Goal: Transaction & Acquisition: Purchase product/service

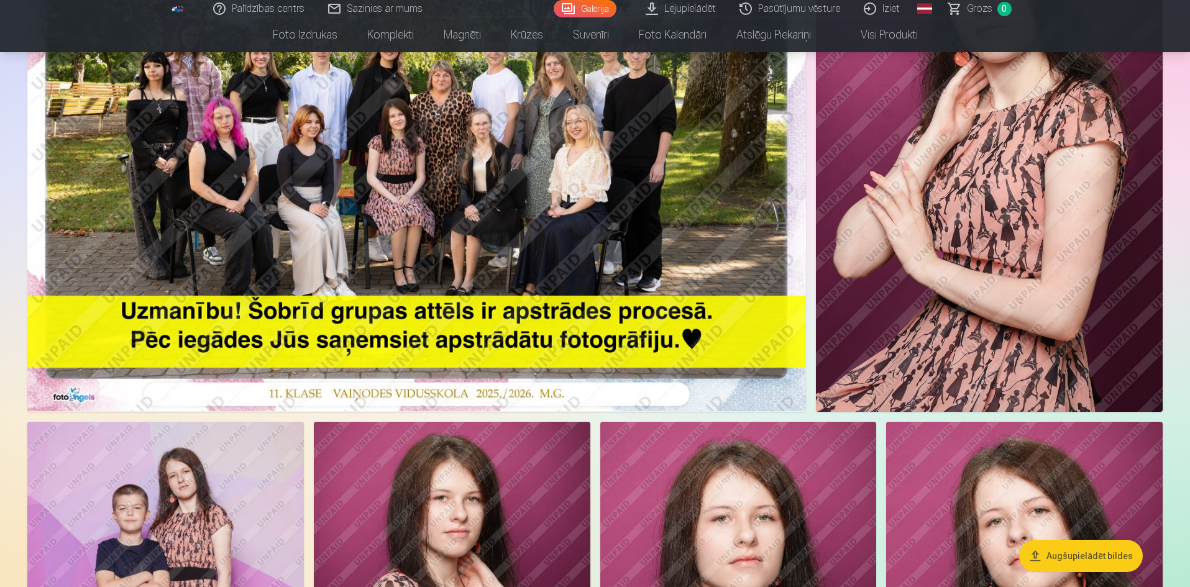
scroll to position [435, 0]
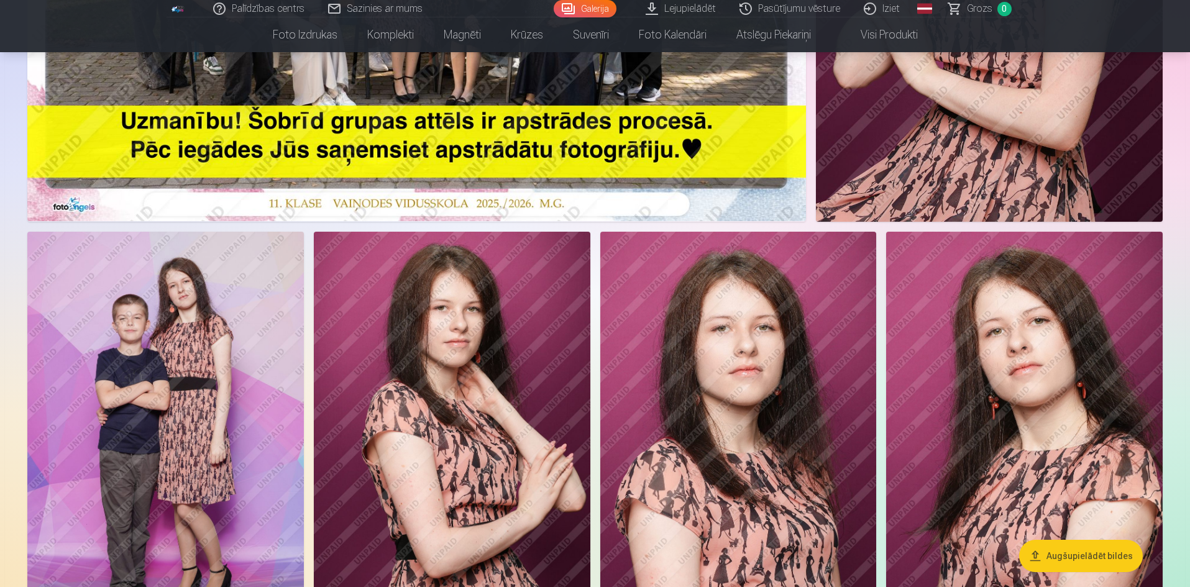
click at [225, 337] on img at bounding box center [165, 439] width 277 height 415
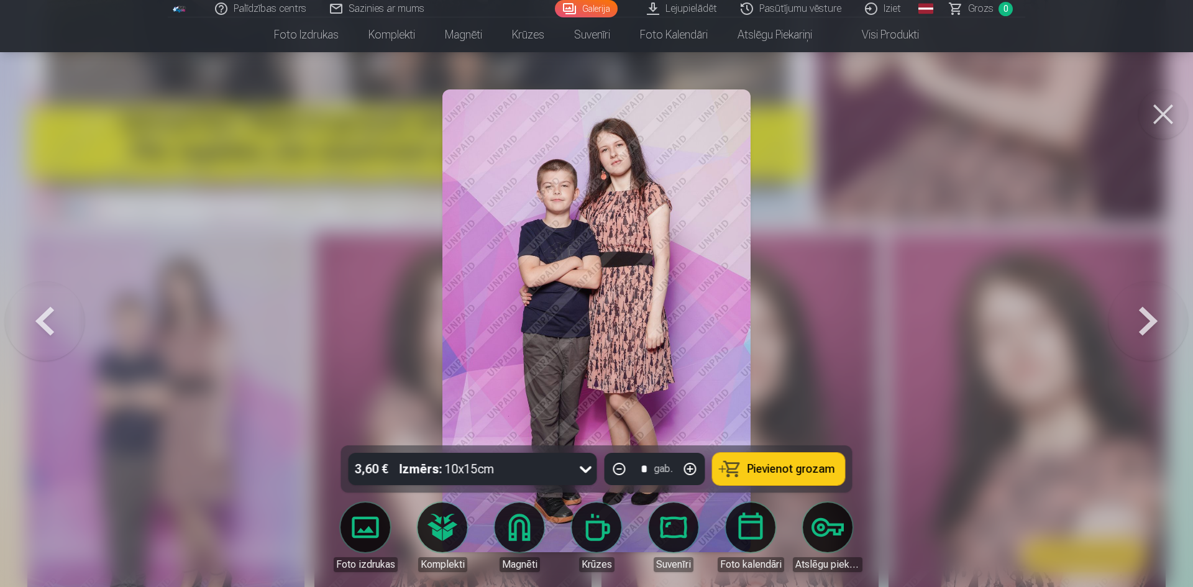
click at [225, 337] on div at bounding box center [596, 293] width 1193 height 587
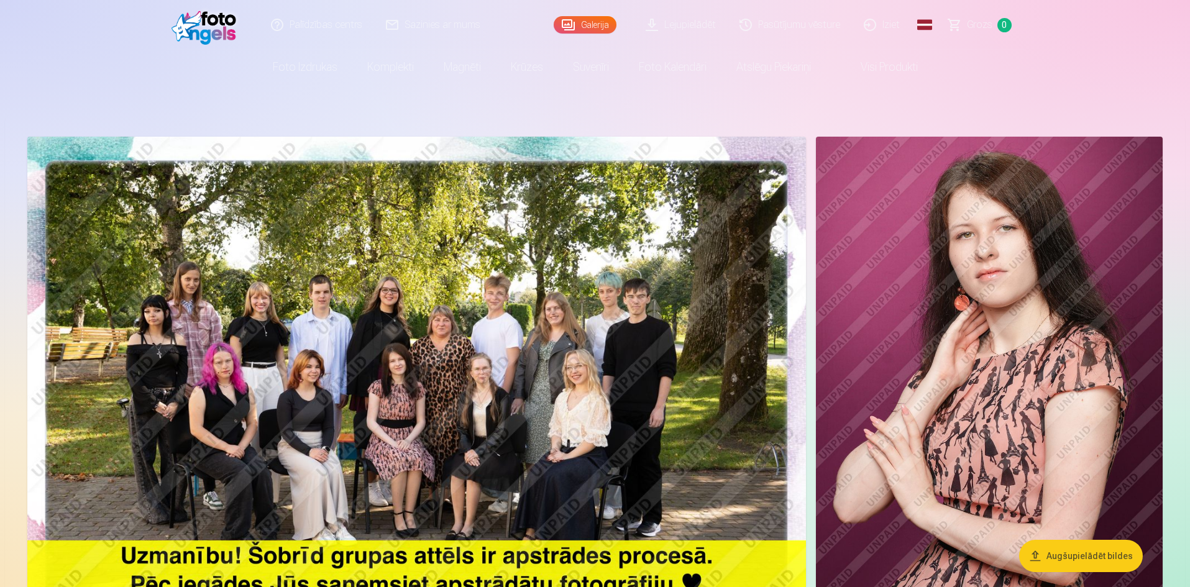
click at [426, 296] on img at bounding box center [416, 397] width 779 height 520
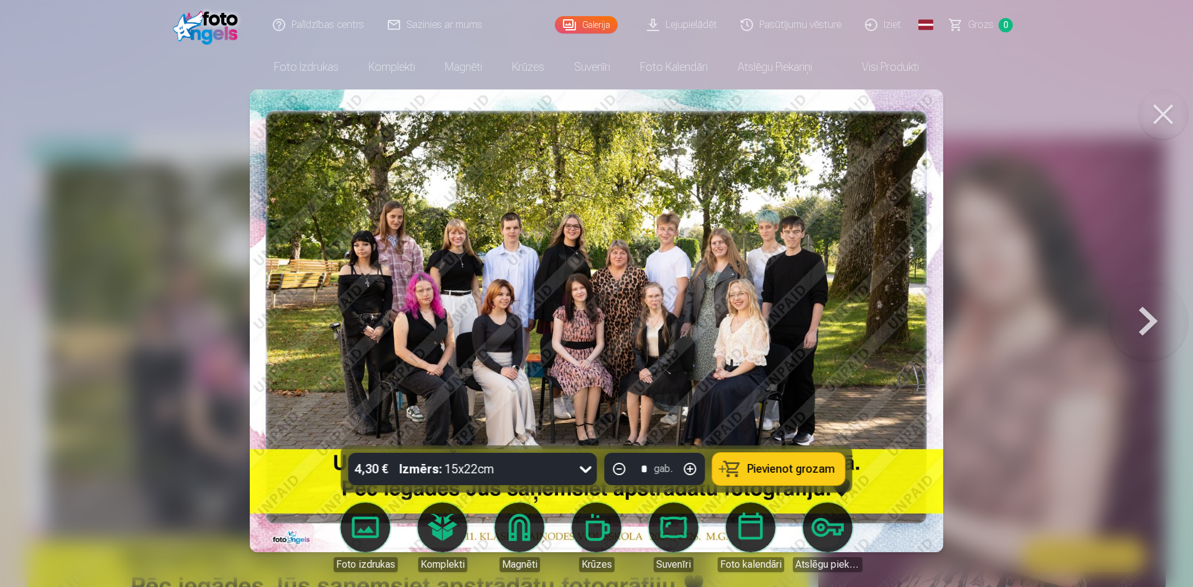
click at [1144, 326] on button at bounding box center [1149, 321] width 80 height 224
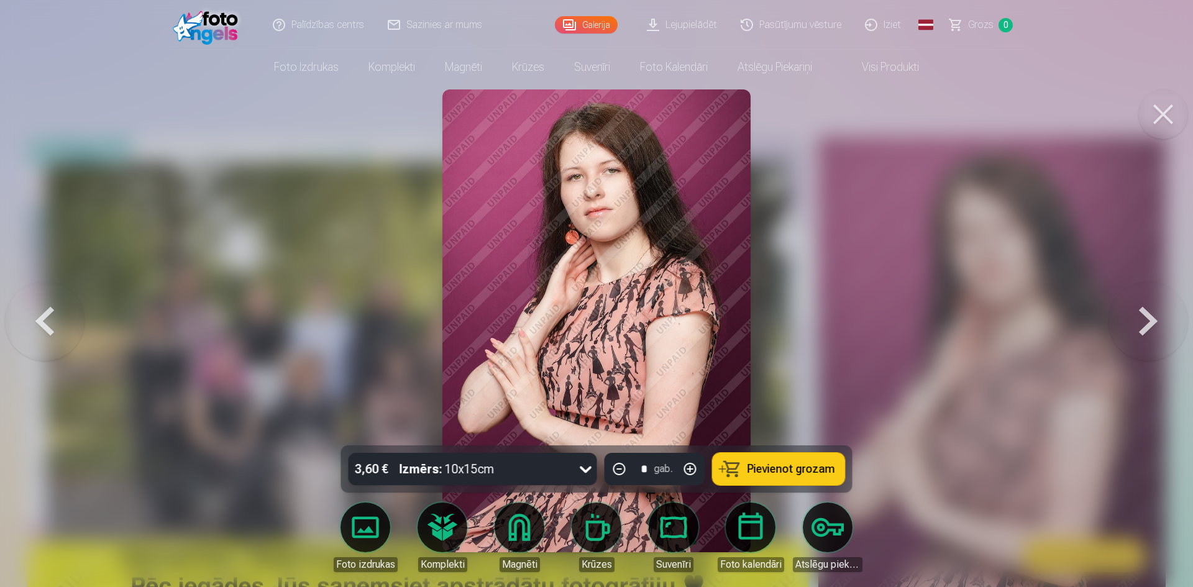
click at [1144, 326] on button at bounding box center [1149, 321] width 80 height 224
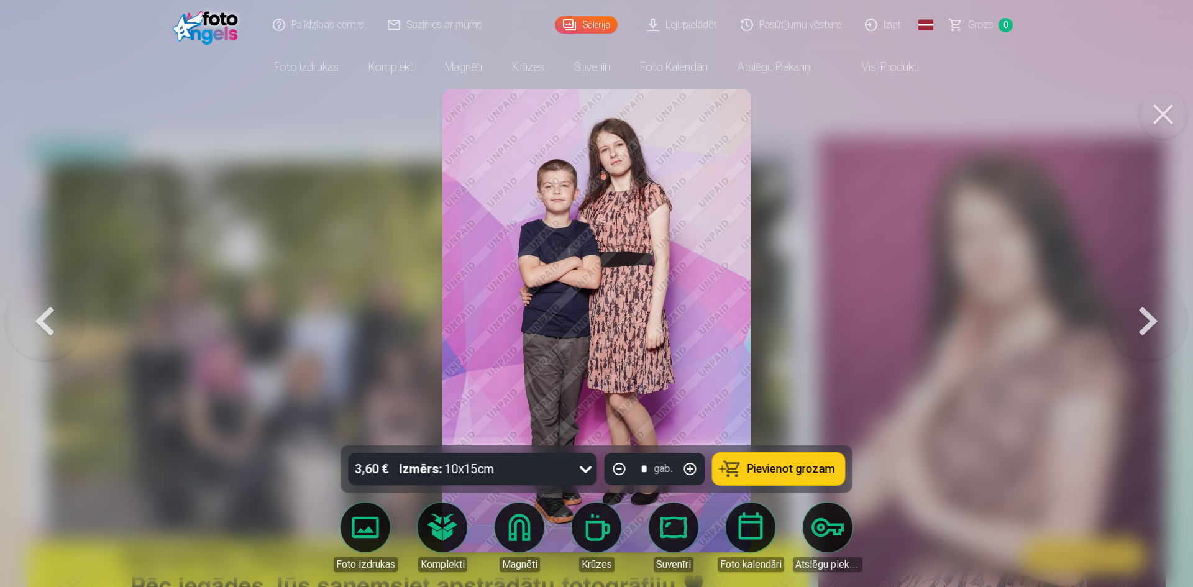
click at [1127, 342] on button at bounding box center [1149, 321] width 80 height 224
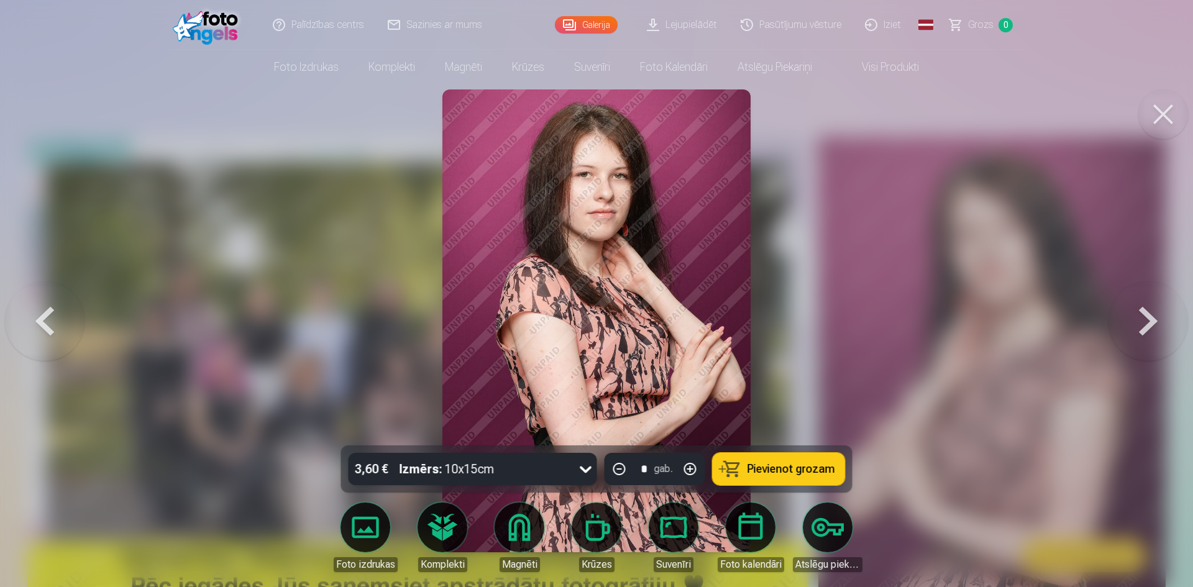
click at [1127, 342] on button at bounding box center [1149, 321] width 80 height 224
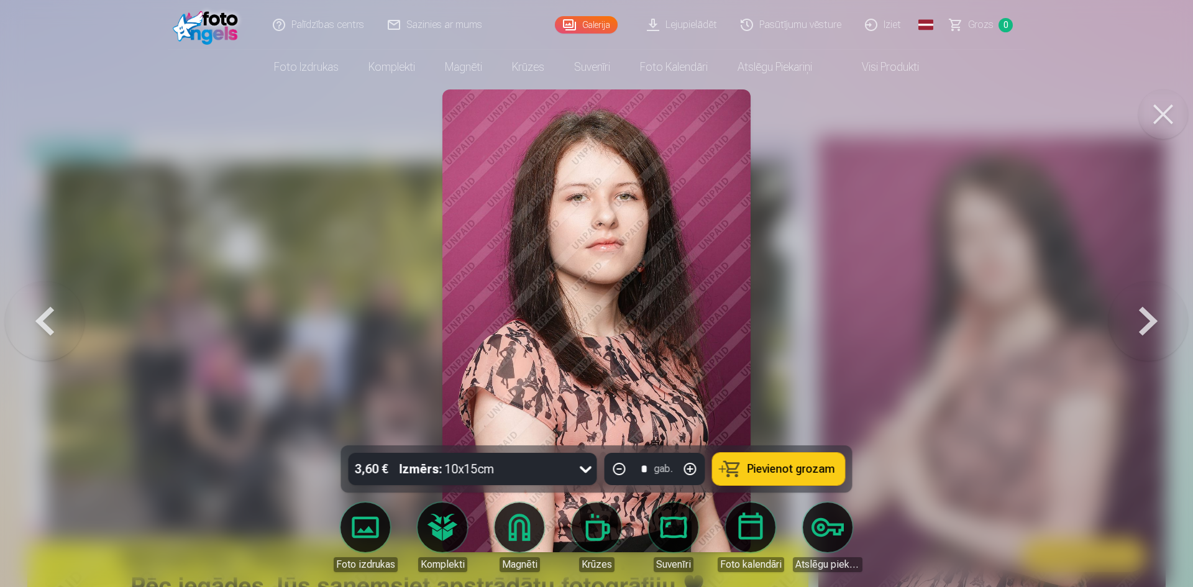
click at [1127, 342] on button at bounding box center [1149, 321] width 80 height 224
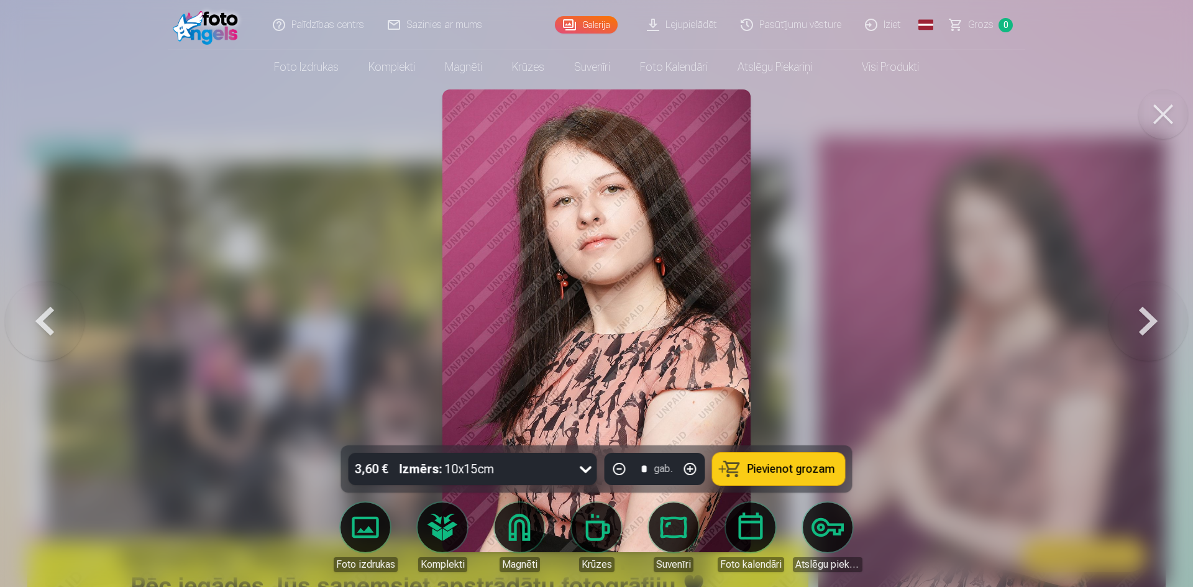
click at [1140, 336] on button at bounding box center [1149, 321] width 80 height 224
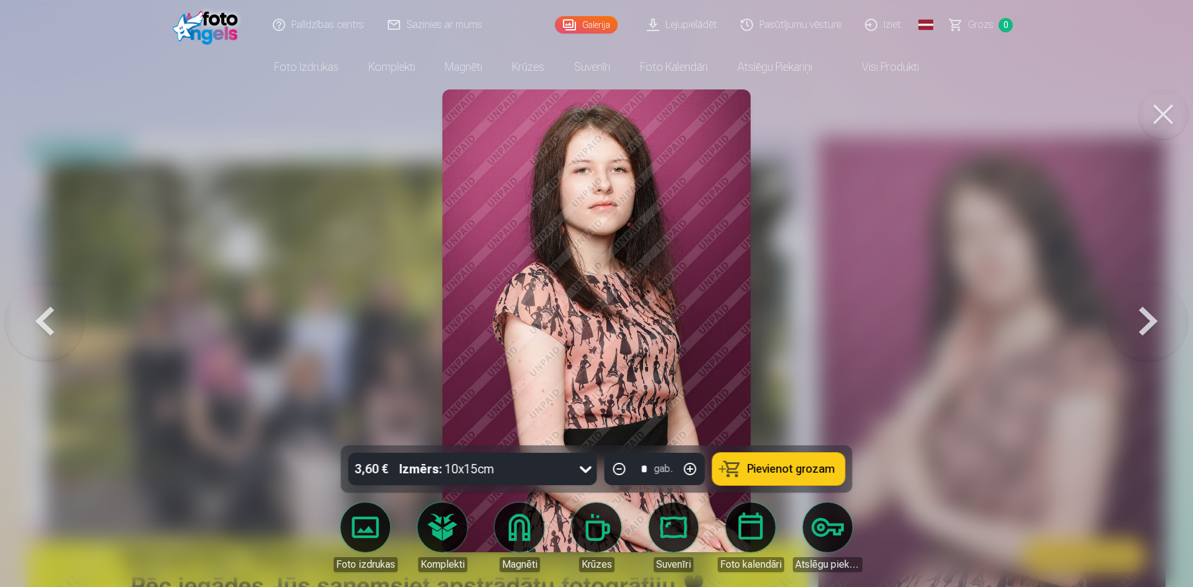
click at [1137, 339] on button at bounding box center [1149, 321] width 80 height 224
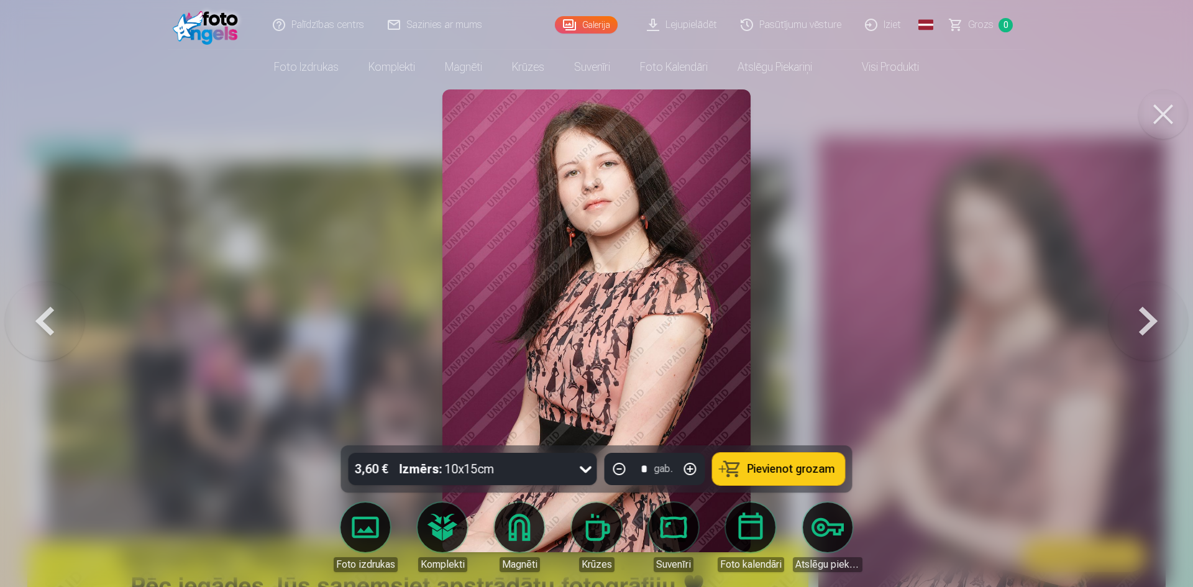
click at [1142, 346] on button at bounding box center [1149, 321] width 80 height 224
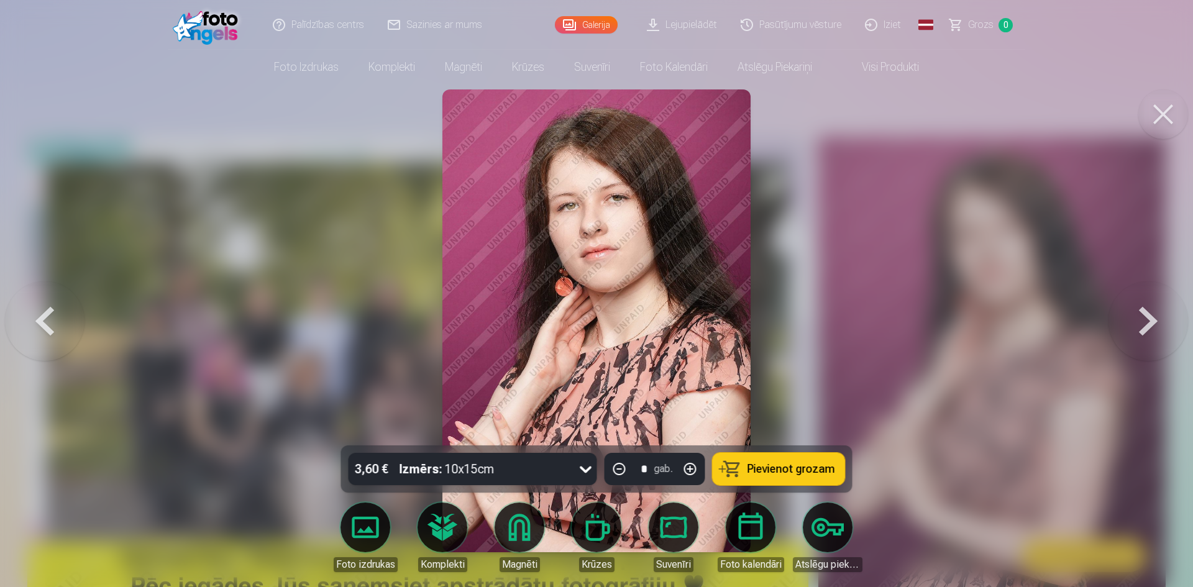
click at [1142, 346] on button at bounding box center [1149, 321] width 80 height 224
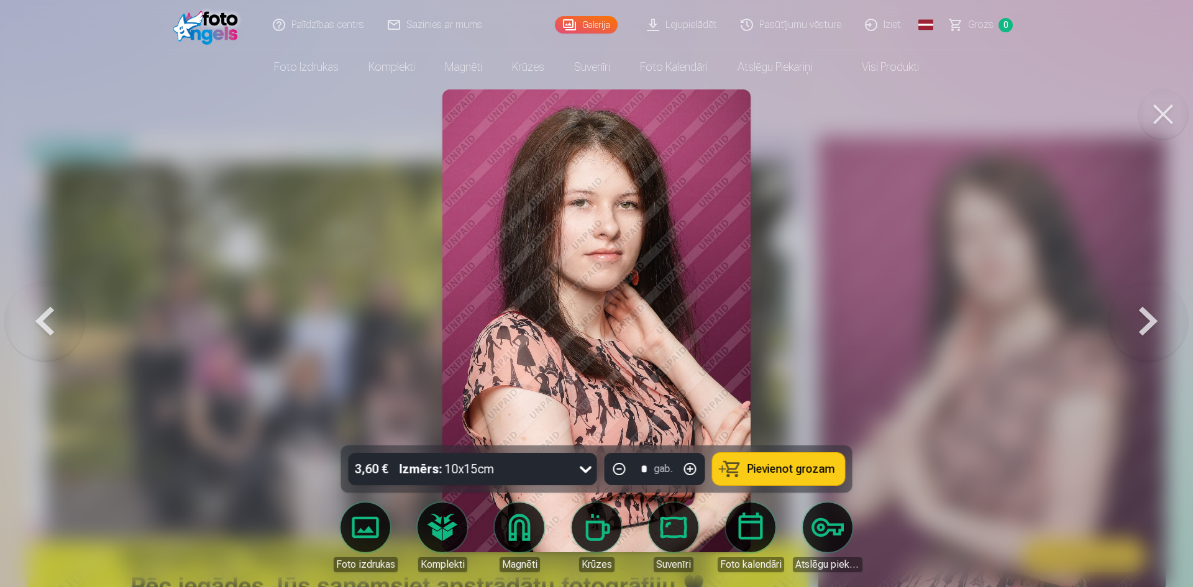
click at [1142, 346] on button at bounding box center [1149, 321] width 80 height 224
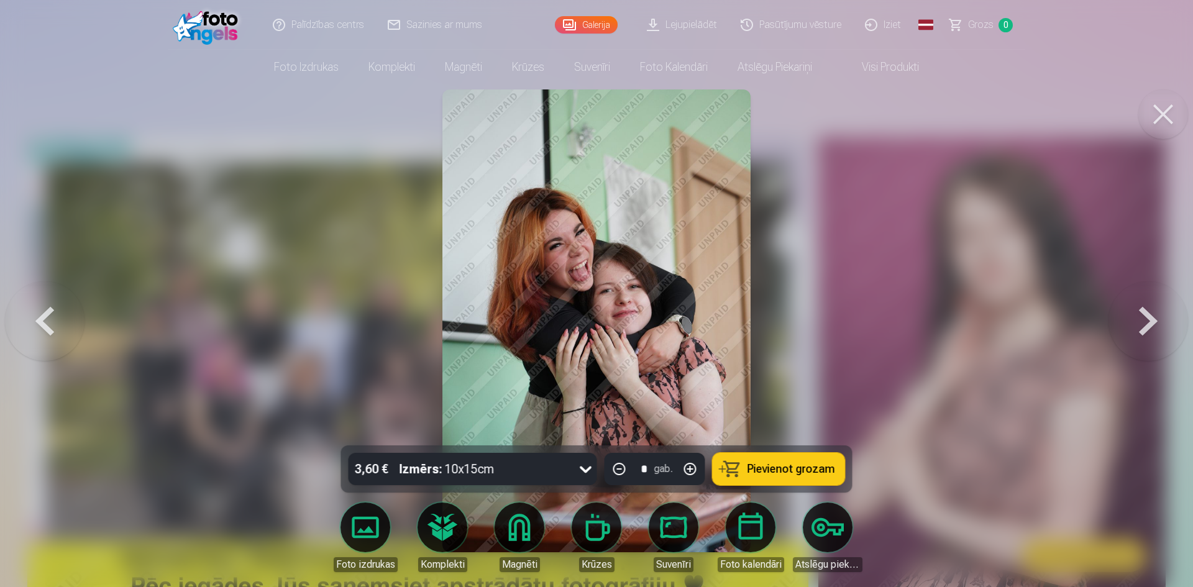
click at [1143, 333] on button at bounding box center [1149, 321] width 80 height 224
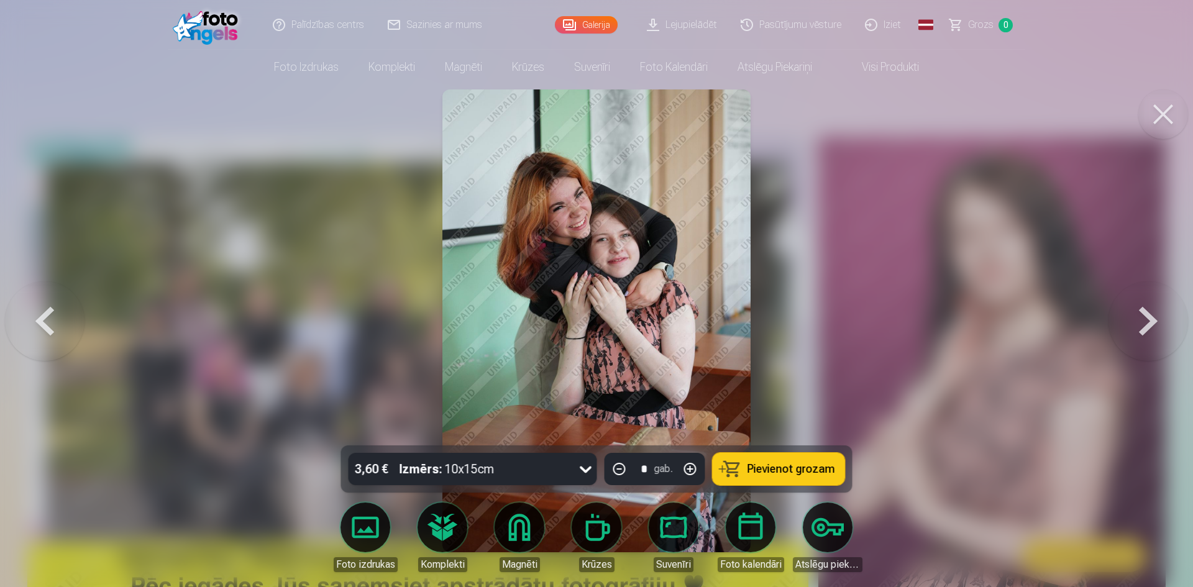
click at [1145, 334] on button at bounding box center [1149, 321] width 80 height 224
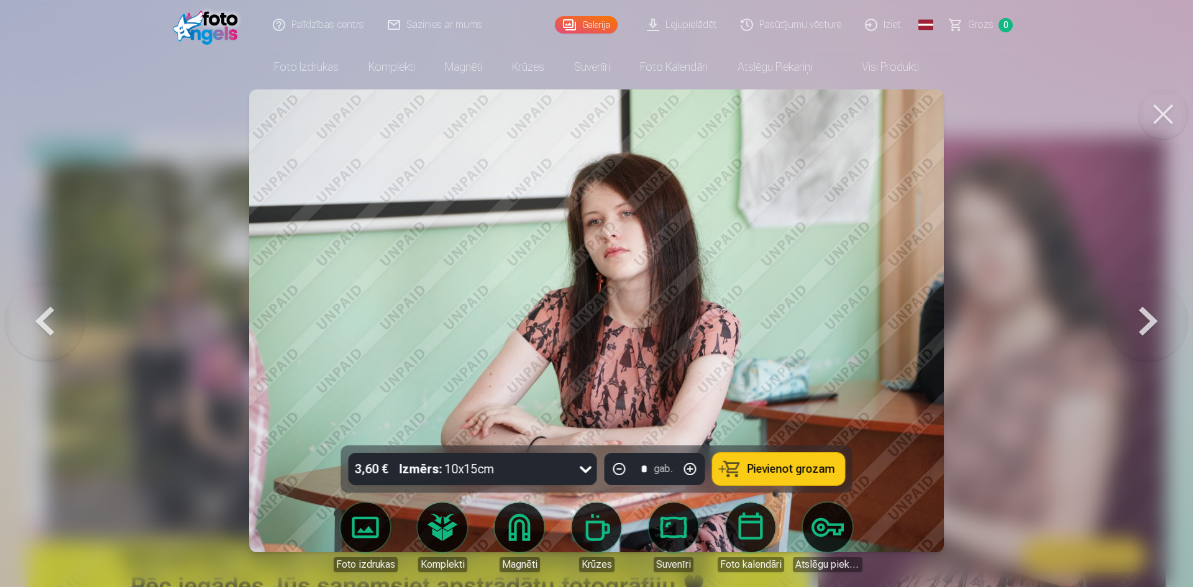
click at [1145, 334] on button at bounding box center [1149, 321] width 80 height 224
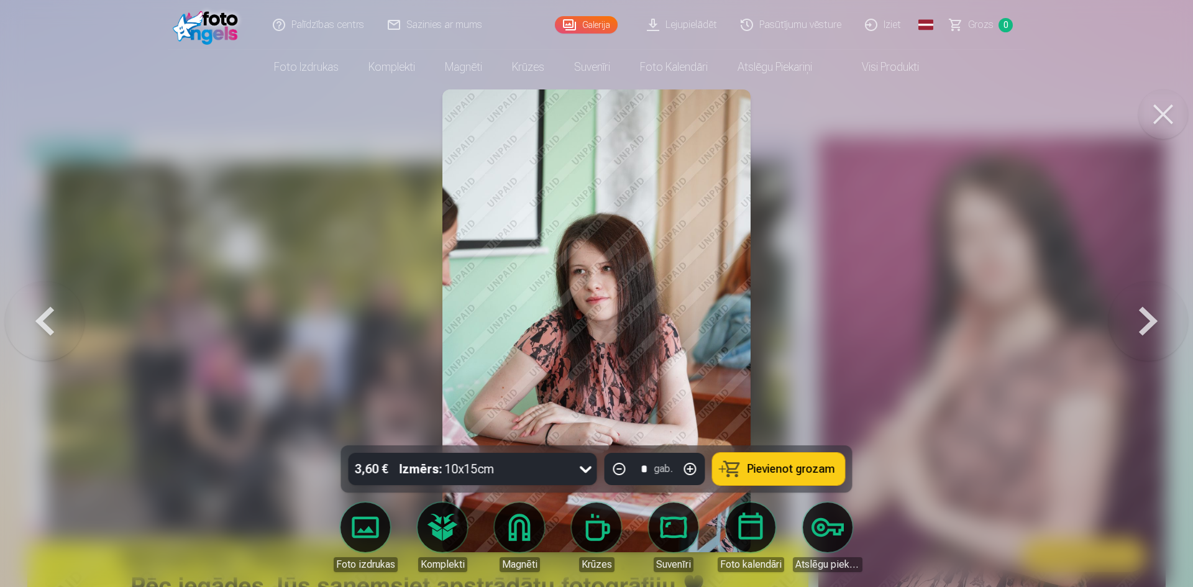
click at [1145, 334] on button at bounding box center [1149, 321] width 80 height 224
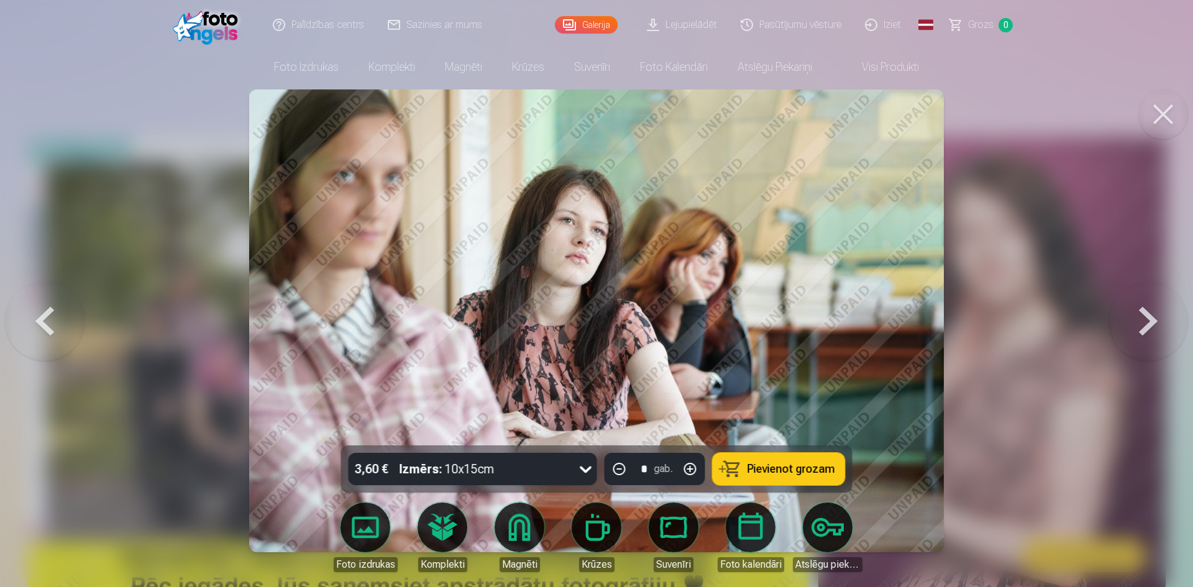
click at [1145, 334] on button at bounding box center [1149, 321] width 80 height 224
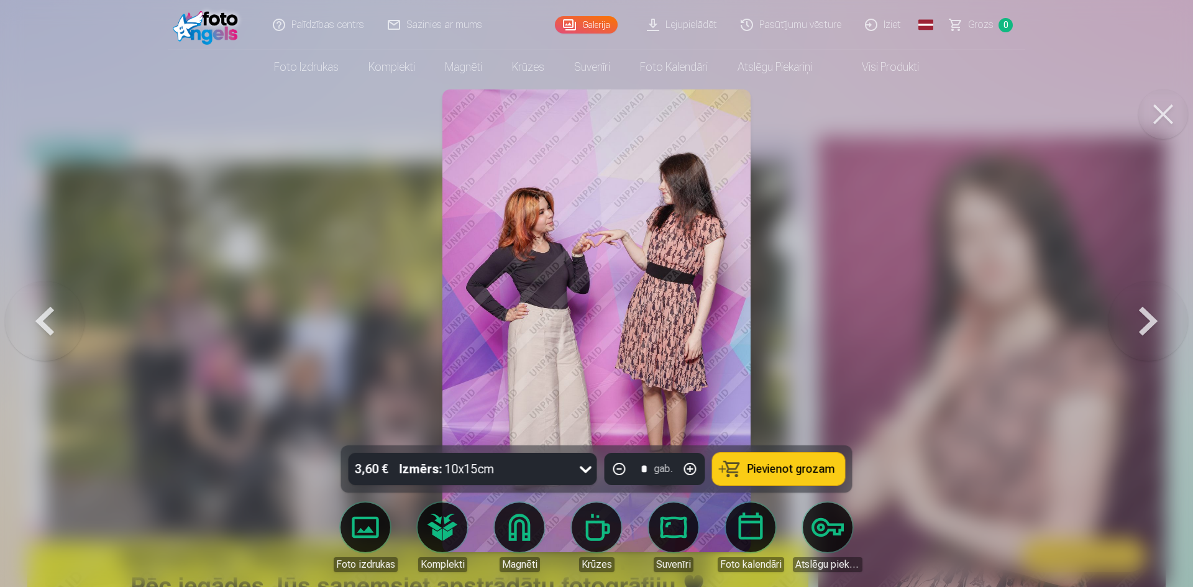
click at [1145, 334] on button at bounding box center [1149, 321] width 80 height 224
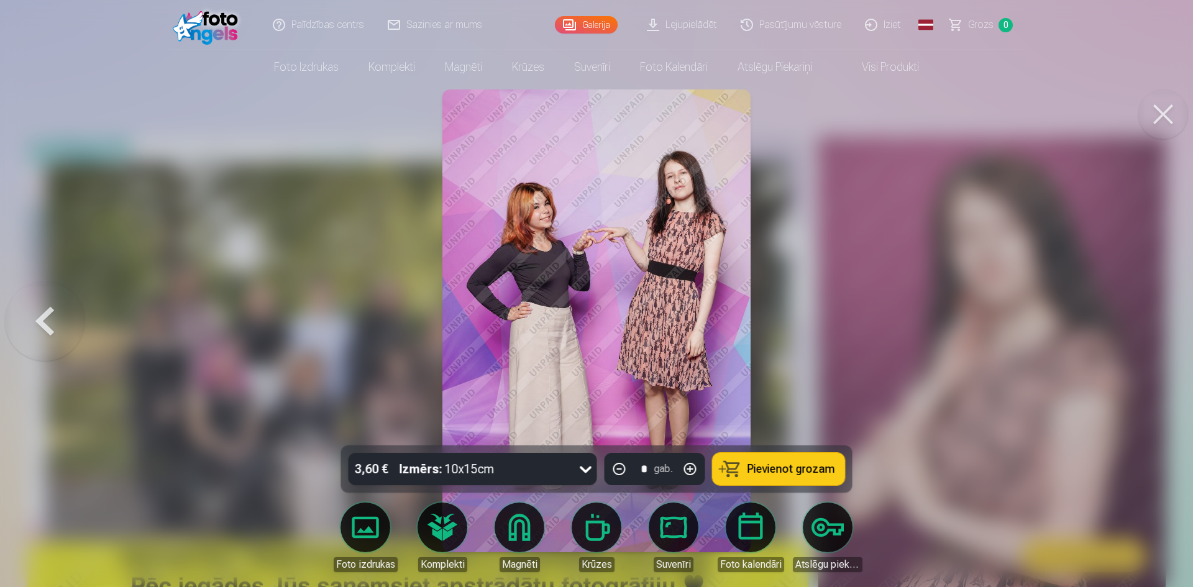
click at [59, 319] on button at bounding box center [45, 321] width 80 height 224
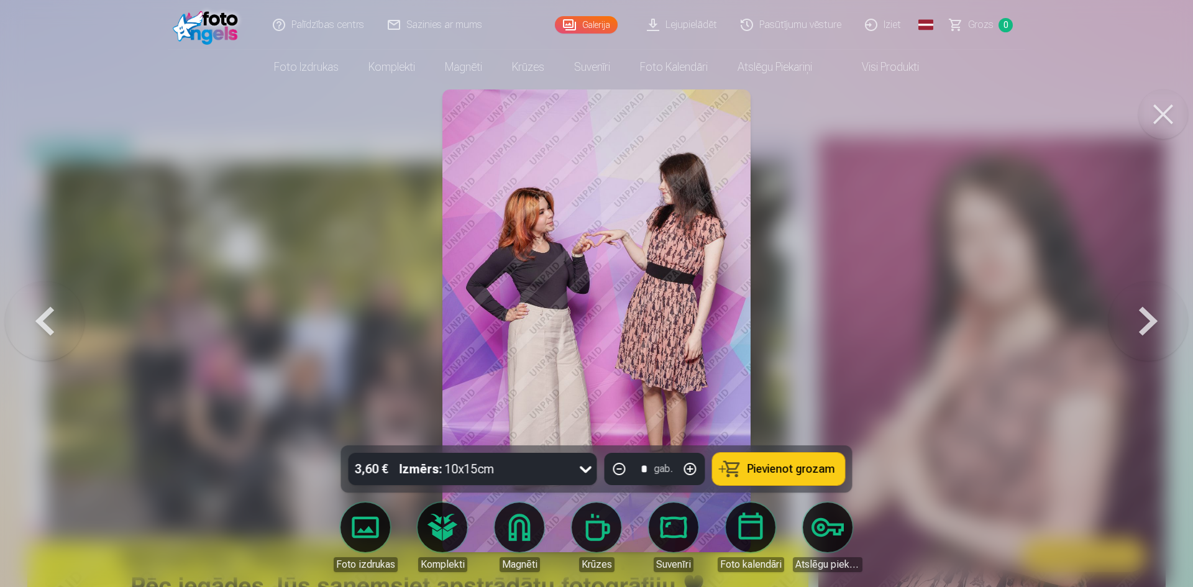
click at [1145, 314] on button at bounding box center [1149, 321] width 80 height 224
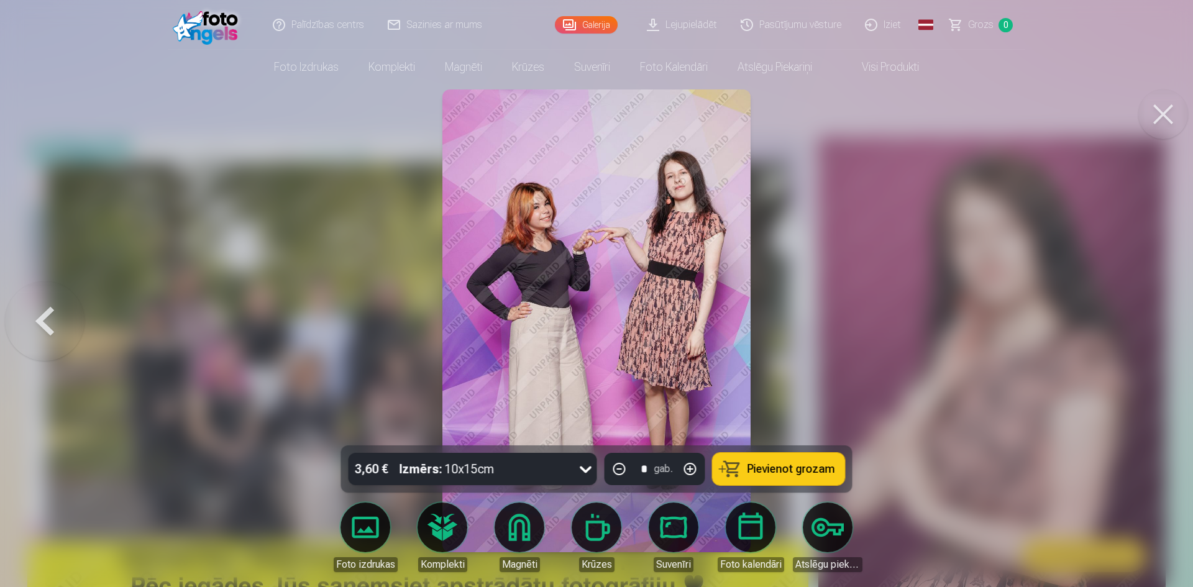
click at [45, 314] on button at bounding box center [45, 321] width 80 height 224
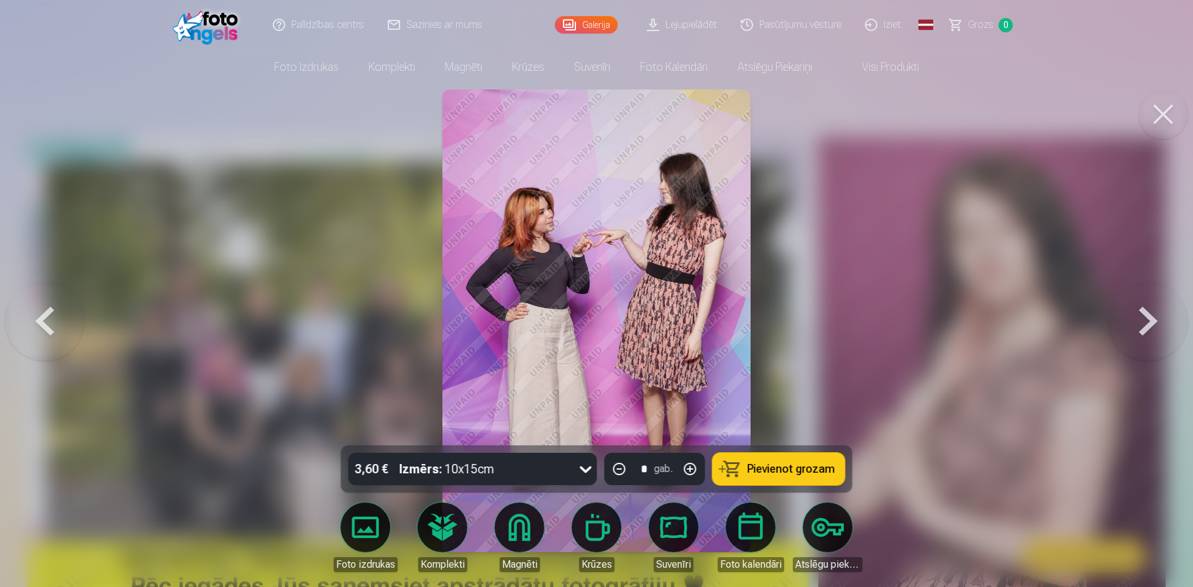
click at [1158, 323] on button at bounding box center [1149, 321] width 80 height 224
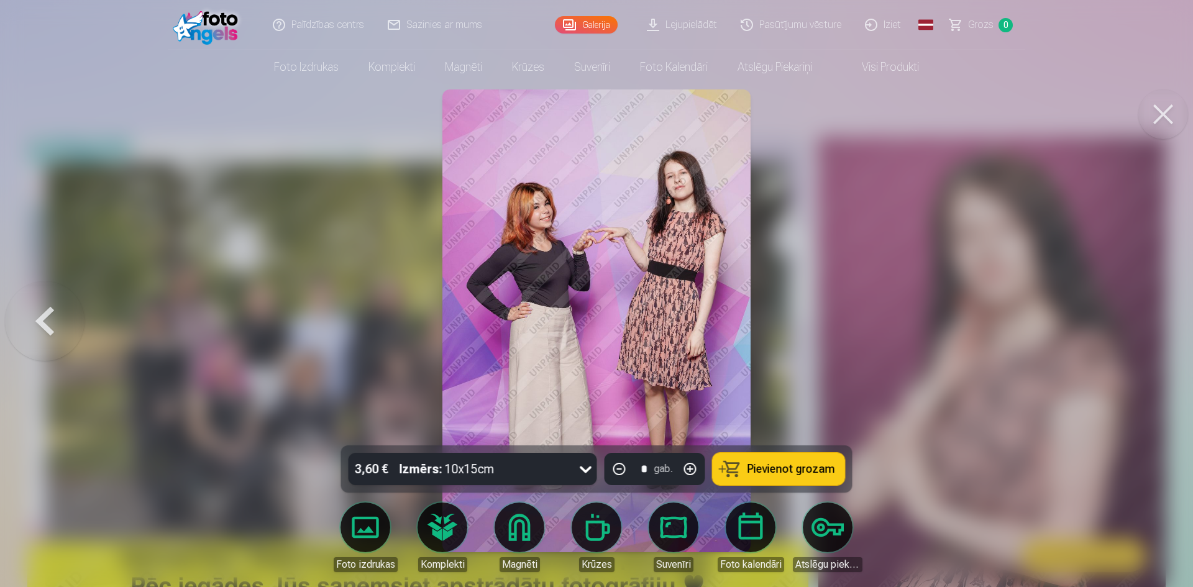
click at [1007, 249] on div at bounding box center [596, 293] width 1193 height 587
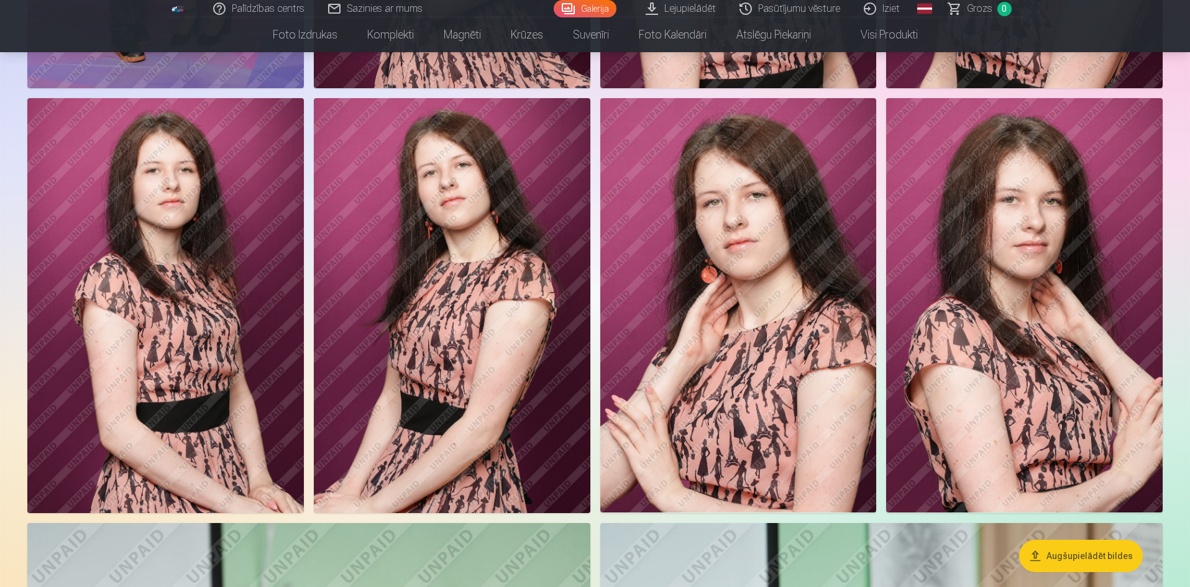
scroll to position [994, 0]
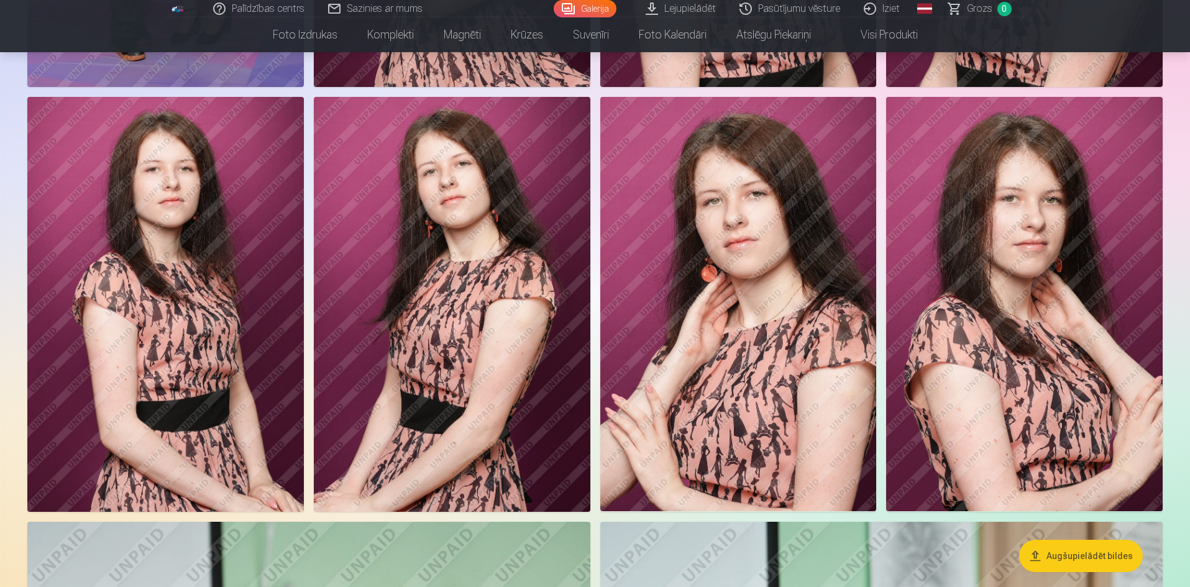
click at [1022, 372] on img at bounding box center [1024, 304] width 277 height 415
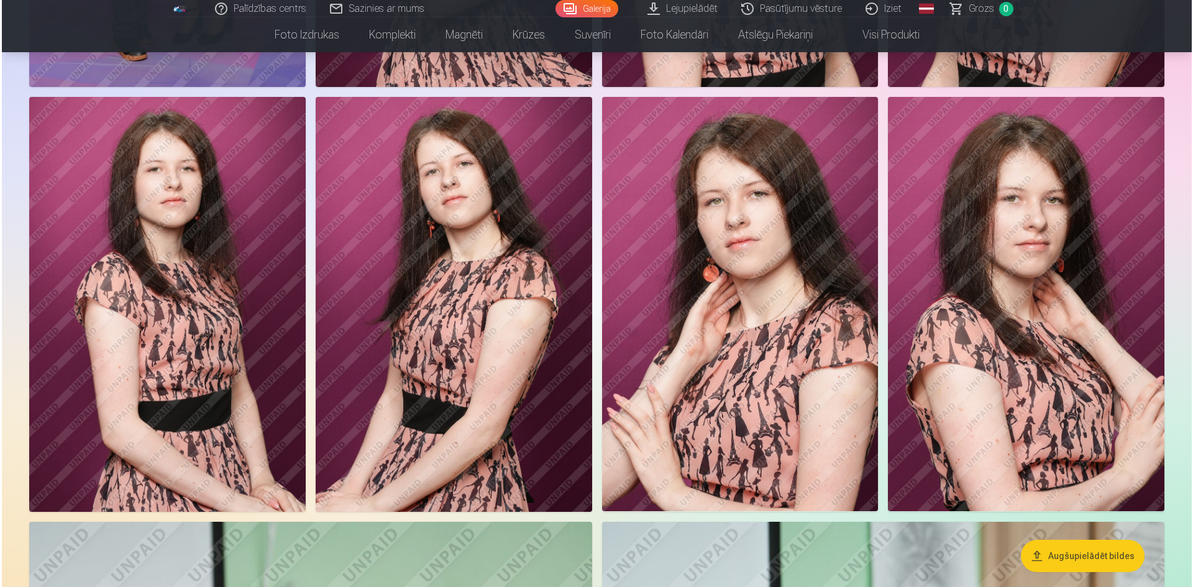
scroll to position [996, 0]
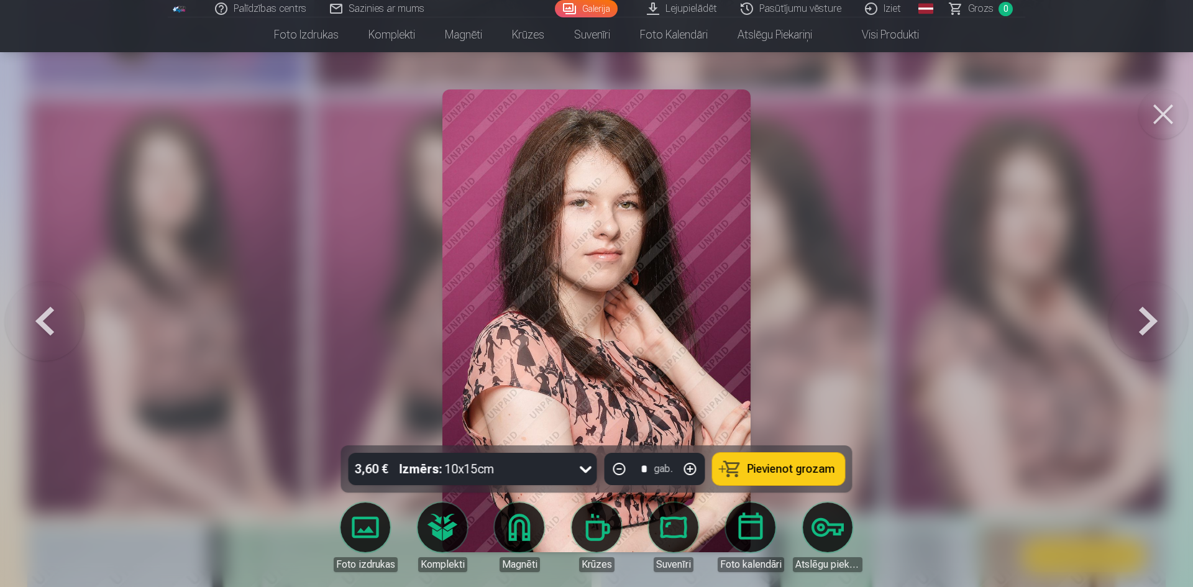
click at [1017, 386] on div at bounding box center [596, 293] width 1193 height 587
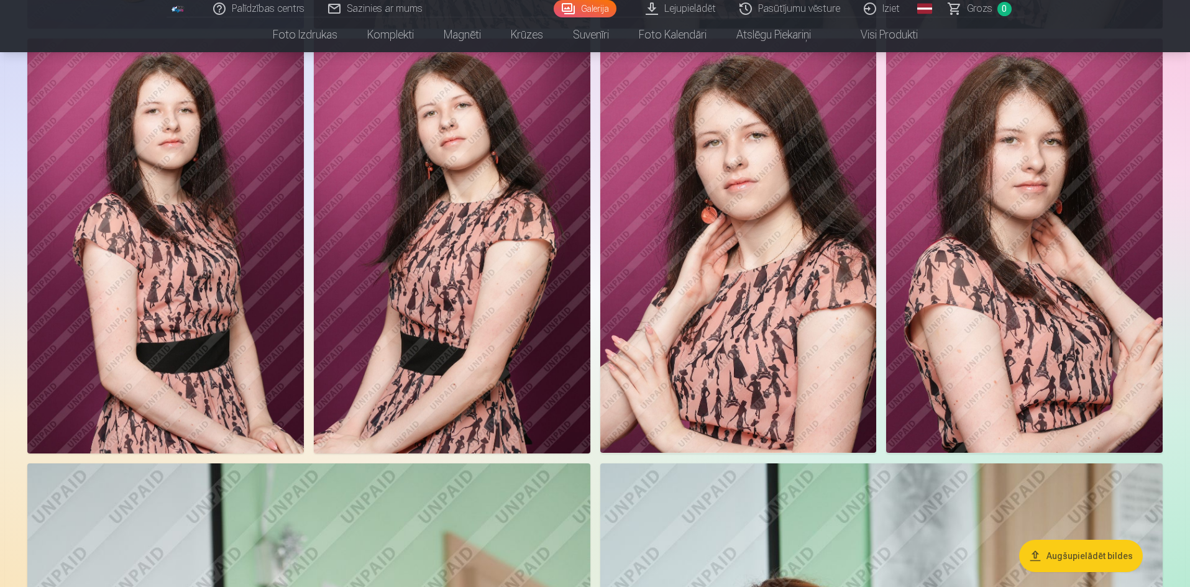
scroll to position [1057, 0]
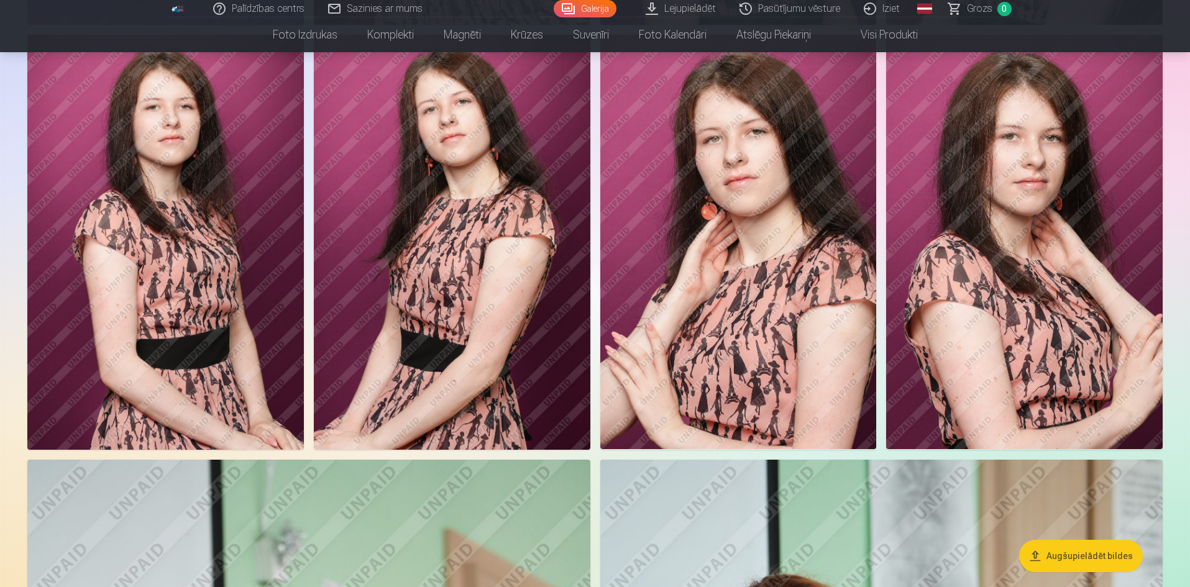
click at [975, 390] on img at bounding box center [1024, 242] width 277 height 415
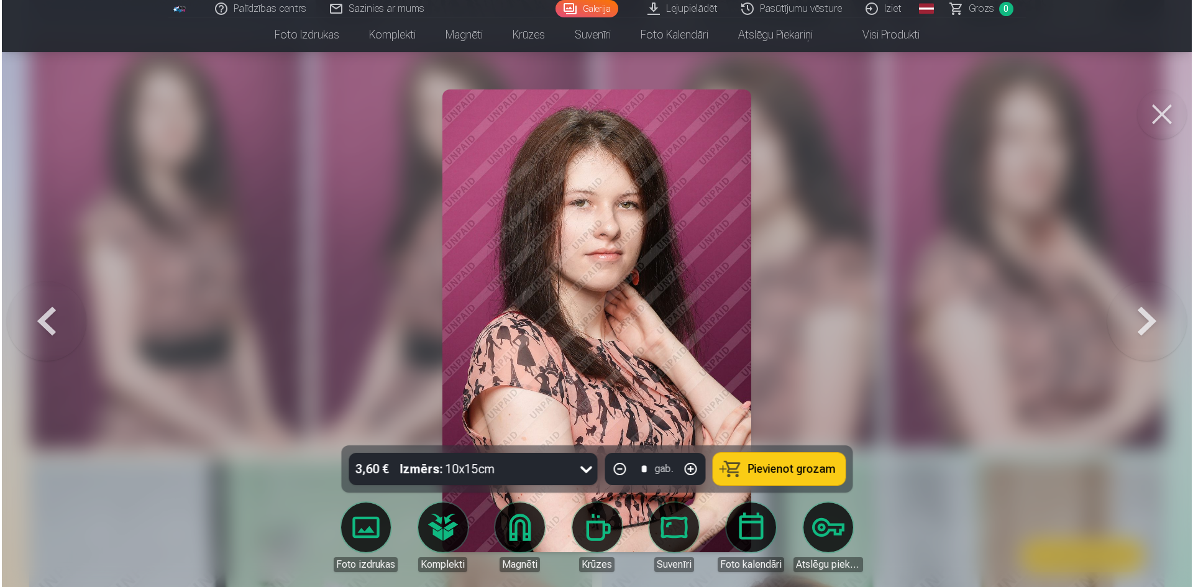
scroll to position [1058, 0]
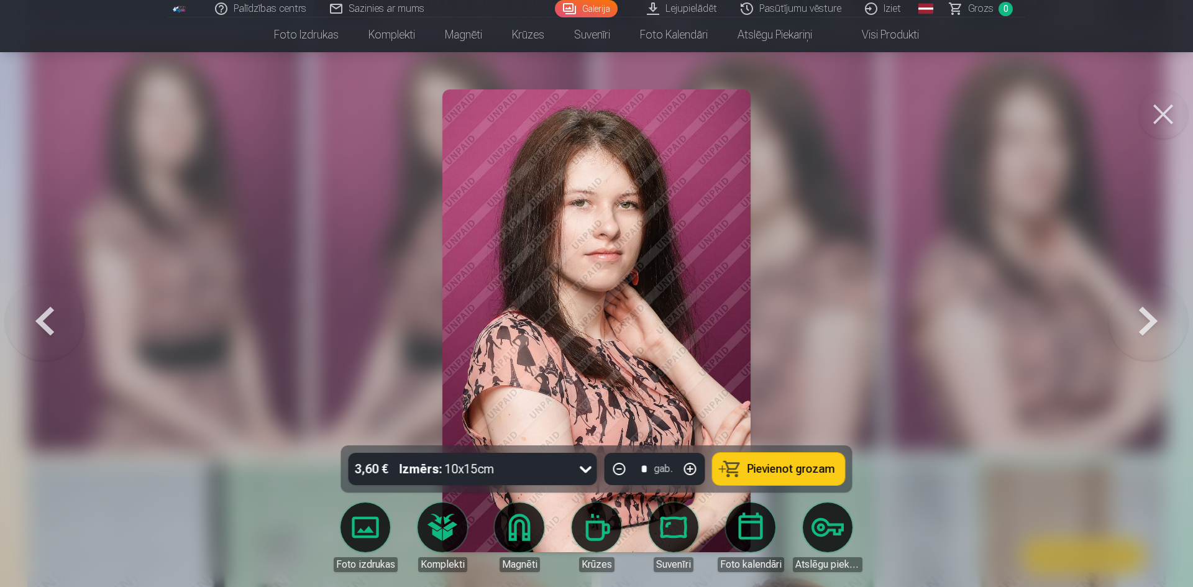
click at [937, 390] on div at bounding box center [596, 293] width 1193 height 587
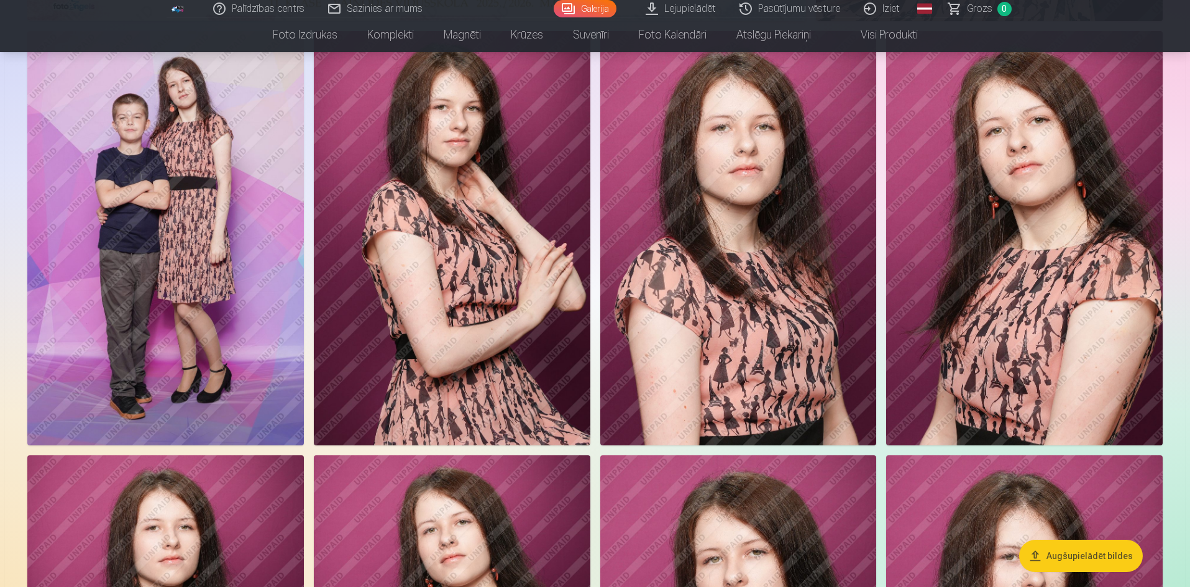
scroll to position [621, 0]
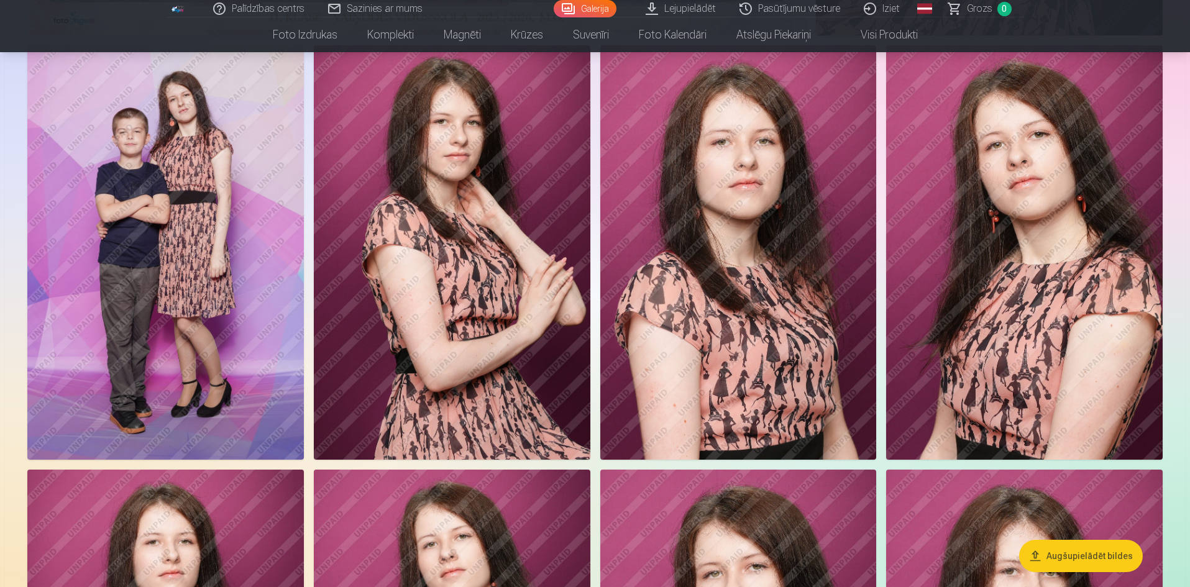
click at [486, 318] on img at bounding box center [452, 252] width 277 height 415
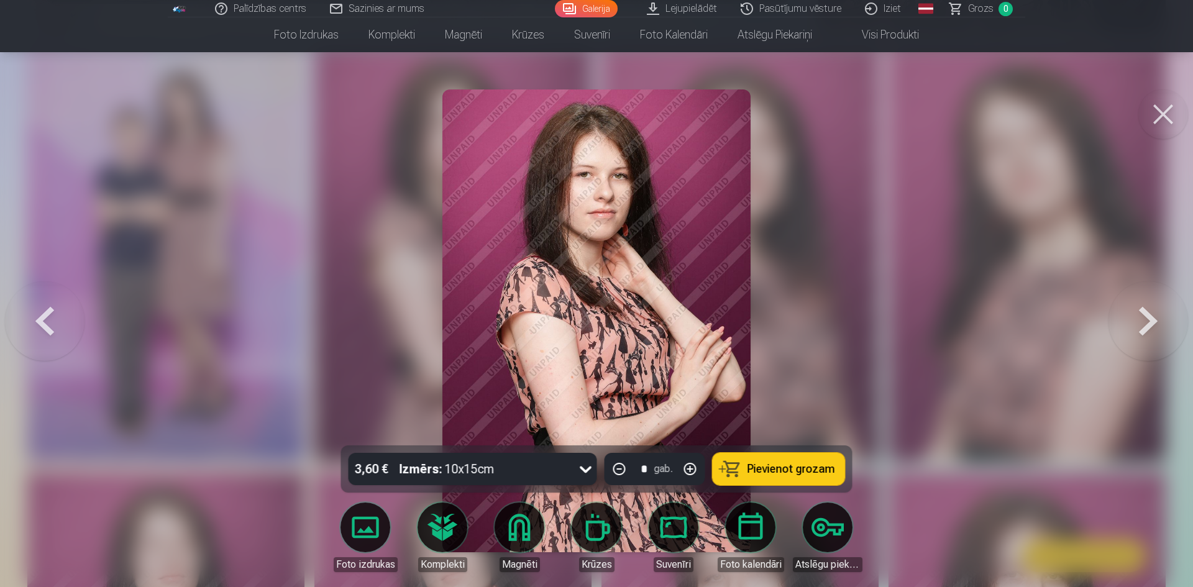
click at [374, 323] on div at bounding box center [596, 293] width 1193 height 587
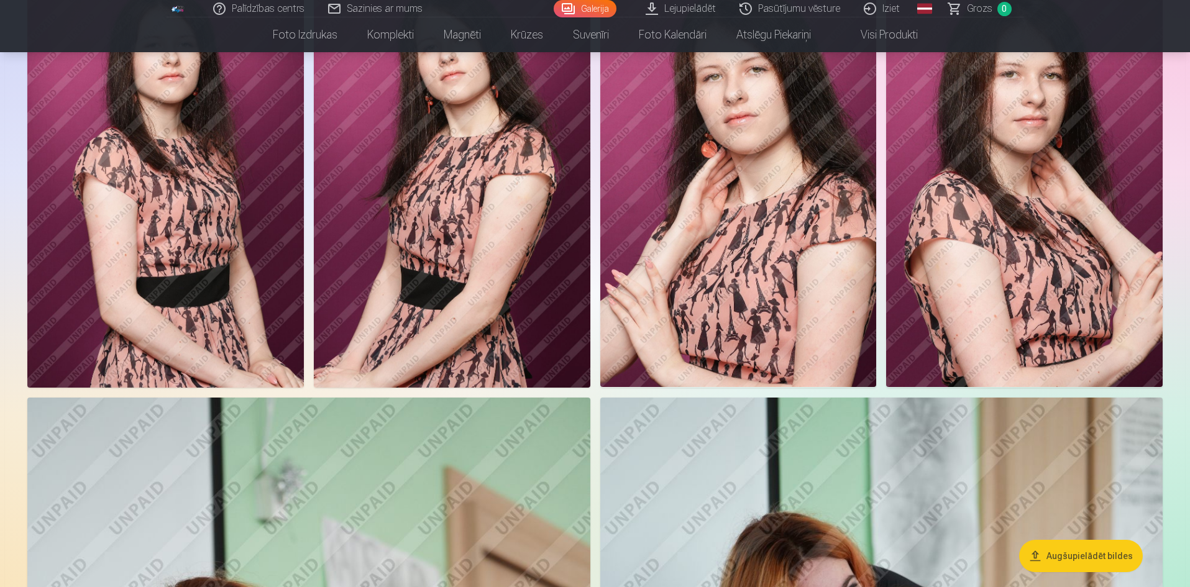
click at [1046, 313] on img at bounding box center [1024, 180] width 277 height 415
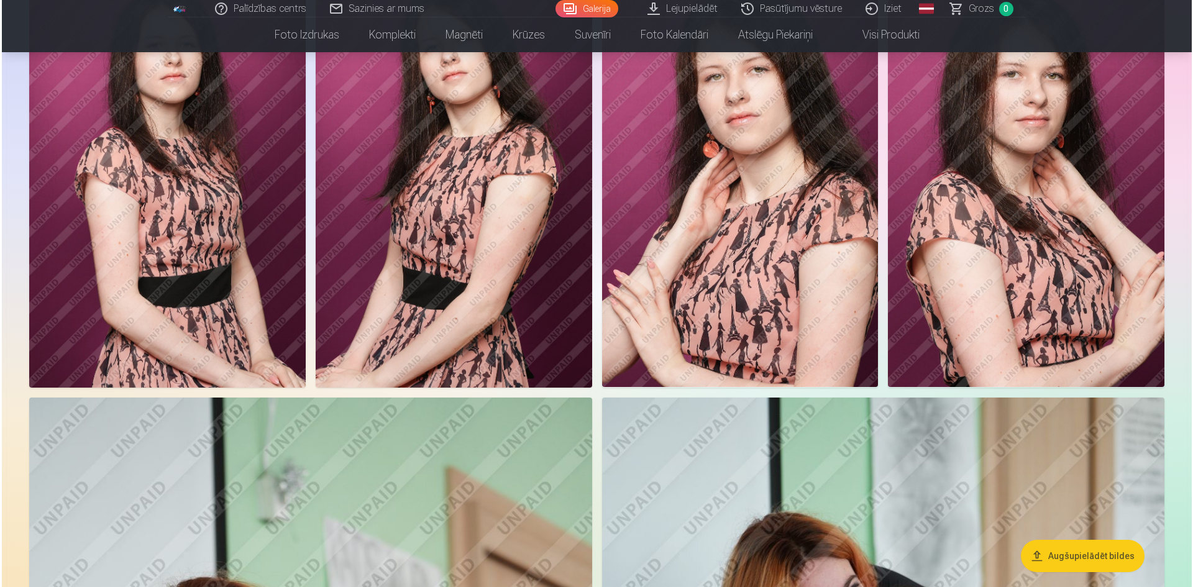
scroll to position [1121, 0]
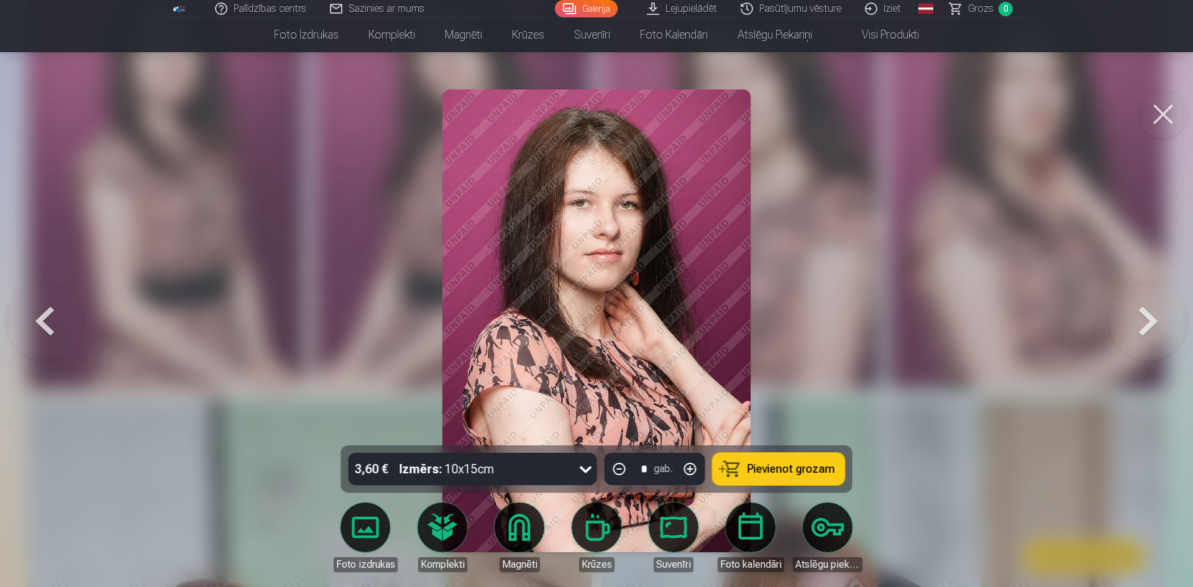
click at [1025, 314] on div at bounding box center [596, 293] width 1193 height 587
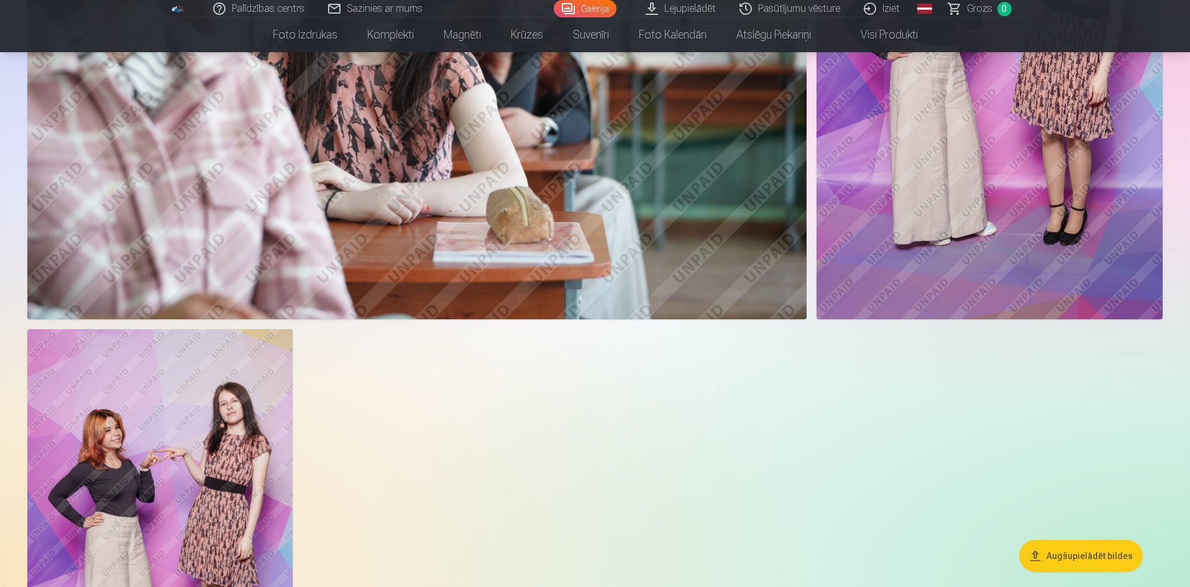
scroll to position [3232, 0]
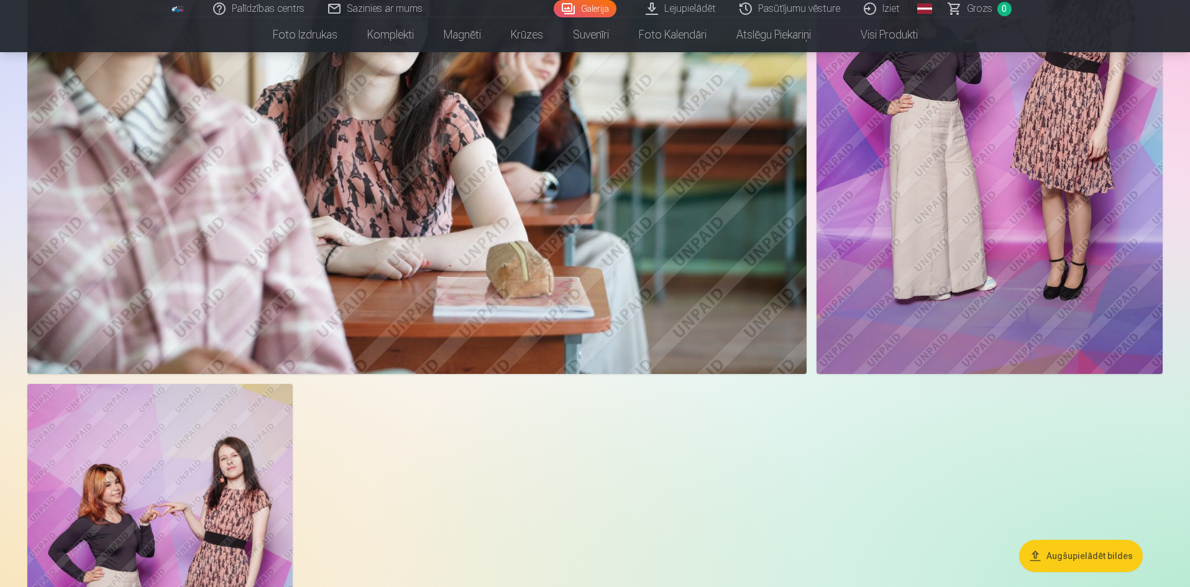
drag, startPoint x: 480, startPoint y: 370, endPoint x: 621, endPoint y: 488, distance: 184.4
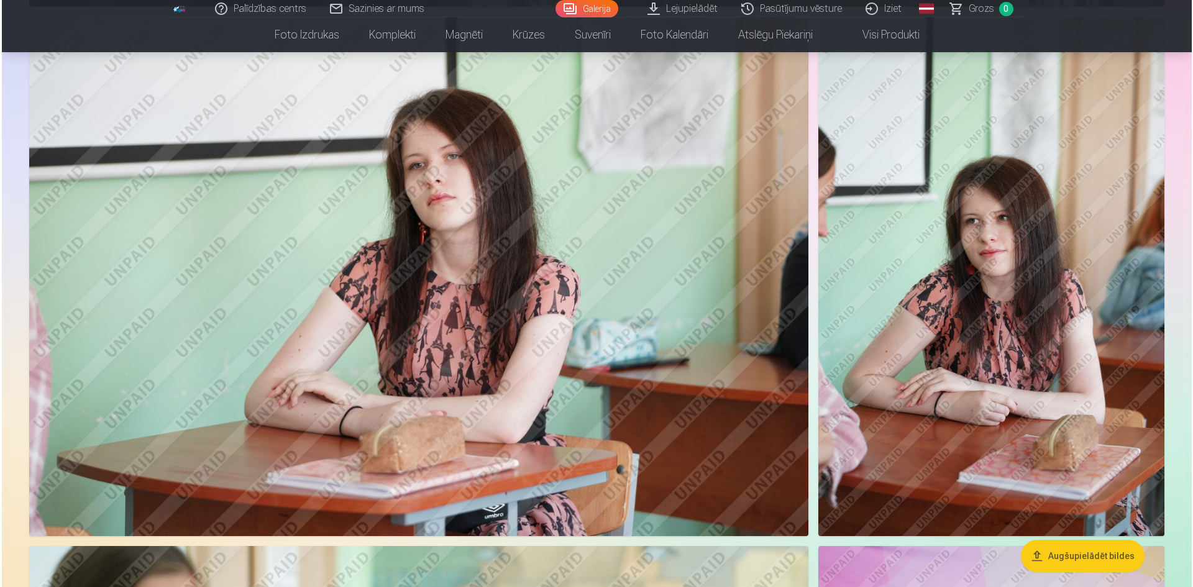
scroll to position [2362, 0]
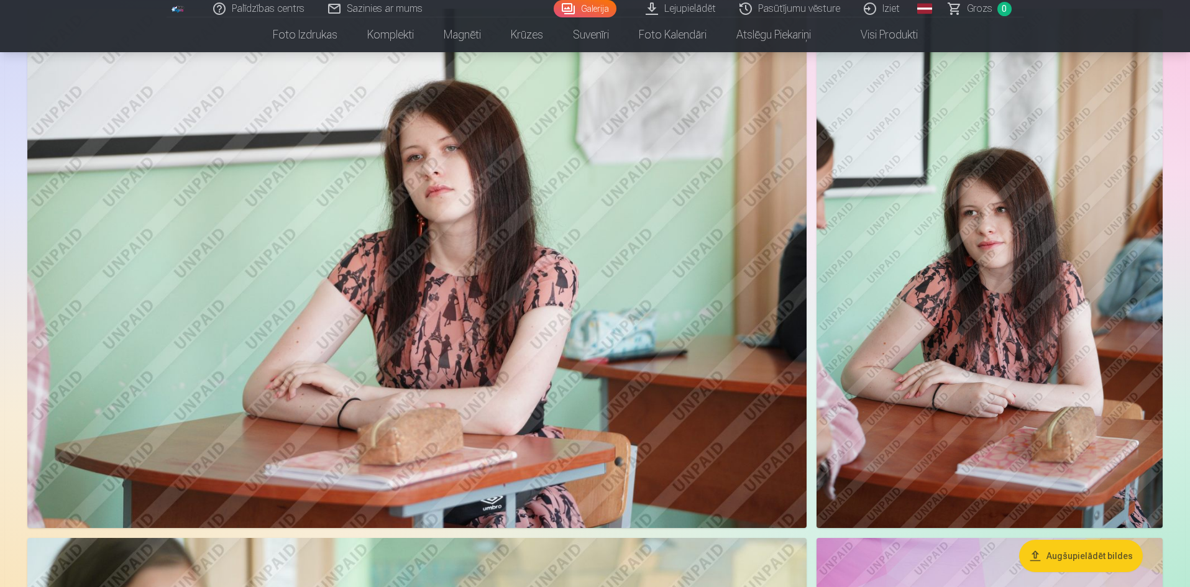
click at [605, 339] on img at bounding box center [416, 269] width 779 height 520
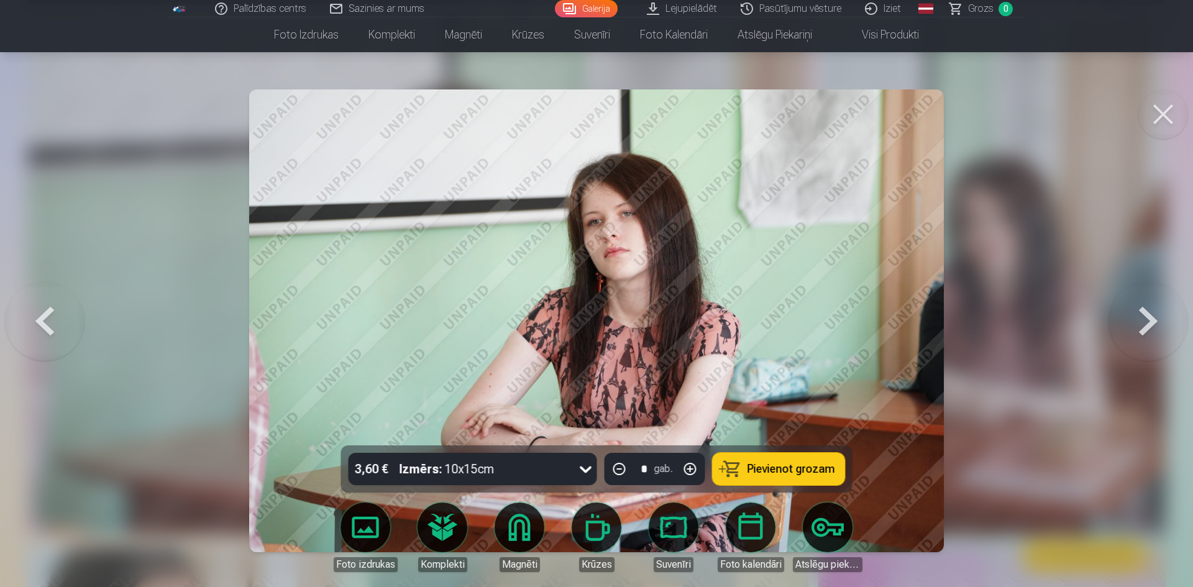
click at [1042, 369] on div at bounding box center [596, 293] width 1193 height 587
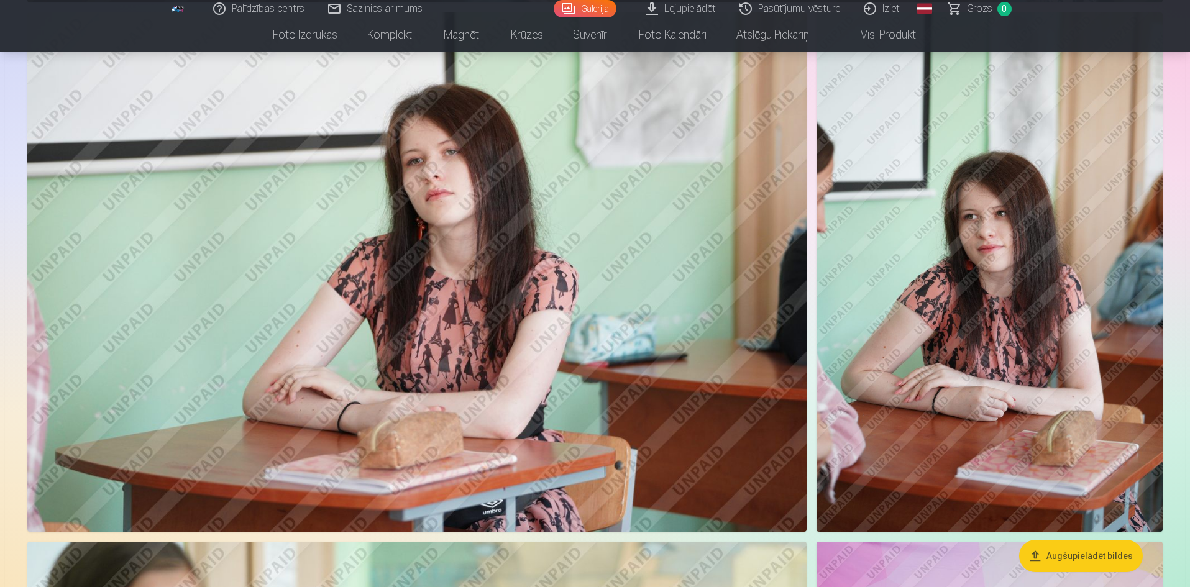
click at [696, 346] on img at bounding box center [416, 272] width 779 height 520
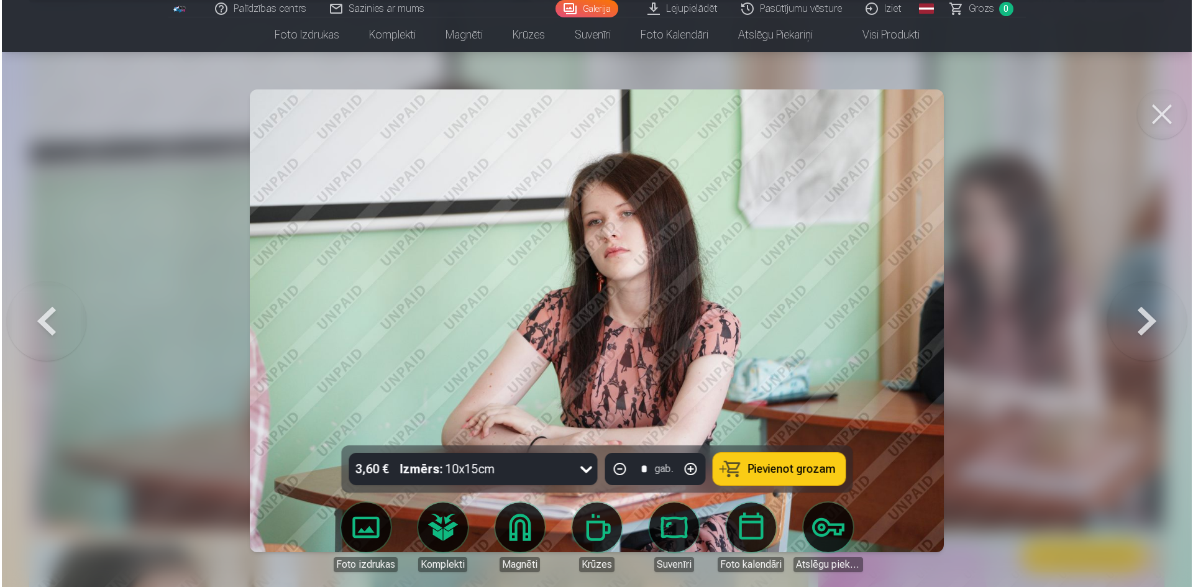
scroll to position [2362, 0]
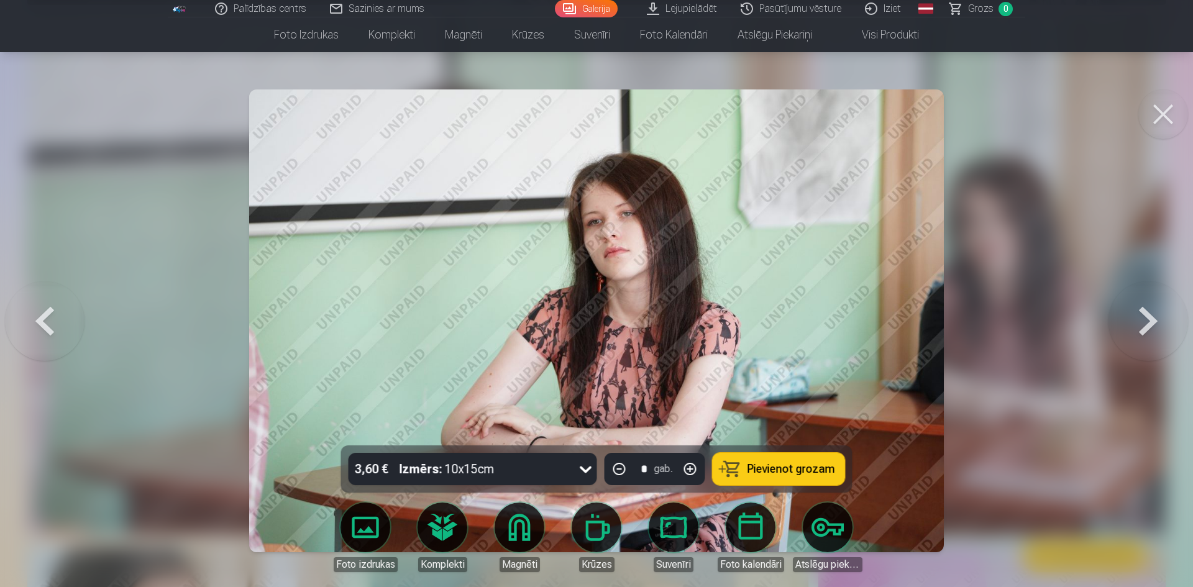
click at [1020, 441] on div at bounding box center [596, 293] width 1193 height 587
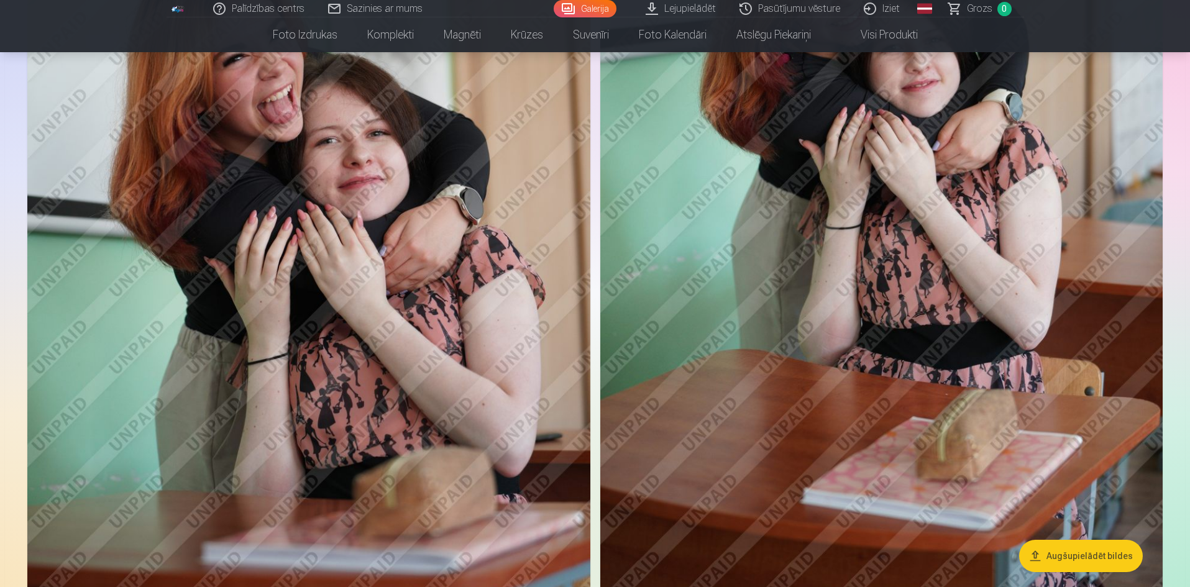
scroll to position [1736, 0]
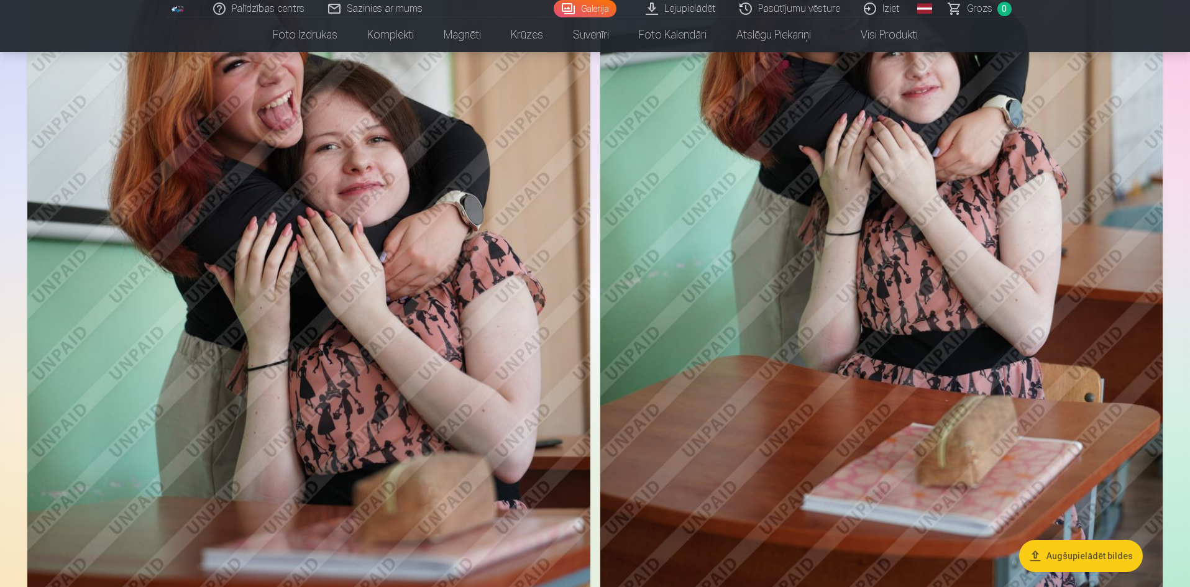
click at [1066, 563] on button "Augšupielādēt bildes" at bounding box center [1081, 556] width 124 height 32
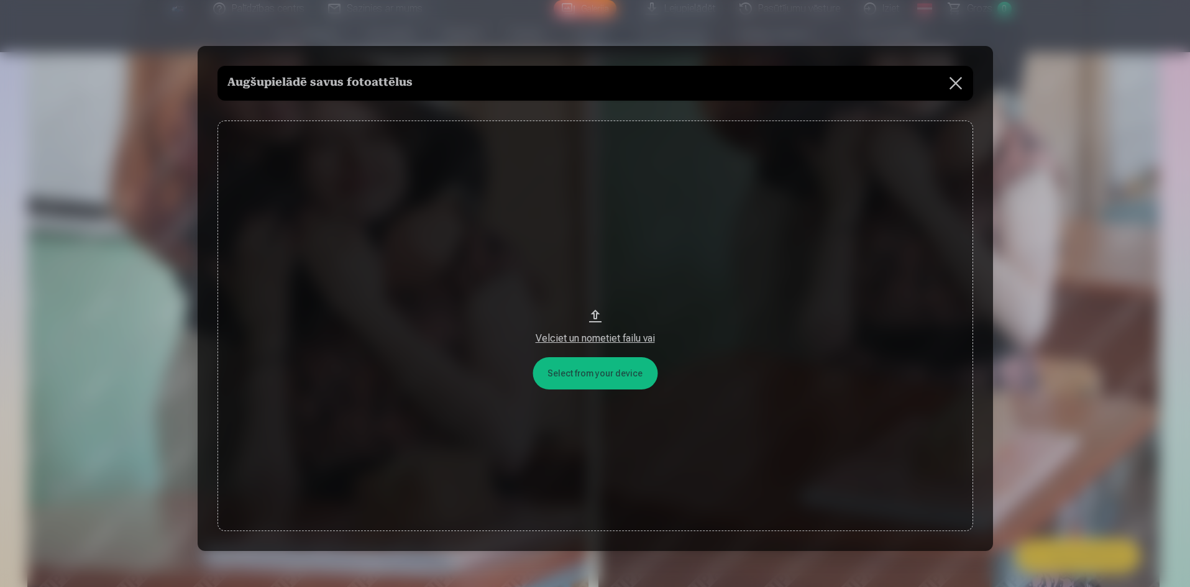
scroll to position [1740, 0]
click at [1073, 397] on div at bounding box center [596, 293] width 1193 height 587
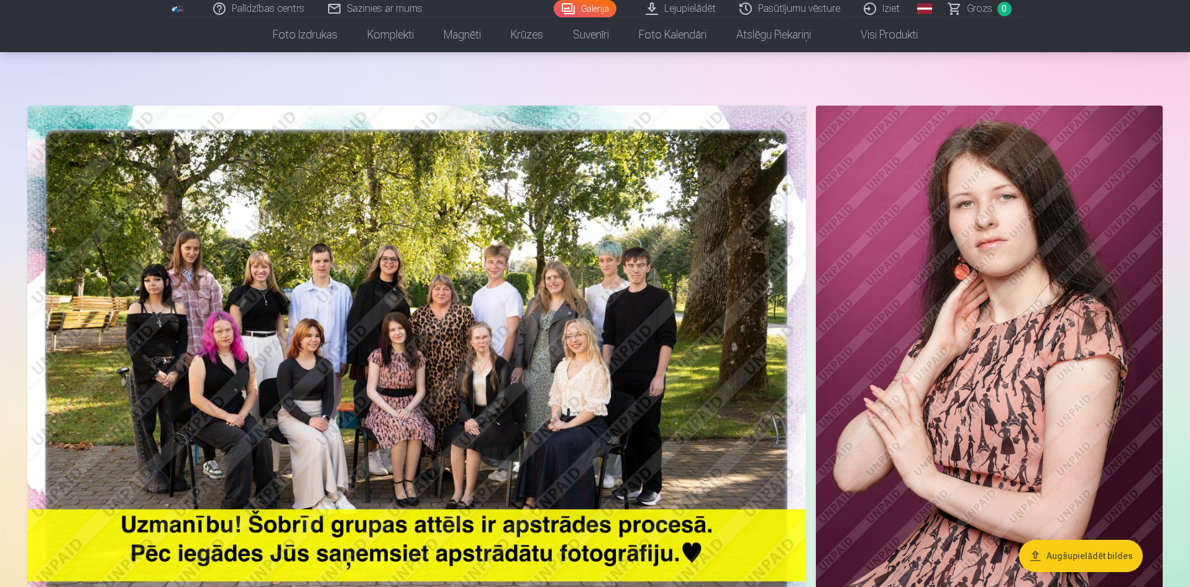
scroll to position [0, 0]
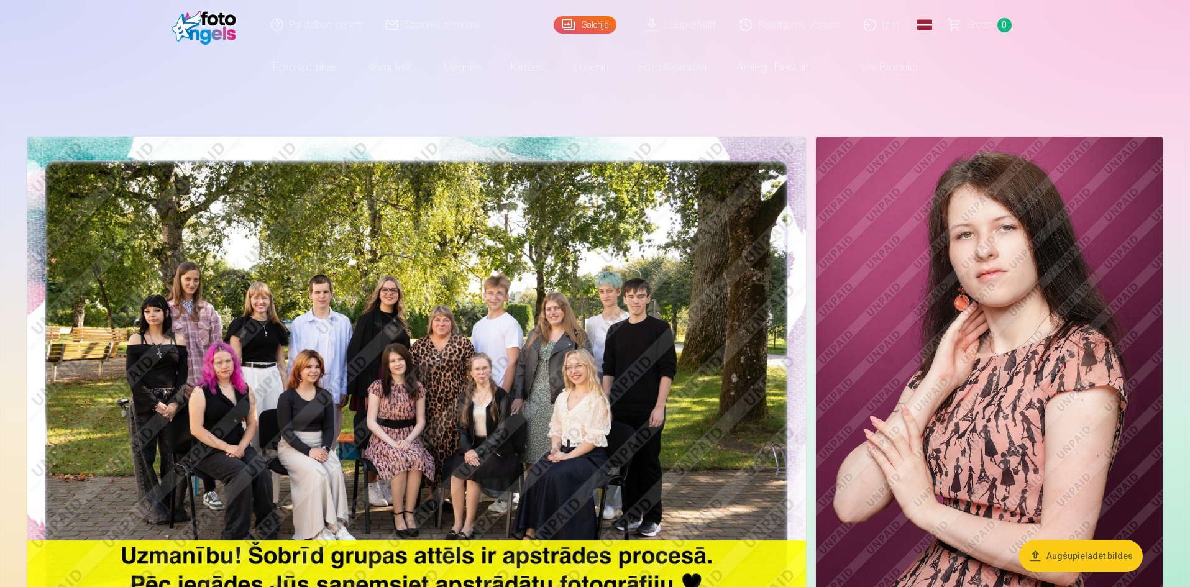
click at [691, 32] on link "Lejupielādēt" at bounding box center [682, 25] width 94 height 50
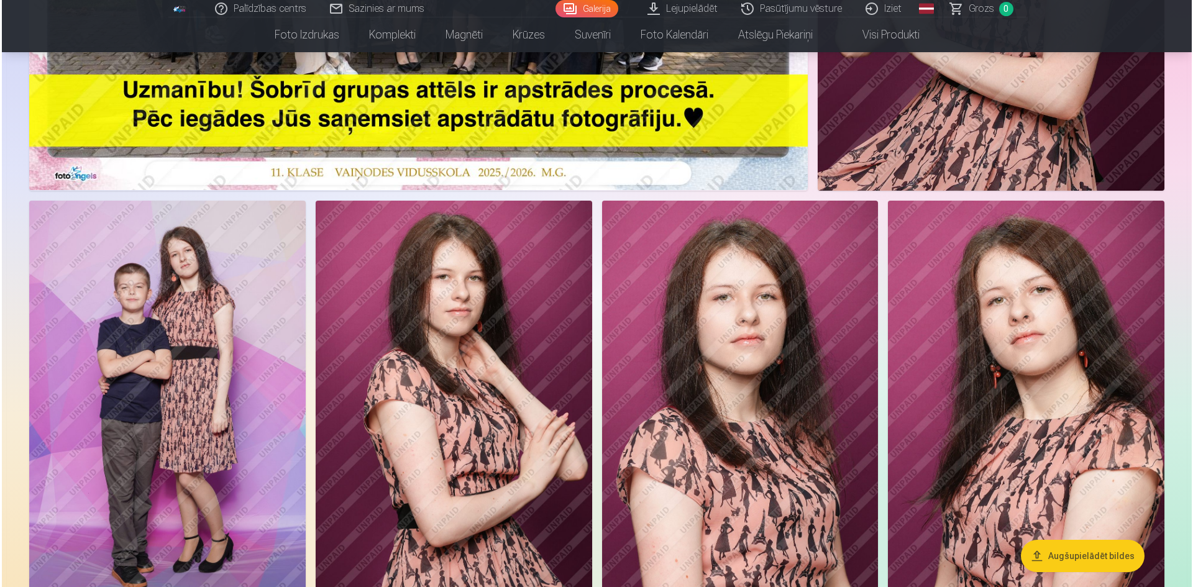
scroll to position [497, 0]
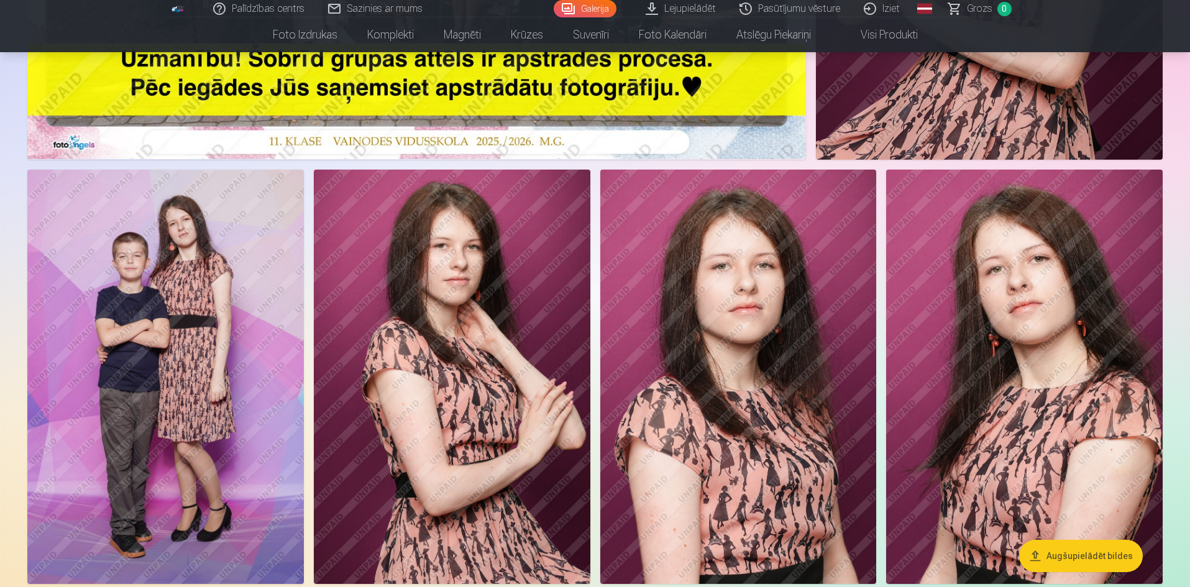
click at [220, 404] on img at bounding box center [165, 377] width 277 height 415
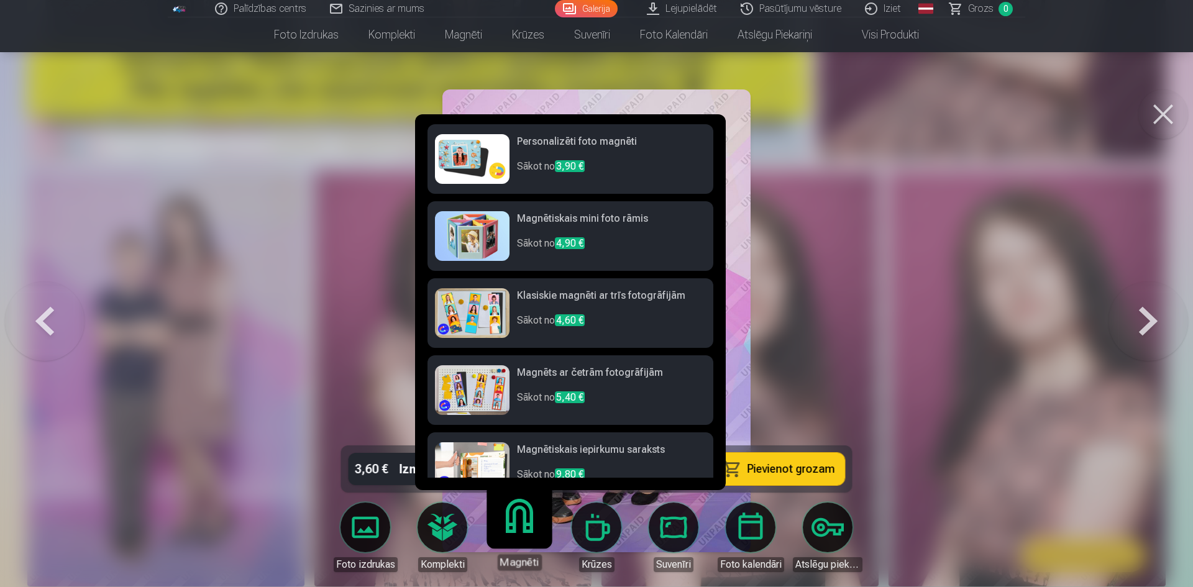
click at [480, 157] on img at bounding box center [472, 159] width 75 height 50
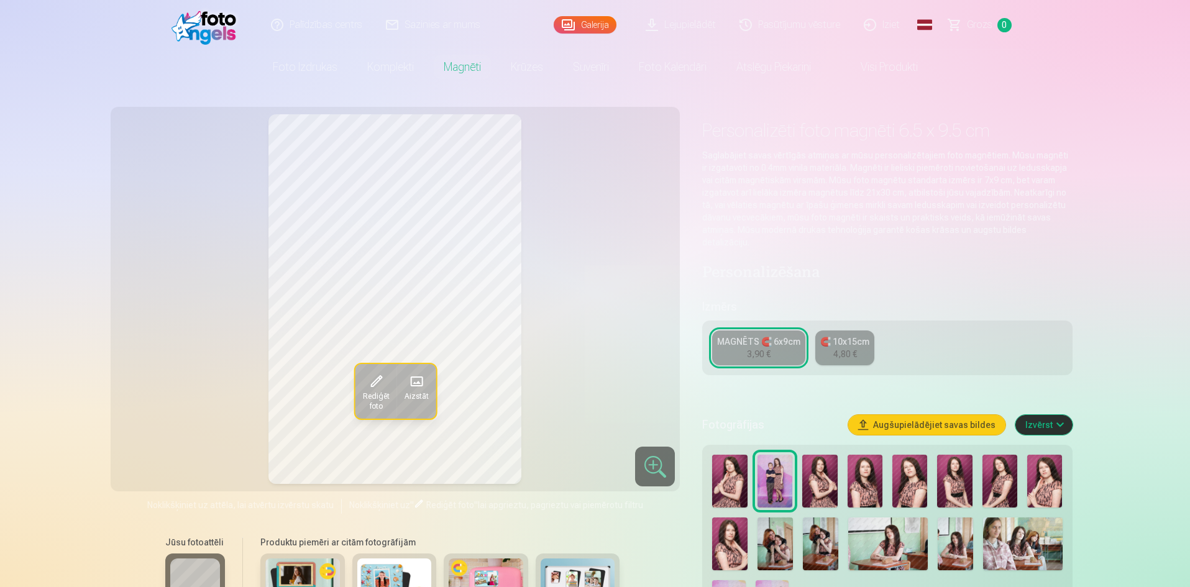
click at [827, 332] on div "MAGNĒTS 🧲 6x9cm 3,90 € 🧲 10x15cm 4,80 €" at bounding box center [887, 348] width 370 height 55
click at [840, 348] on div "4,80 €" at bounding box center [845, 354] width 24 height 12
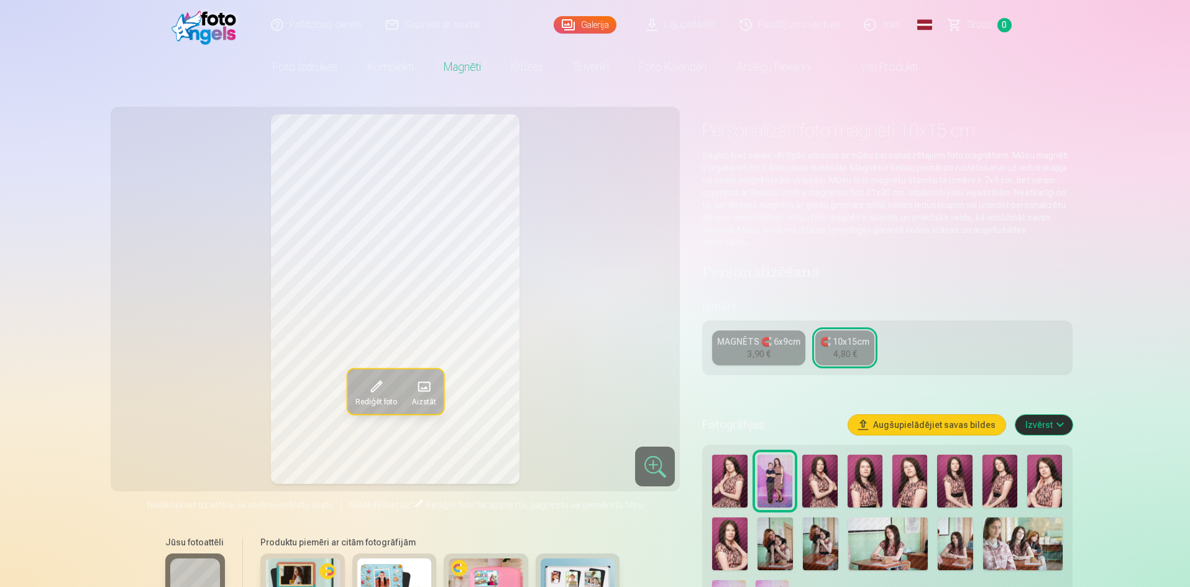
click at [377, 385] on span at bounding box center [375, 387] width 20 height 20
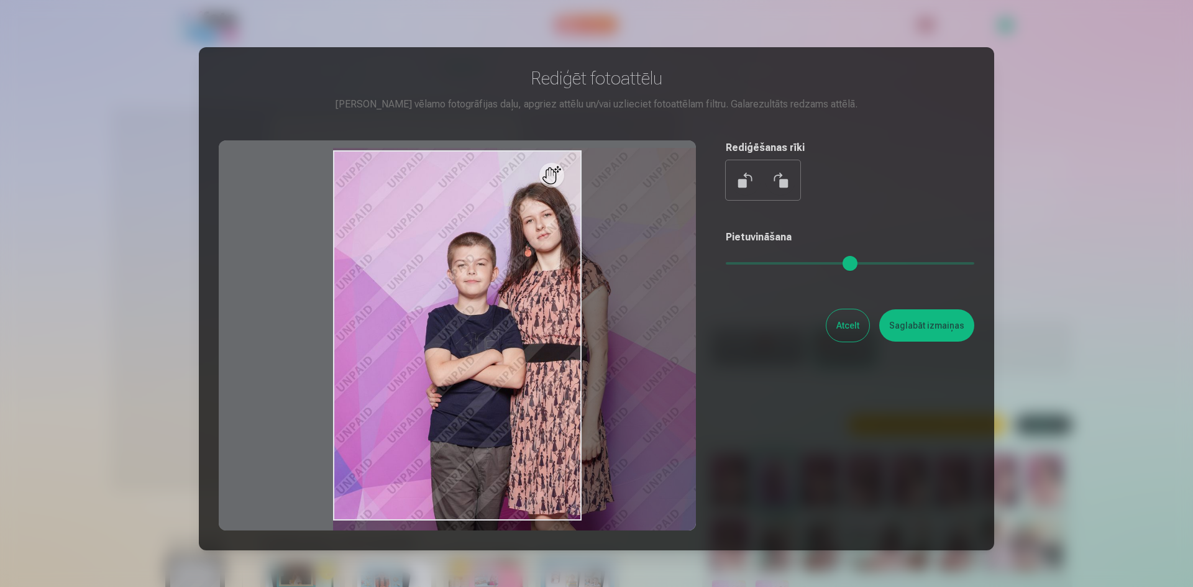
type input "*"
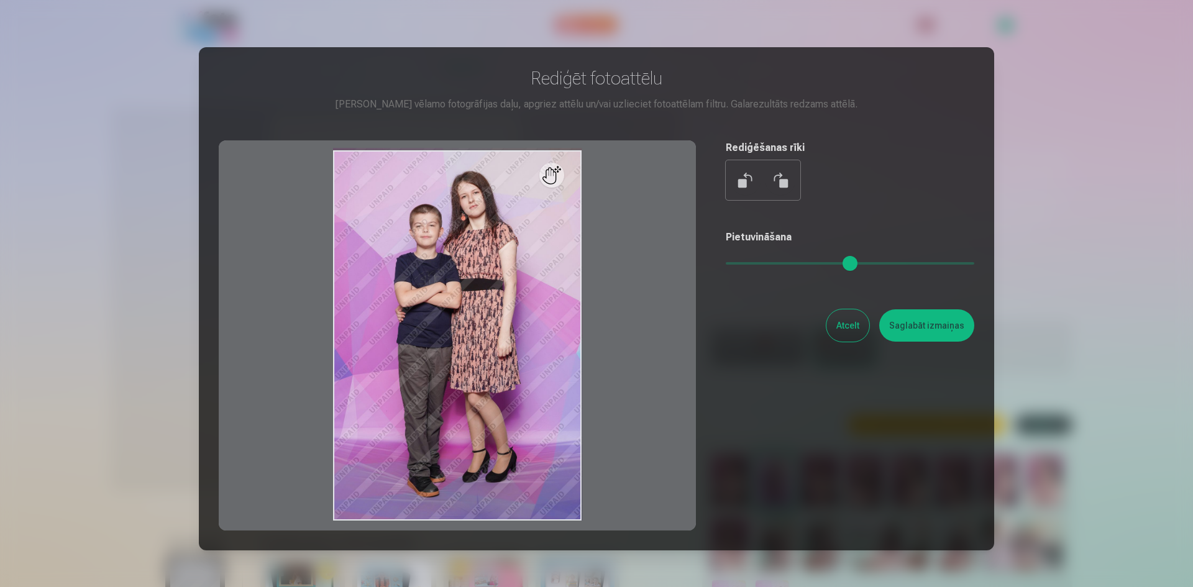
drag, startPoint x: 737, startPoint y: 260, endPoint x: 605, endPoint y: 298, distance: 137.1
click at [726, 265] on input "range" at bounding box center [850, 263] width 249 height 2
click at [851, 330] on button "Atcelt" at bounding box center [848, 326] width 43 height 32
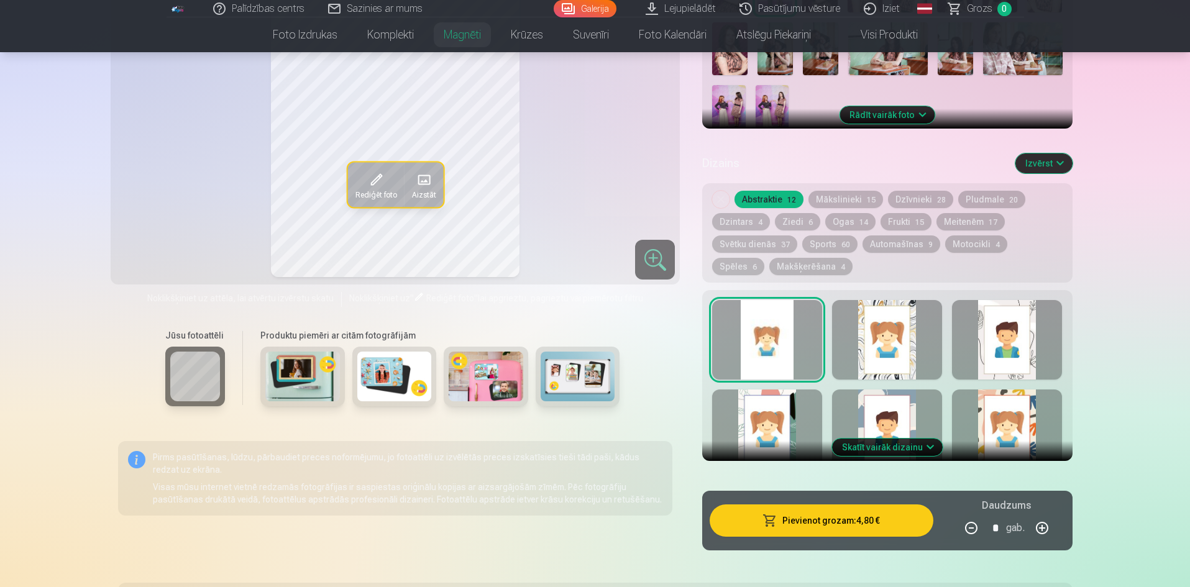
scroll to position [497, 0]
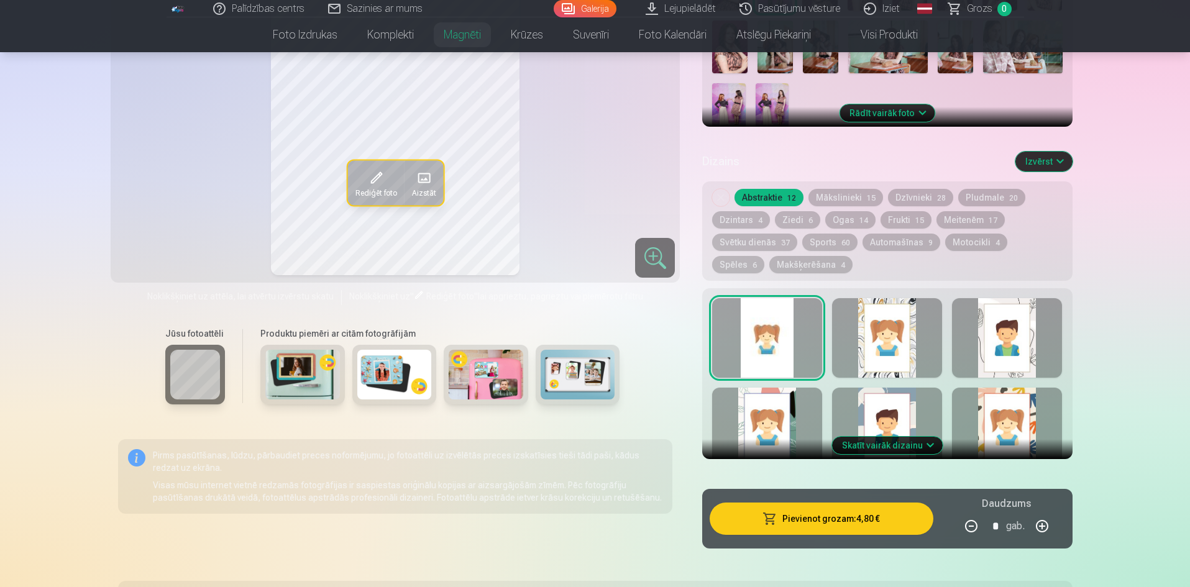
click at [1007, 323] on div at bounding box center [1007, 338] width 110 height 80
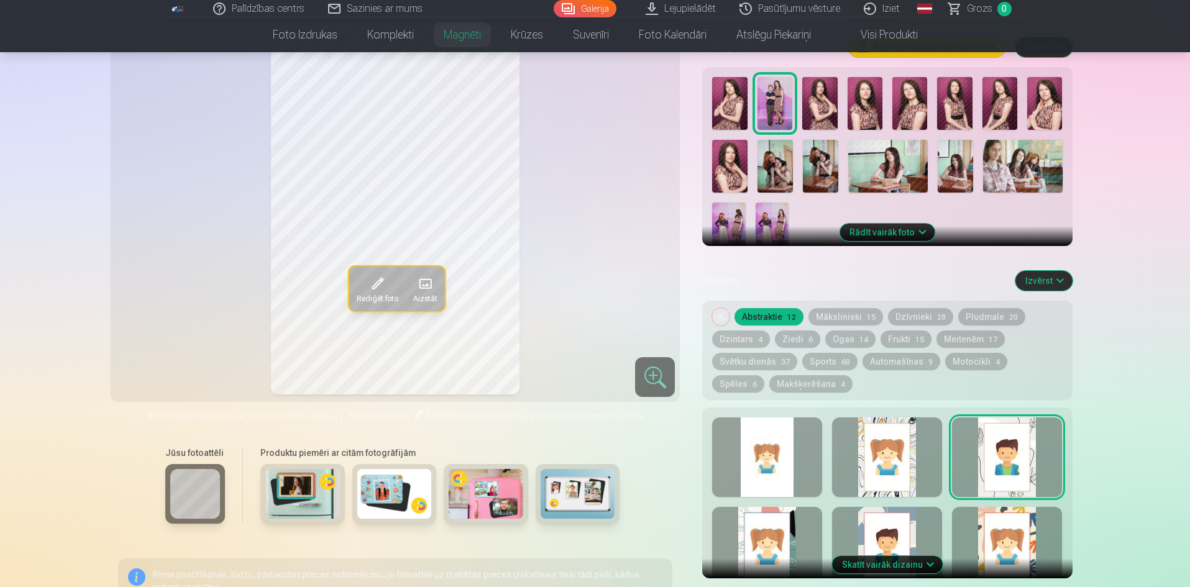
scroll to position [373, 0]
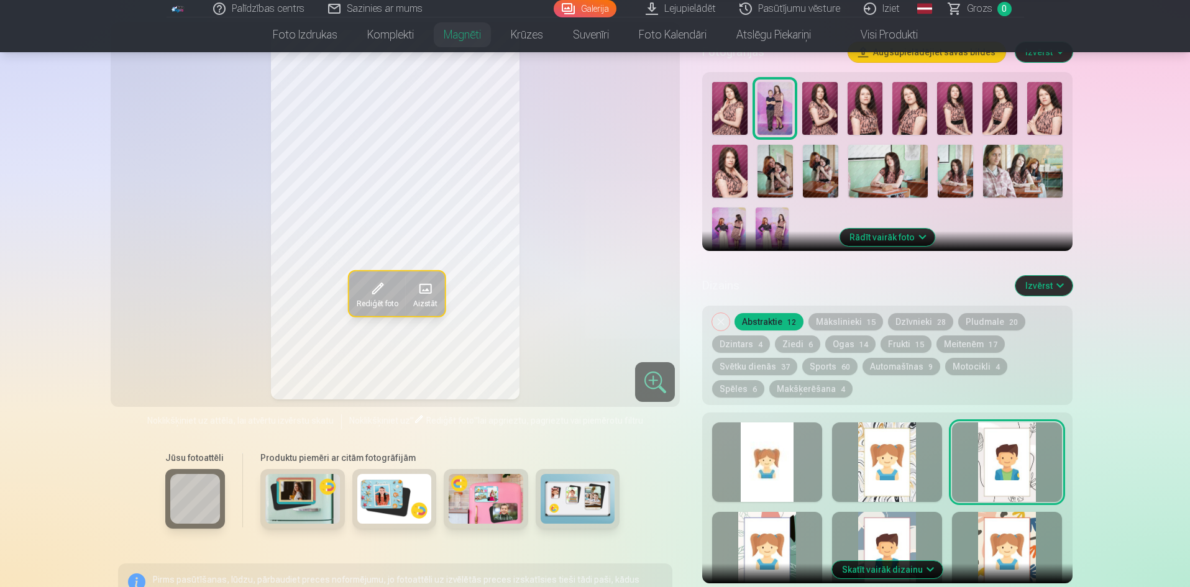
click at [906, 443] on div at bounding box center [887, 463] width 110 height 80
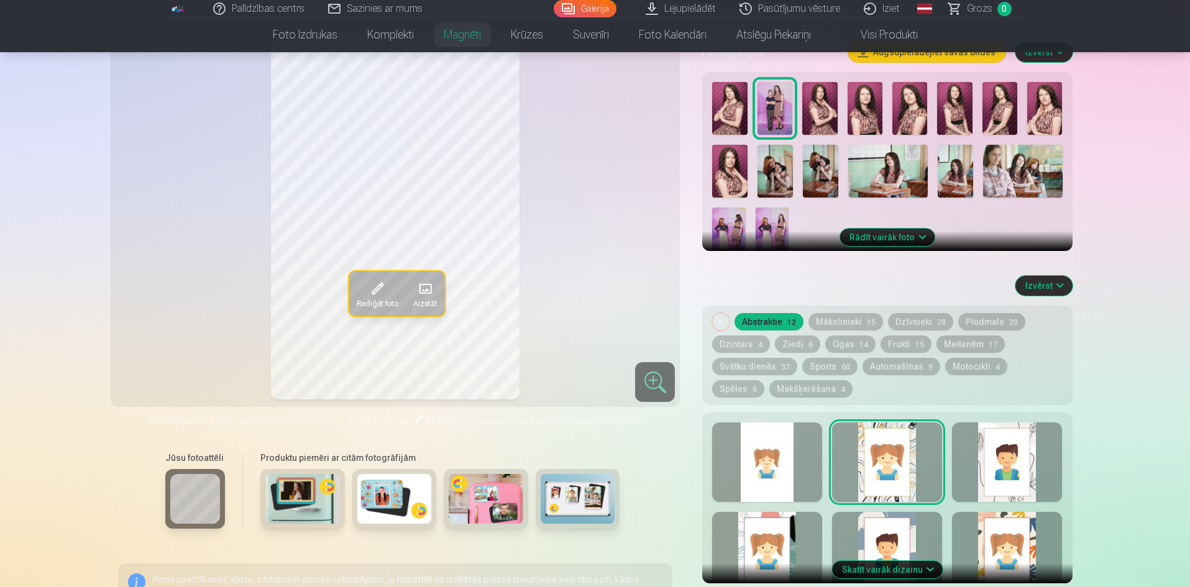
click at [995, 516] on div at bounding box center [1007, 552] width 110 height 80
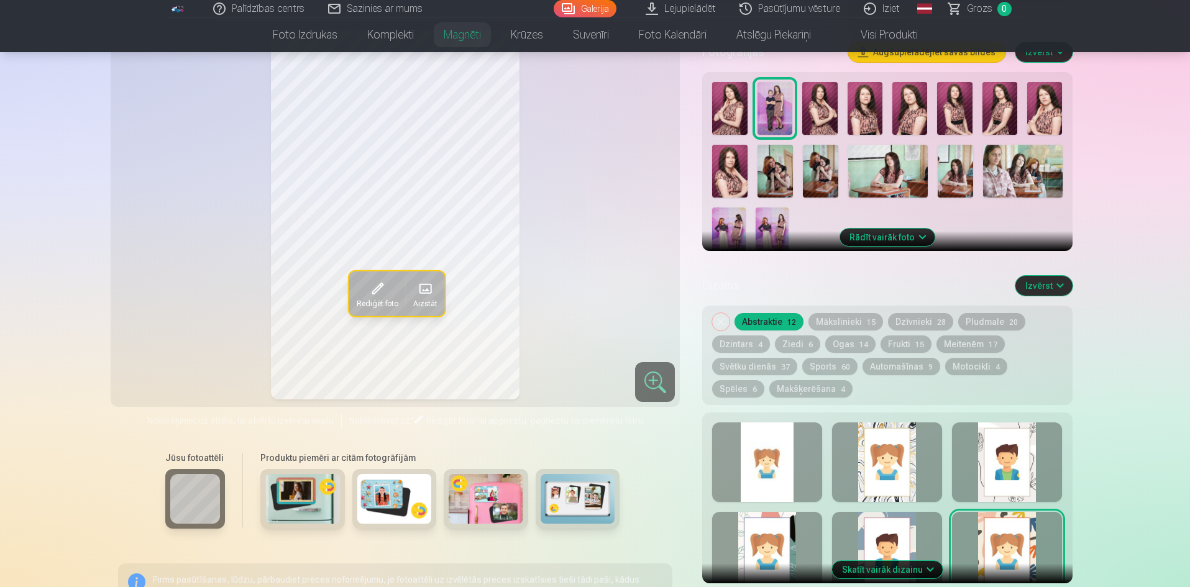
click at [788, 441] on div at bounding box center [767, 463] width 110 height 80
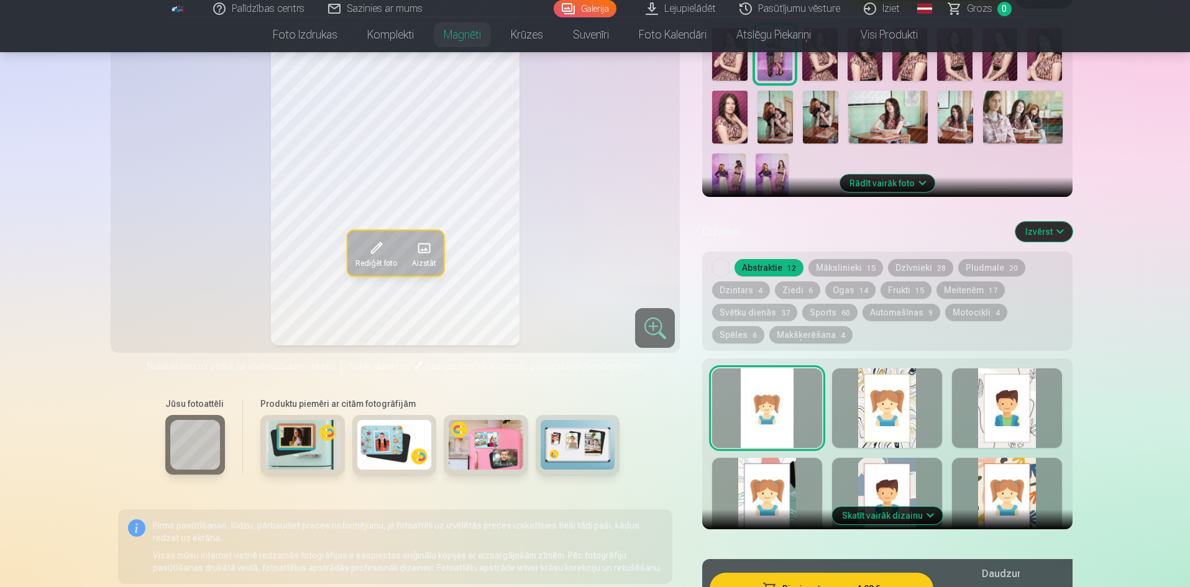
scroll to position [435, 0]
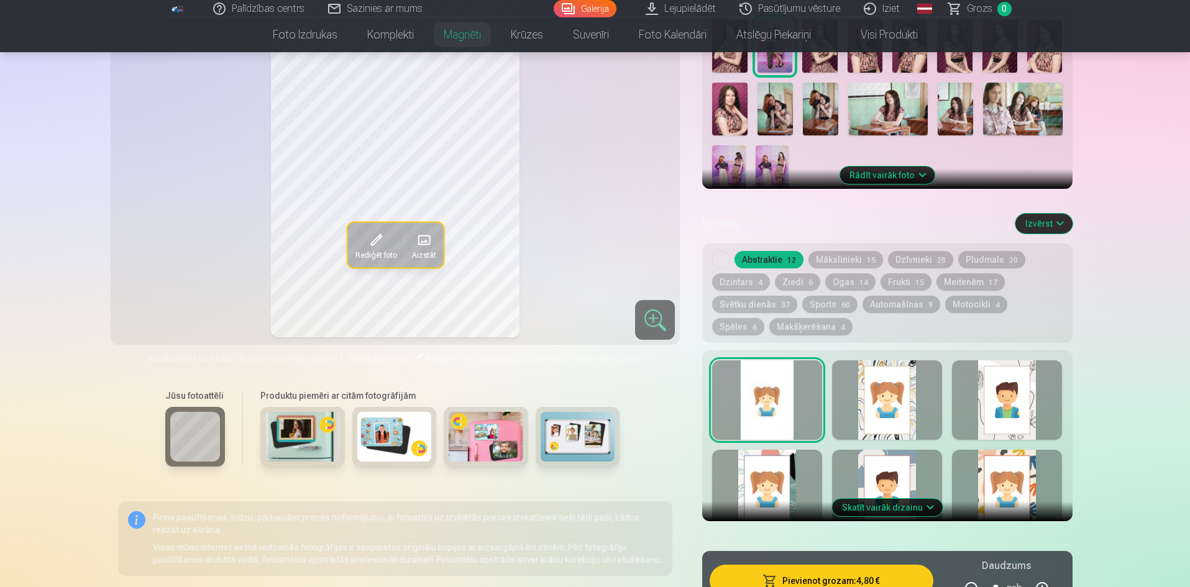
click at [882, 499] on button "Skatīt vairāk dizainu" at bounding box center [887, 507] width 111 height 17
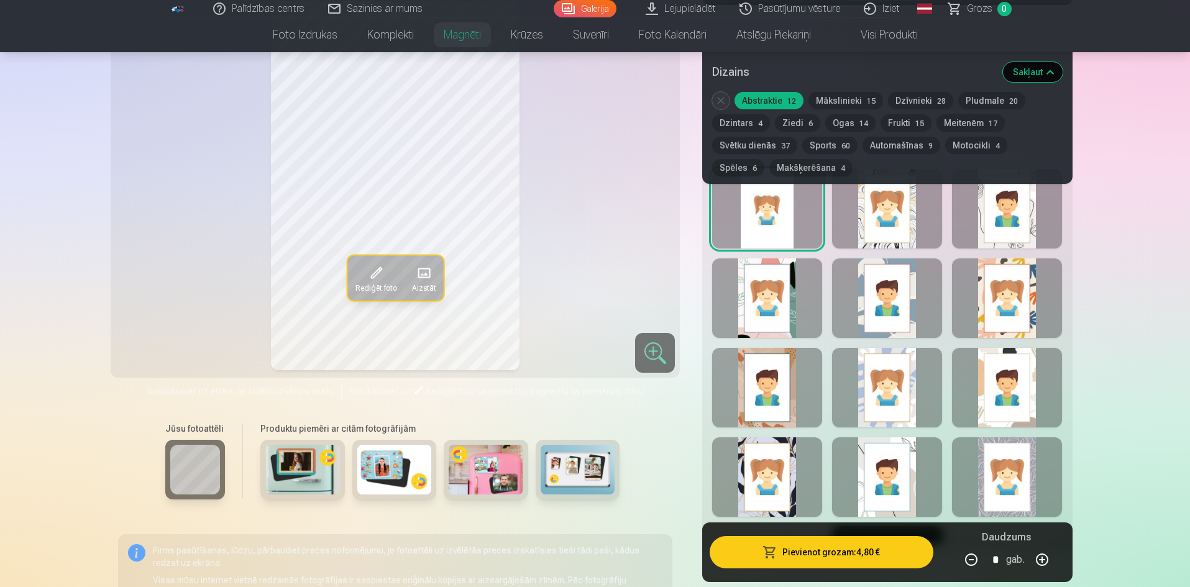
scroll to position [621, 0]
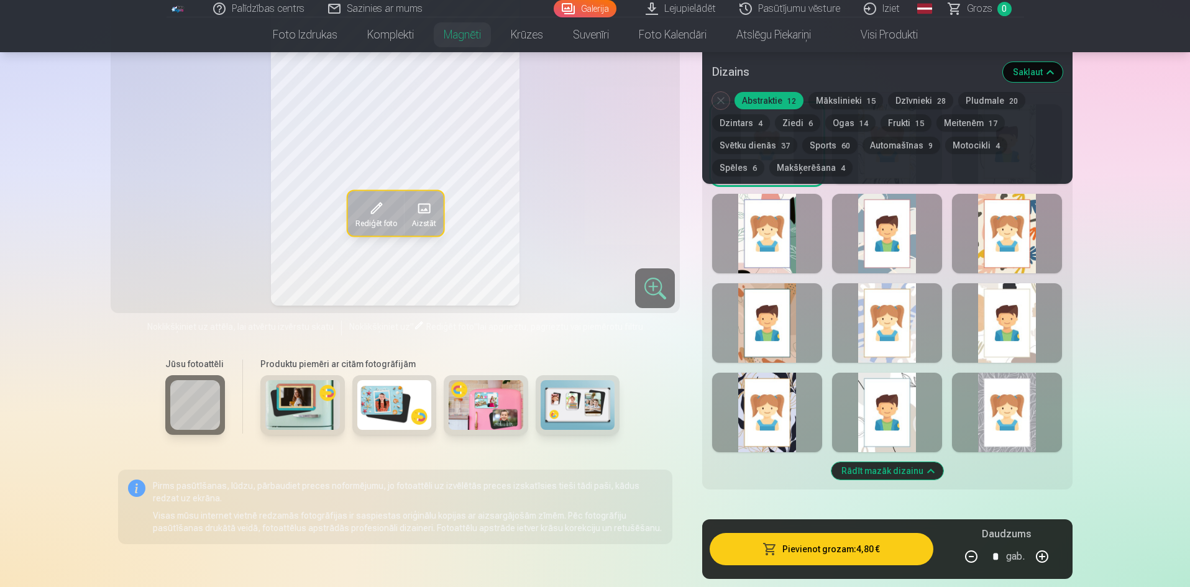
click at [989, 397] on div at bounding box center [1007, 413] width 110 height 80
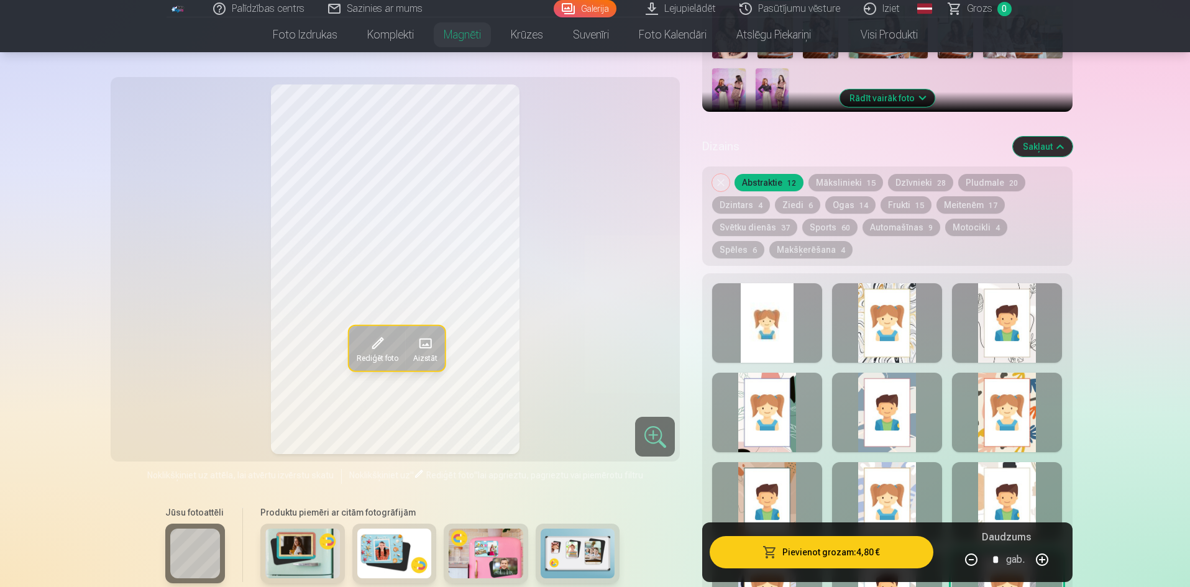
scroll to position [435, 0]
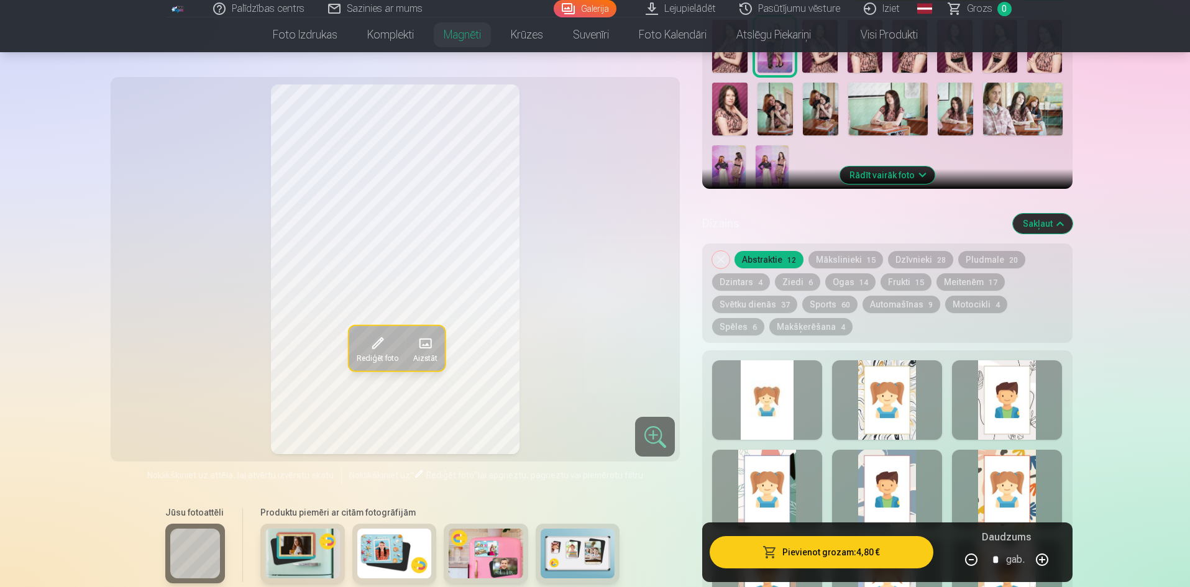
click at [1012, 391] on div at bounding box center [1007, 400] width 110 height 80
click at [879, 381] on div at bounding box center [887, 400] width 110 height 80
click at [801, 458] on div at bounding box center [767, 490] width 110 height 80
click at [915, 462] on div at bounding box center [887, 490] width 110 height 80
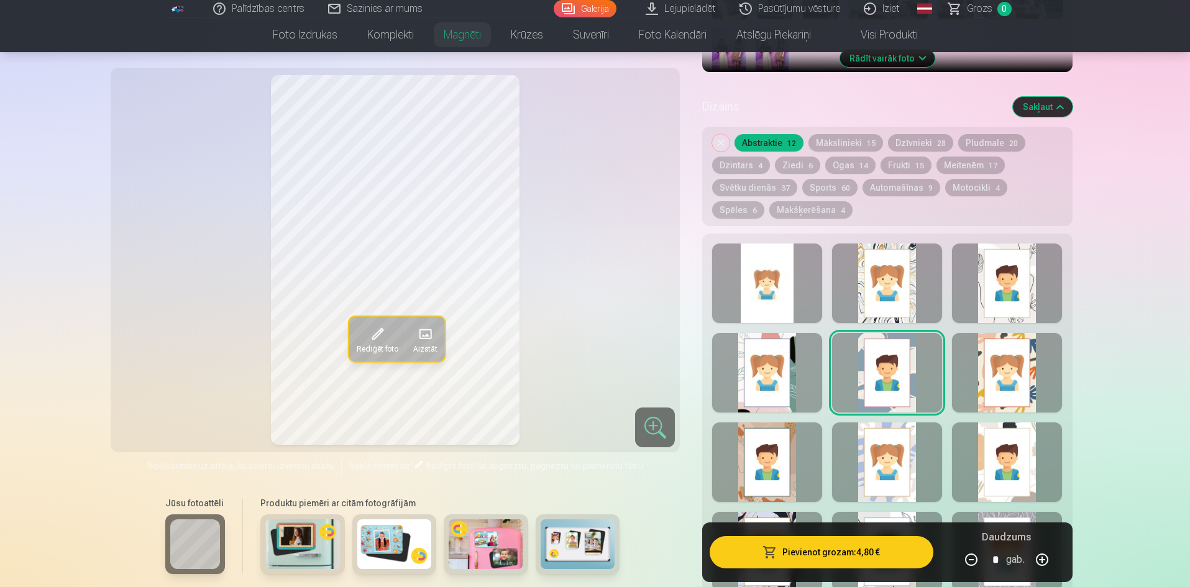
scroll to position [559, 0]
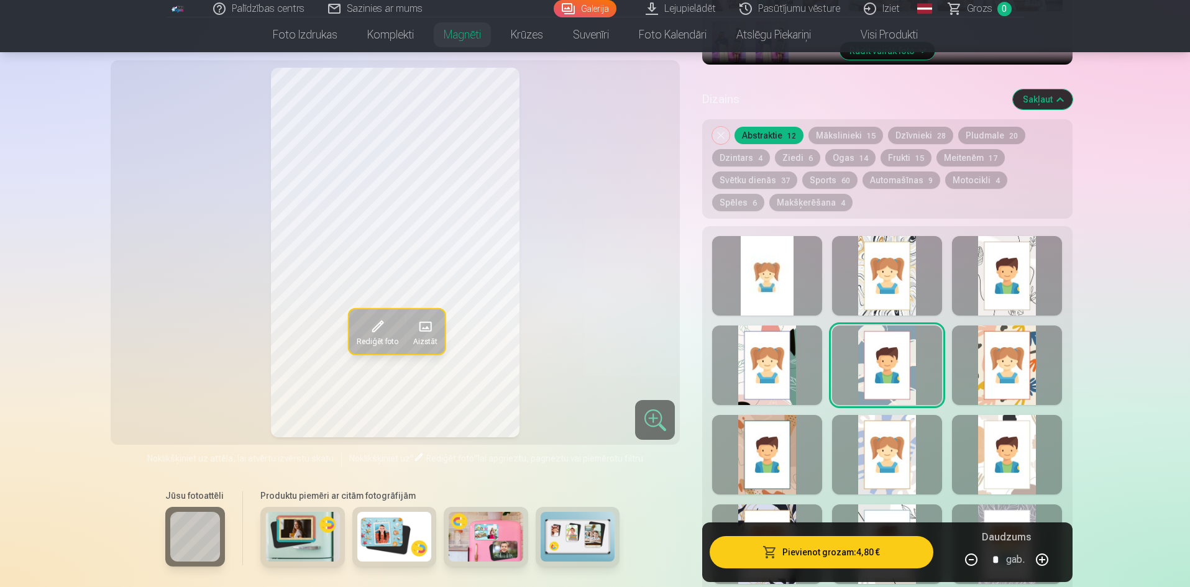
click at [1008, 451] on div at bounding box center [1007, 455] width 110 height 80
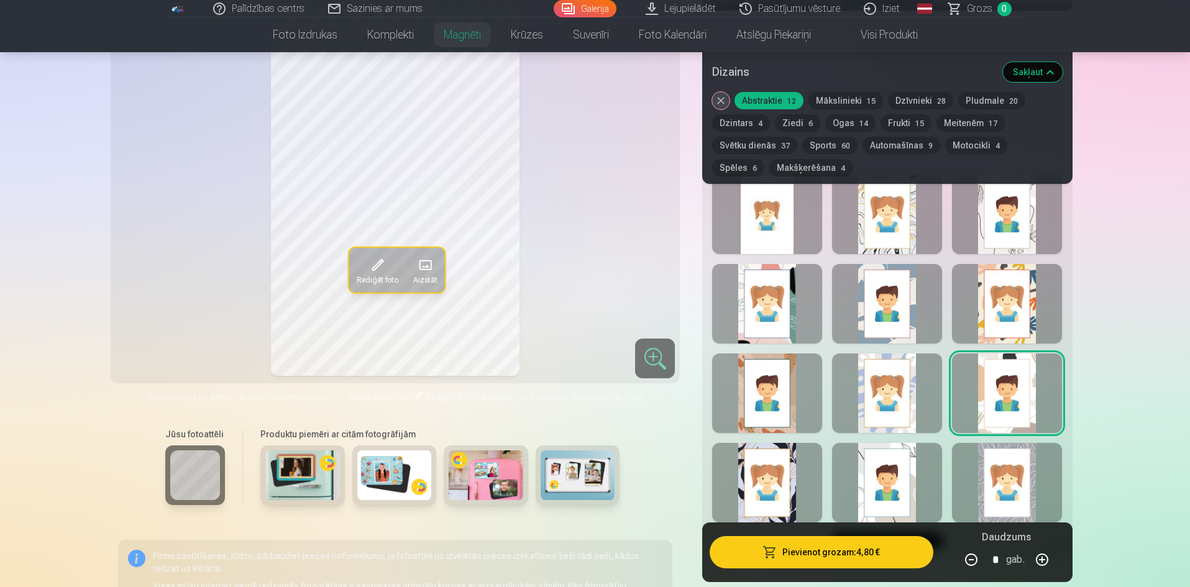
scroll to position [621, 0]
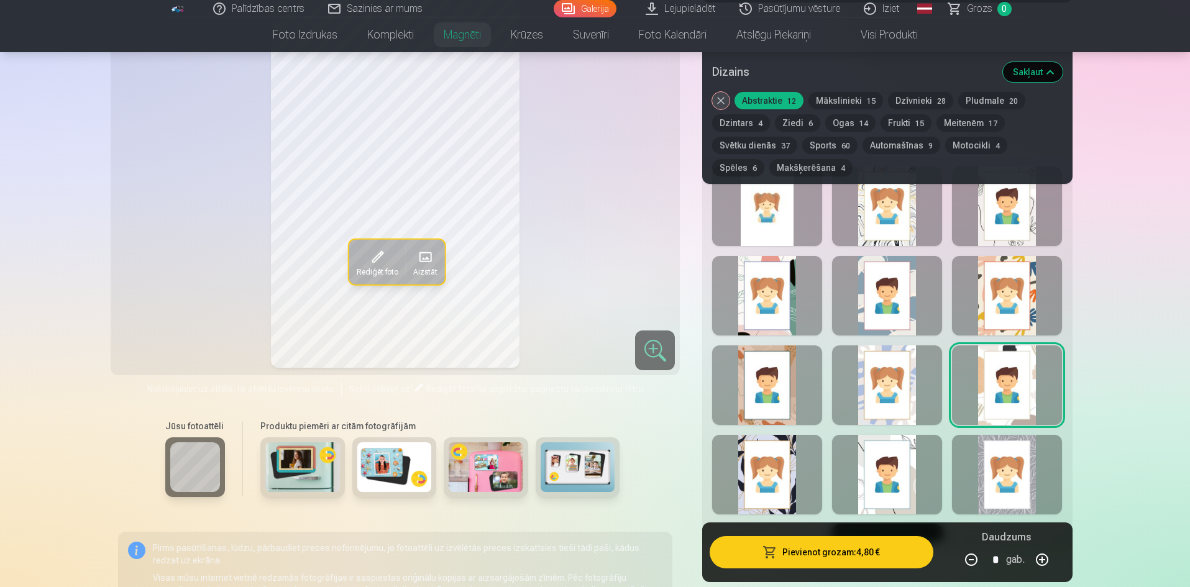
click at [769, 459] on div at bounding box center [767, 475] width 110 height 80
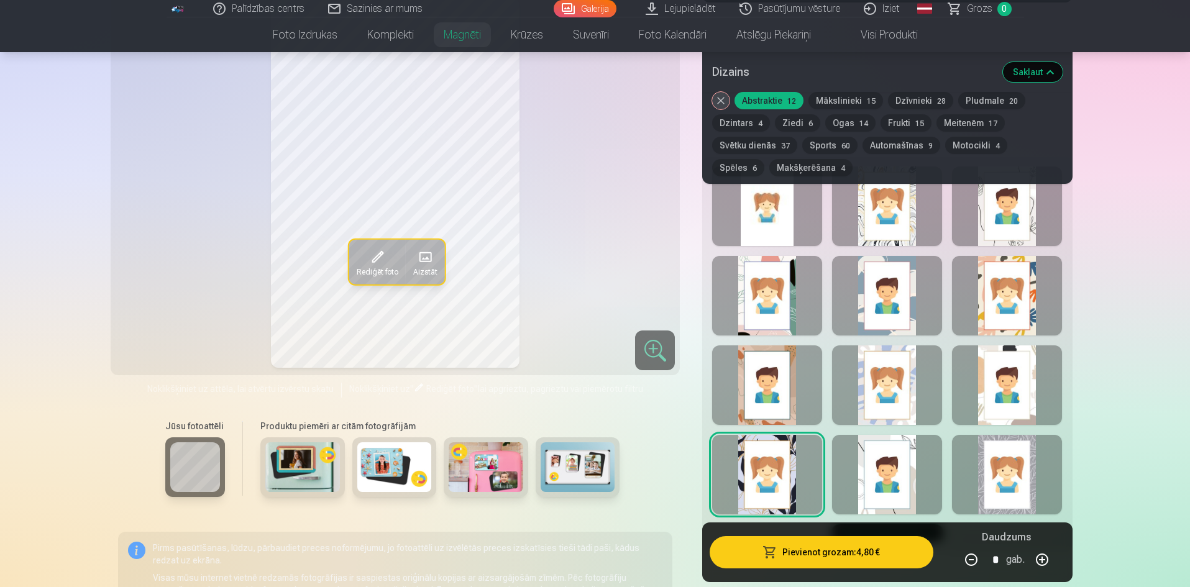
click at [1012, 474] on div at bounding box center [1007, 475] width 110 height 80
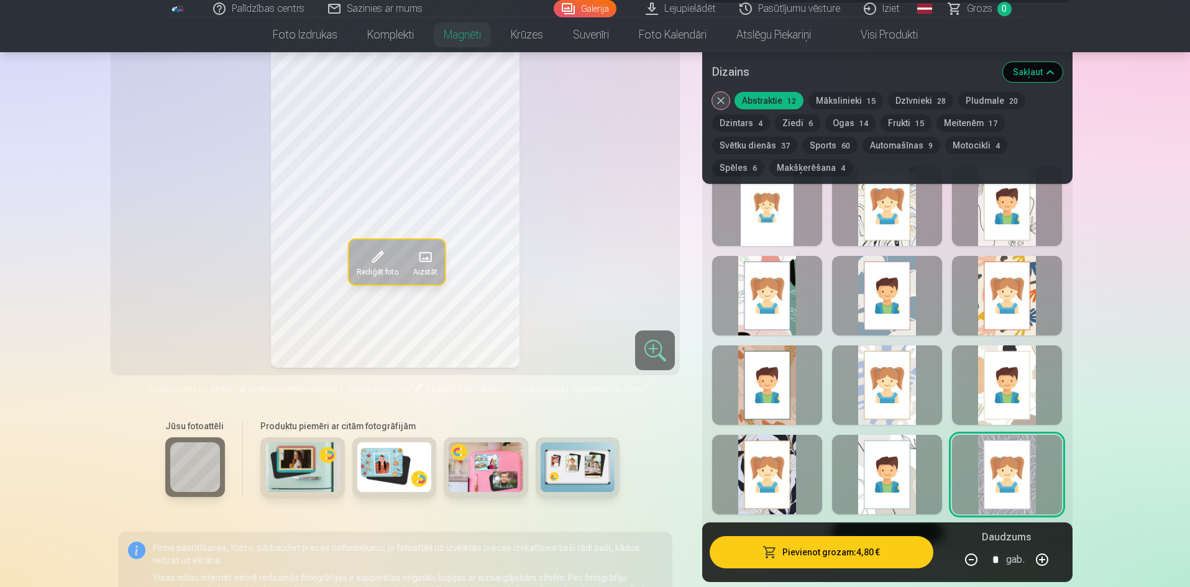
click at [929, 460] on div at bounding box center [887, 475] width 110 height 80
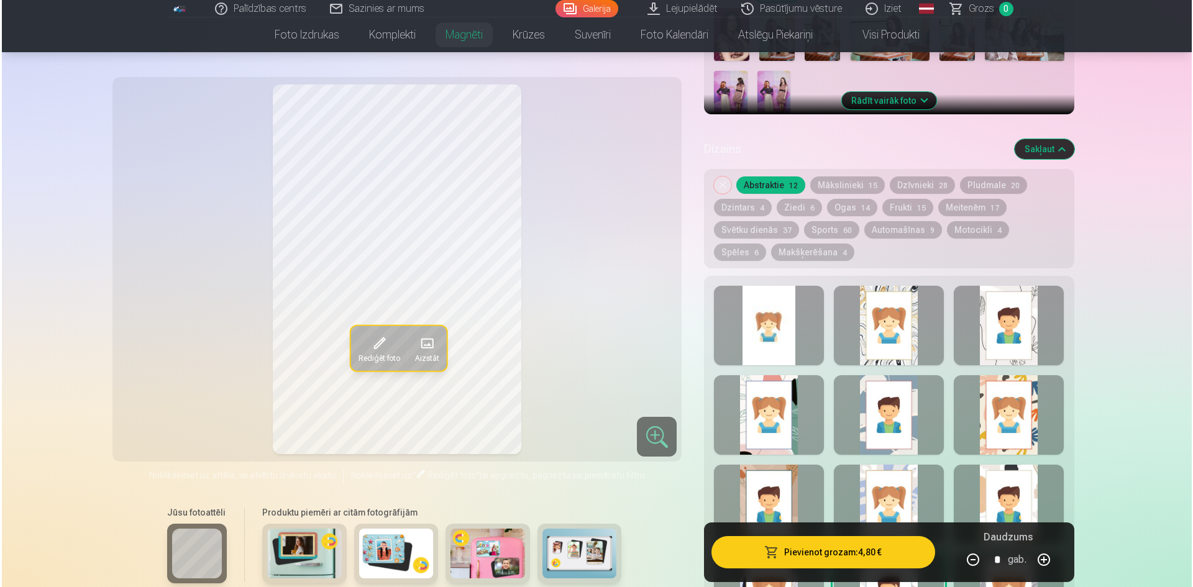
scroll to position [497, 0]
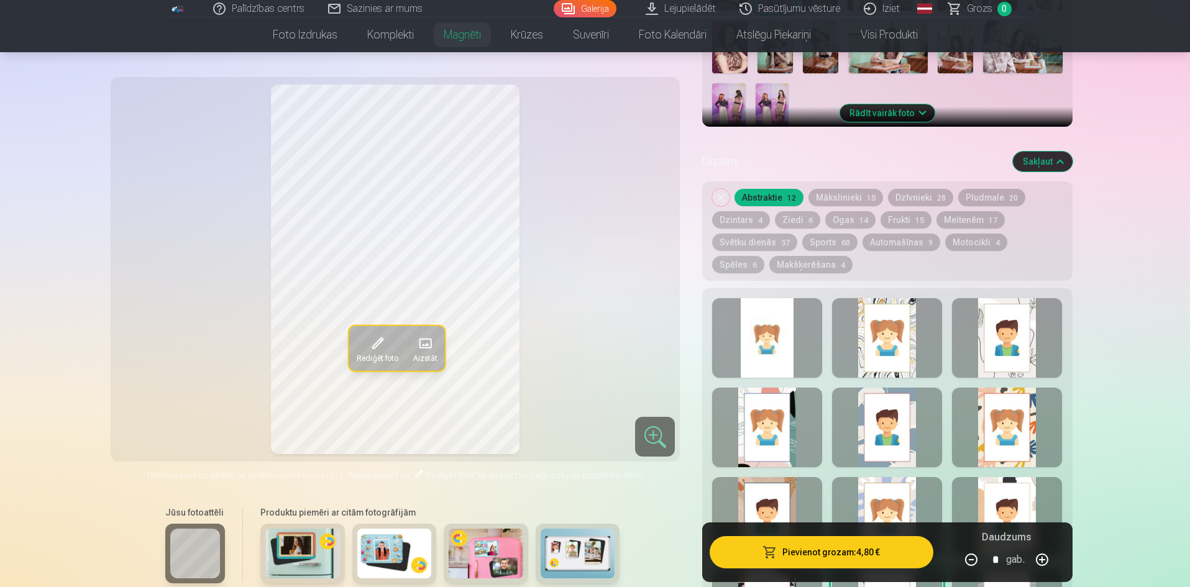
click at [829, 559] on button "Pievienot grozam : 4,80 €" at bounding box center [821, 552] width 223 height 32
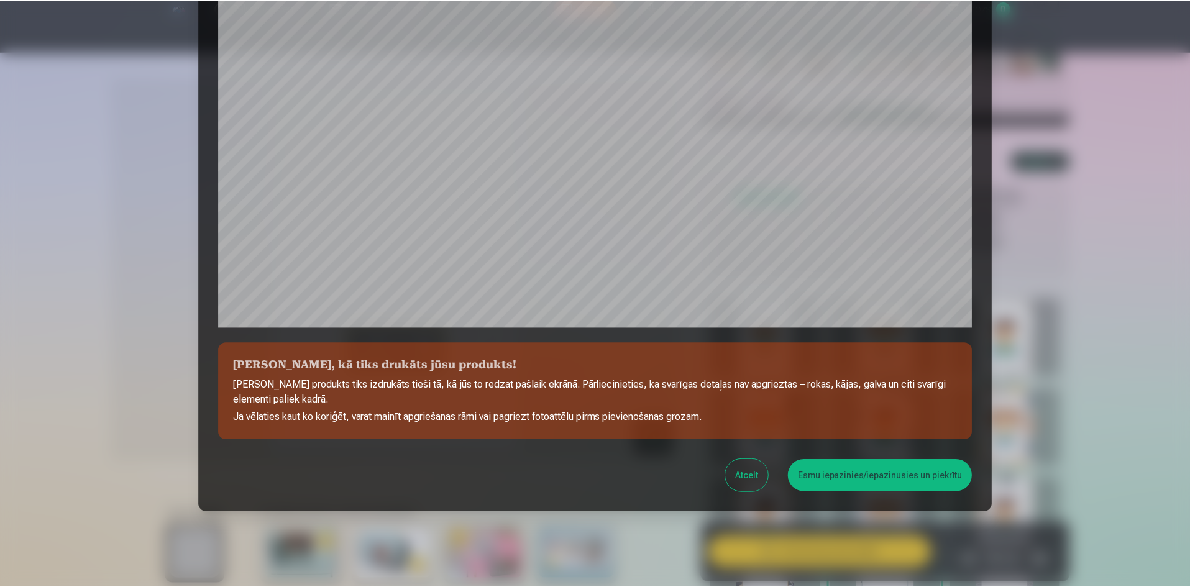
scroll to position [308, 0]
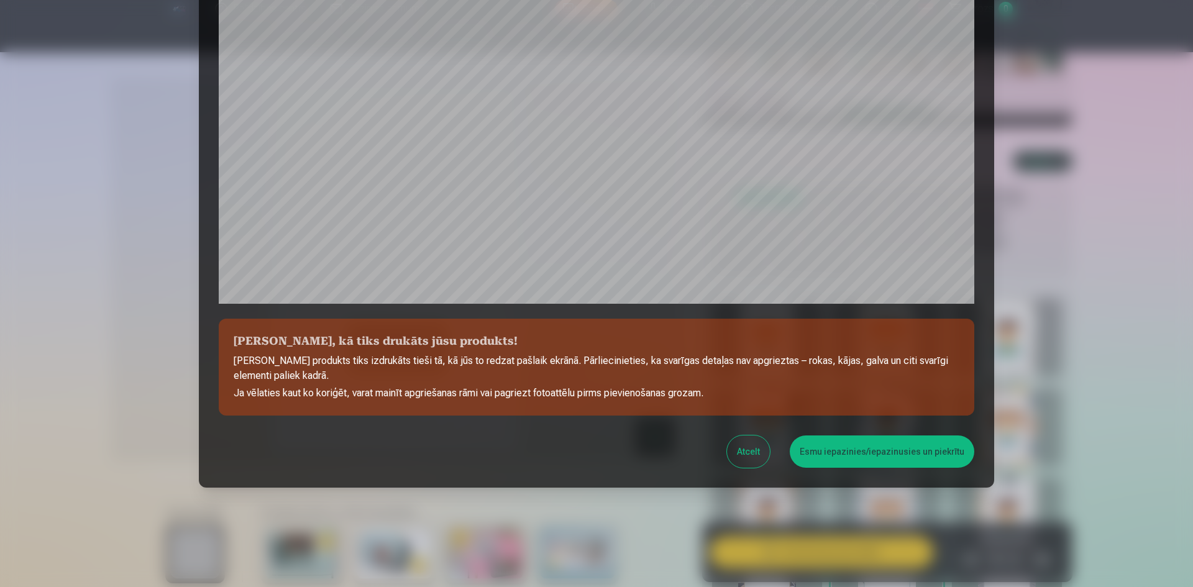
click at [868, 462] on button "Esmu iepazinies/iepazinusies un piekrītu" at bounding box center [882, 452] width 185 height 32
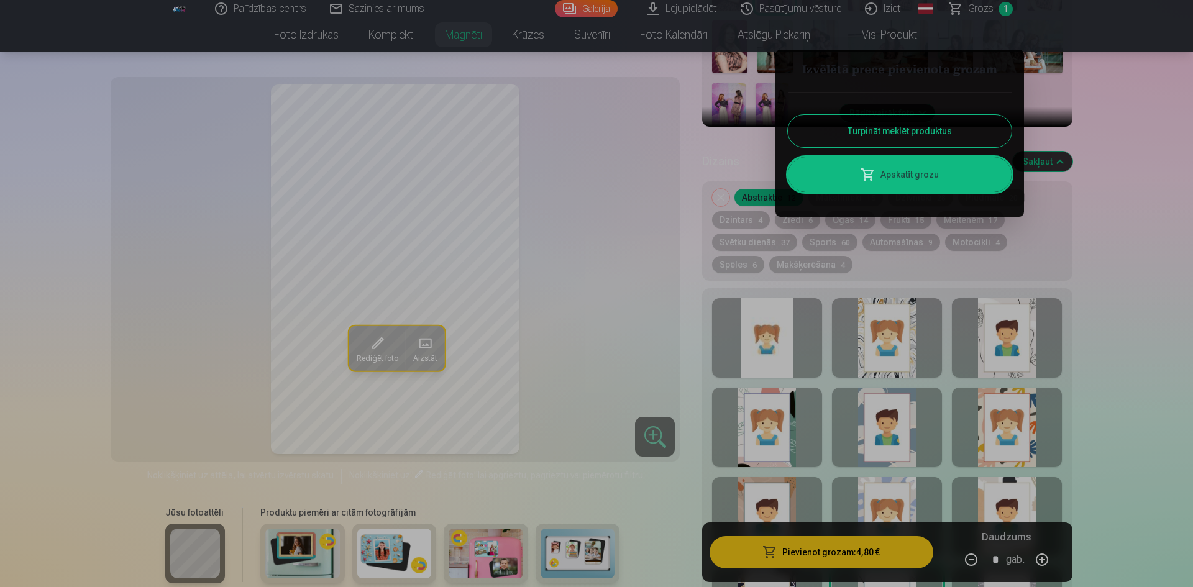
click at [930, 116] on button "Turpināt meklēt produktus" at bounding box center [900, 131] width 224 height 32
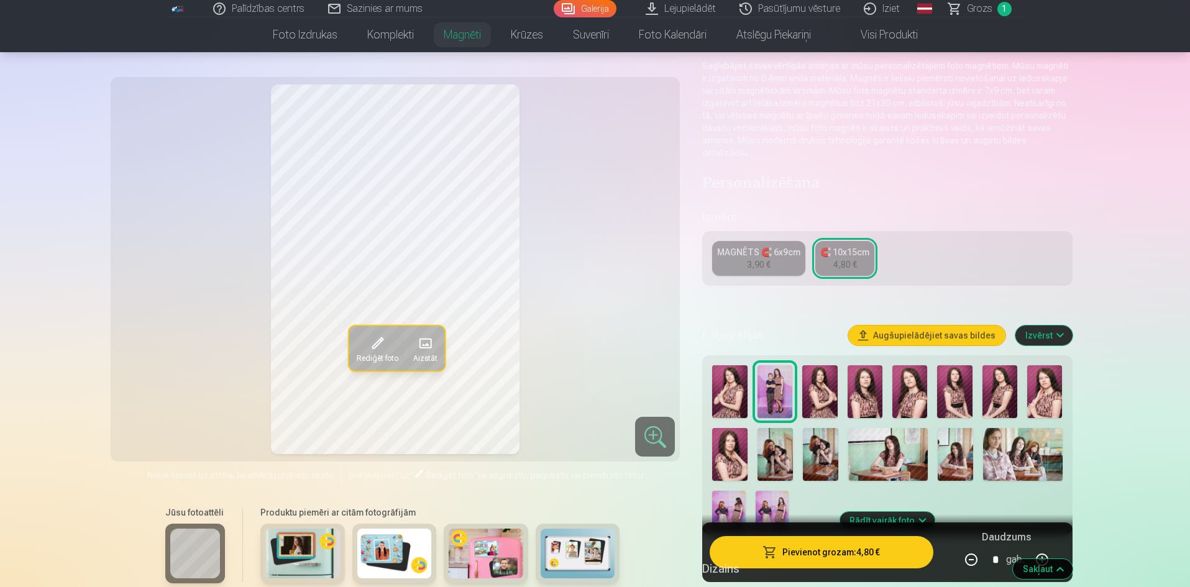
scroll to position [0, 0]
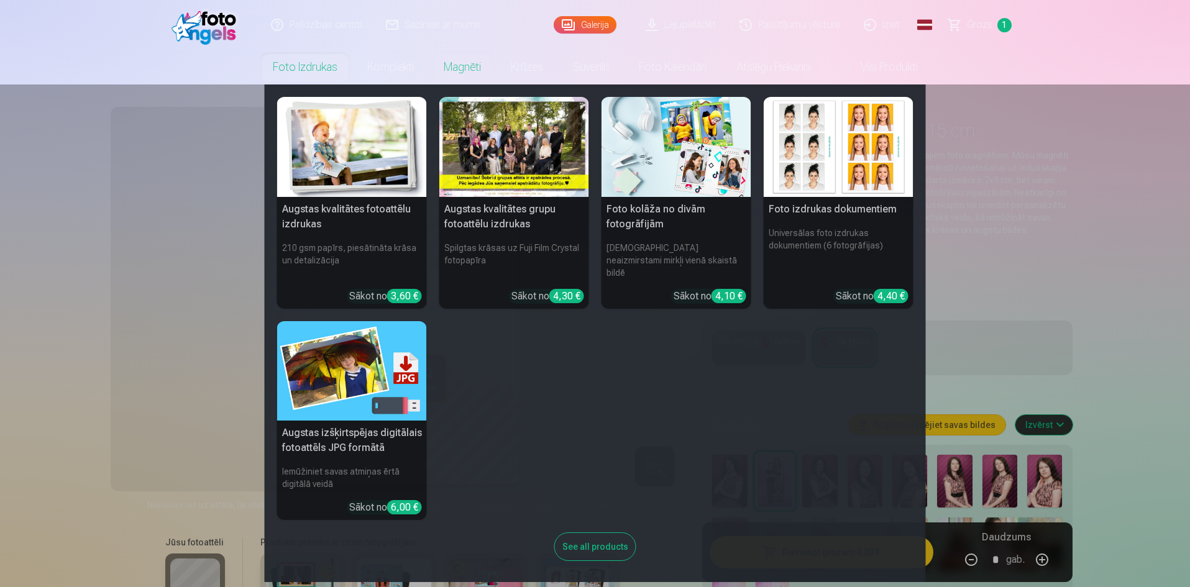
click at [314, 59] on link "Foto izdrukas" at bounding box center [305, 67] width 94 height 35
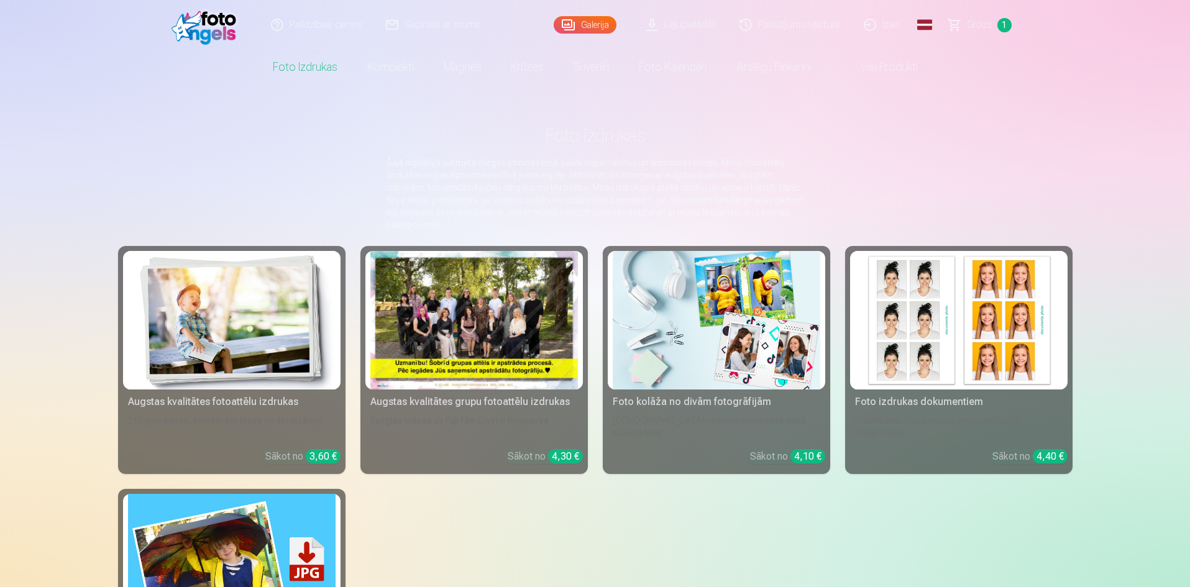
click at [227, 264] on img at bounding box center [232, 320] width 208 height 139
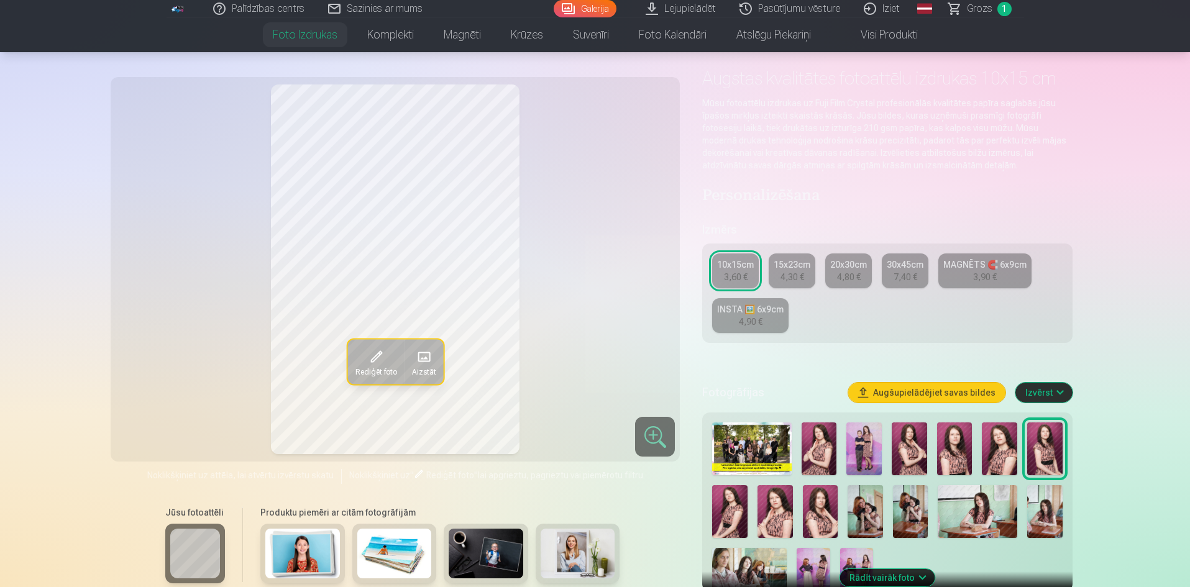
scroll to position [62, 0]
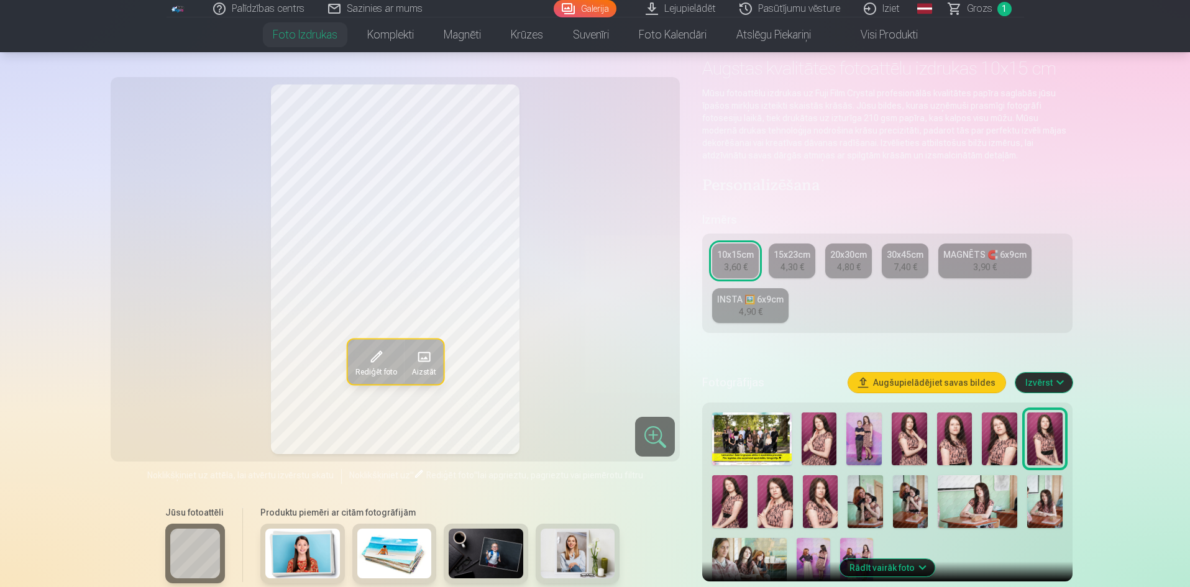
click at [924, 438] on img at bounding box center [909, 439] width 35 height 53
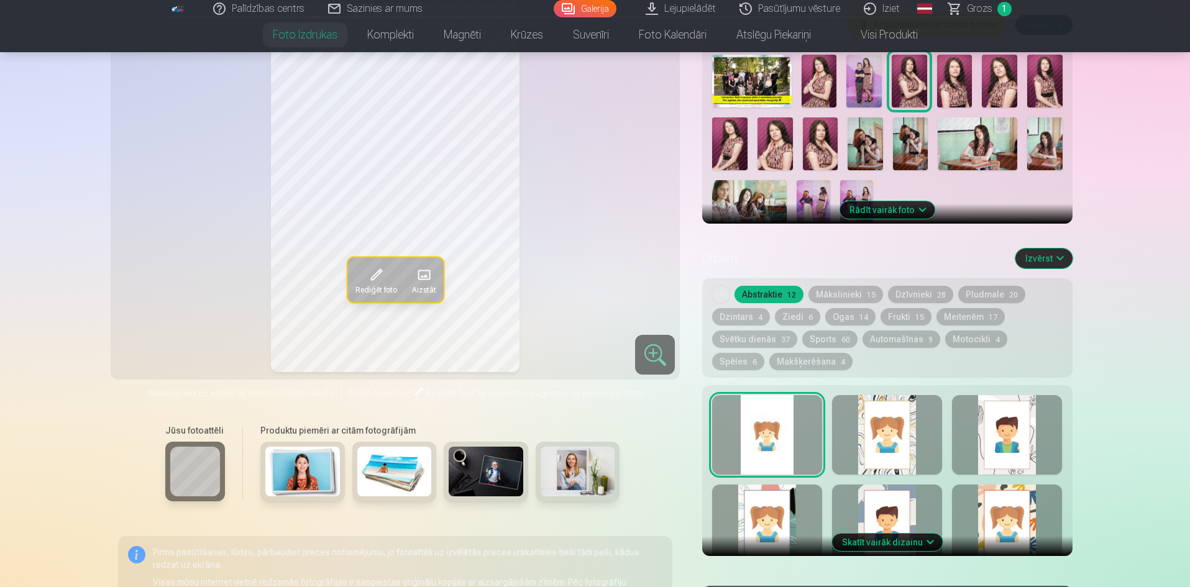
scroll to position [435, 0]
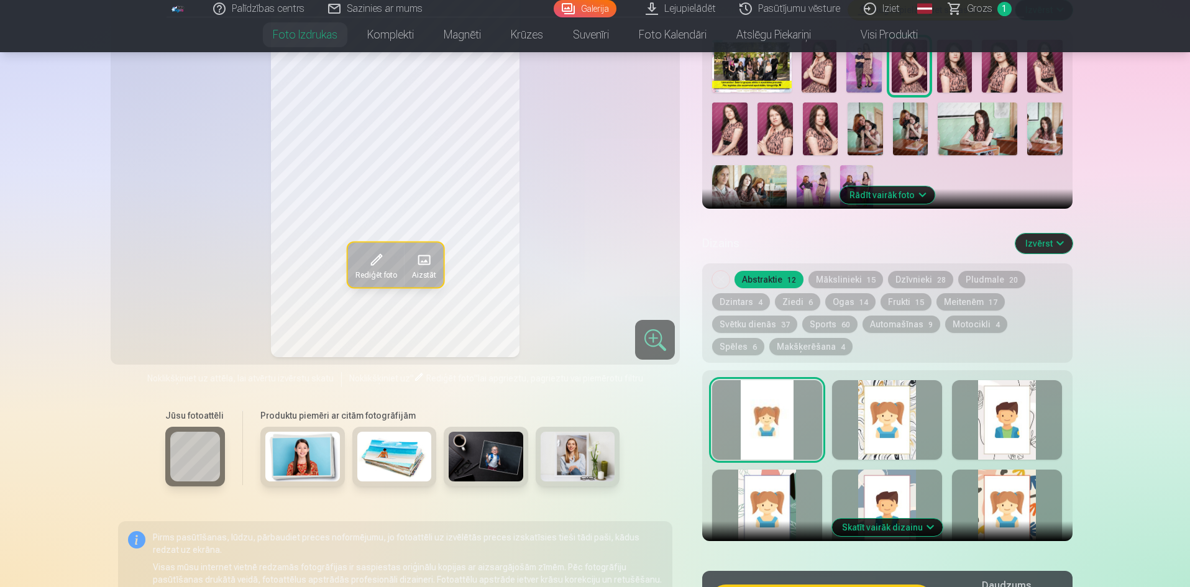
click at [887, 524] on button "Skatīt vairāk dizainu" at bounding box center [887, 527] width 111 height 17
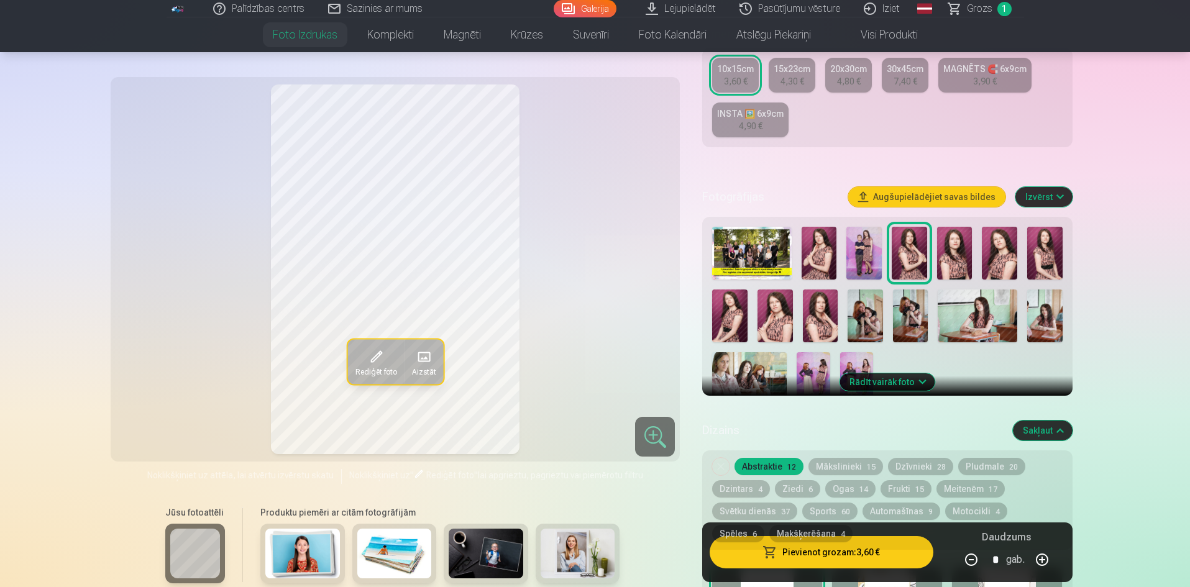
scroll to position [186, 0]
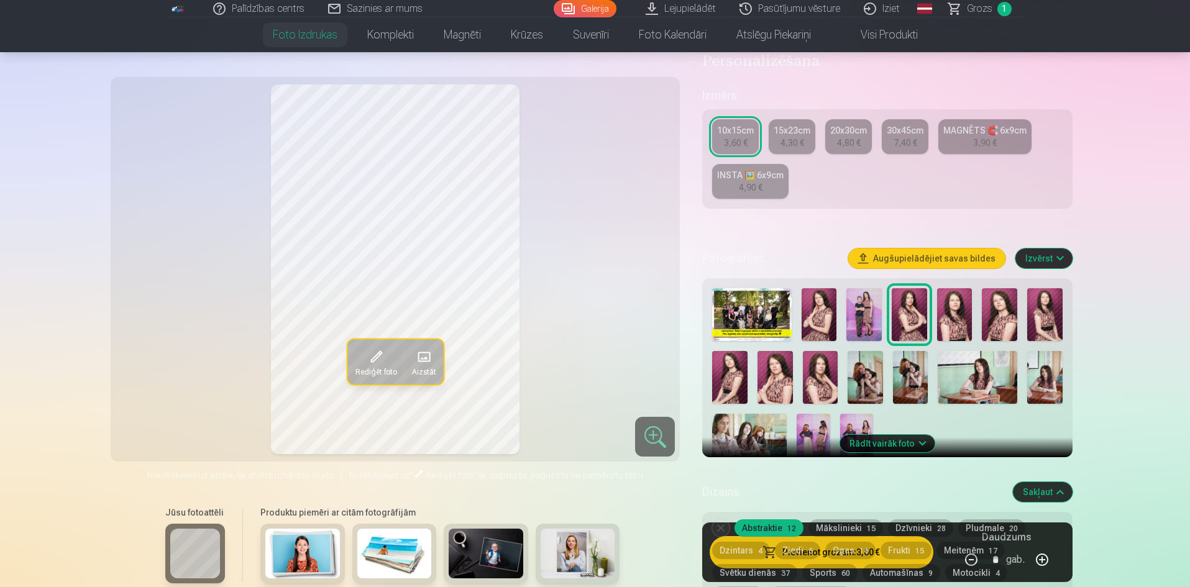
click at [832, 369] on img at bounding box center [820, 377] width 35 height 53
click at [908, 314] on img at bounding box center [909, 314] width 35 height 53
click at [827, 381] on img at bounding box center [820, 377] width 35 height 53
click at [916, 322] on img at bounding box center [909, 314] width 35 height 53
click at [832, 372] on img at bounding box center [820, 377] width 35 height 53
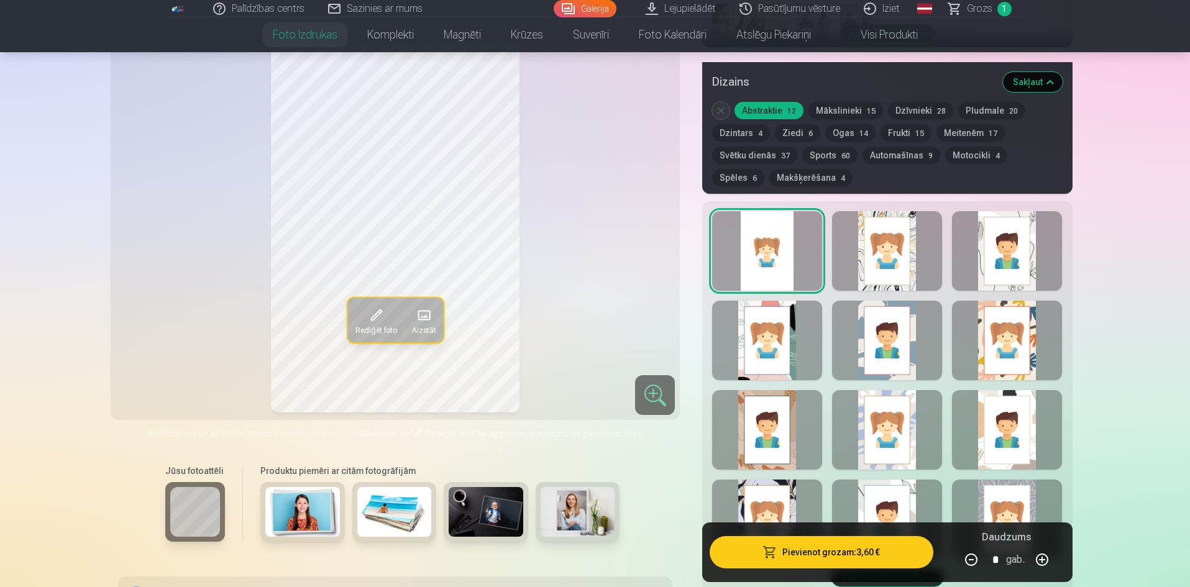
scroll to position [684, 0]
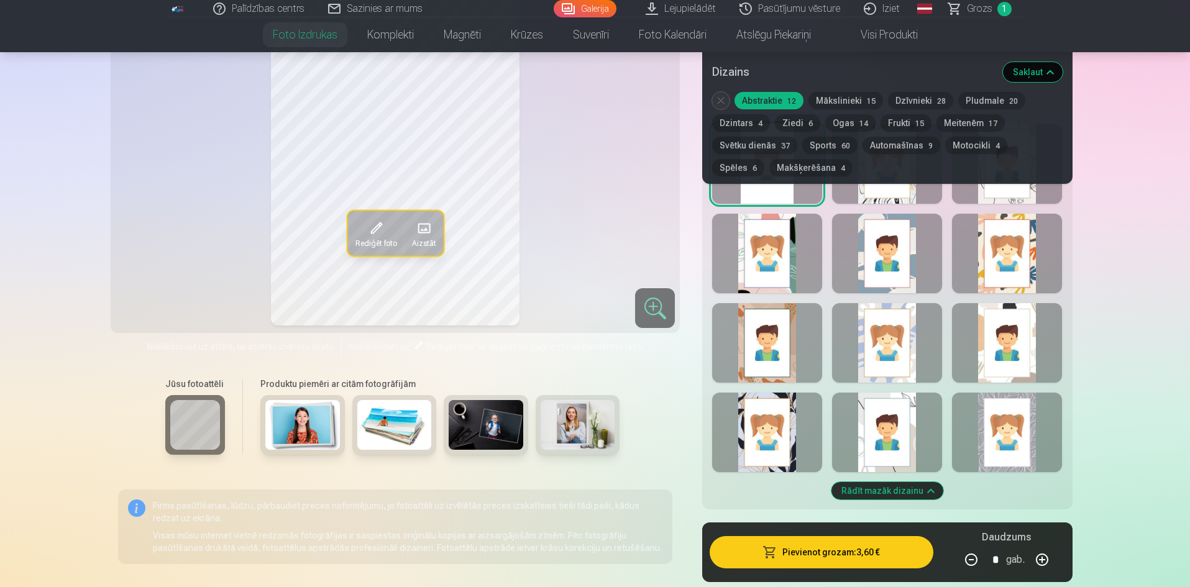
click at [871, 424] on div at bounding box center [887, 433] width 110 height 80
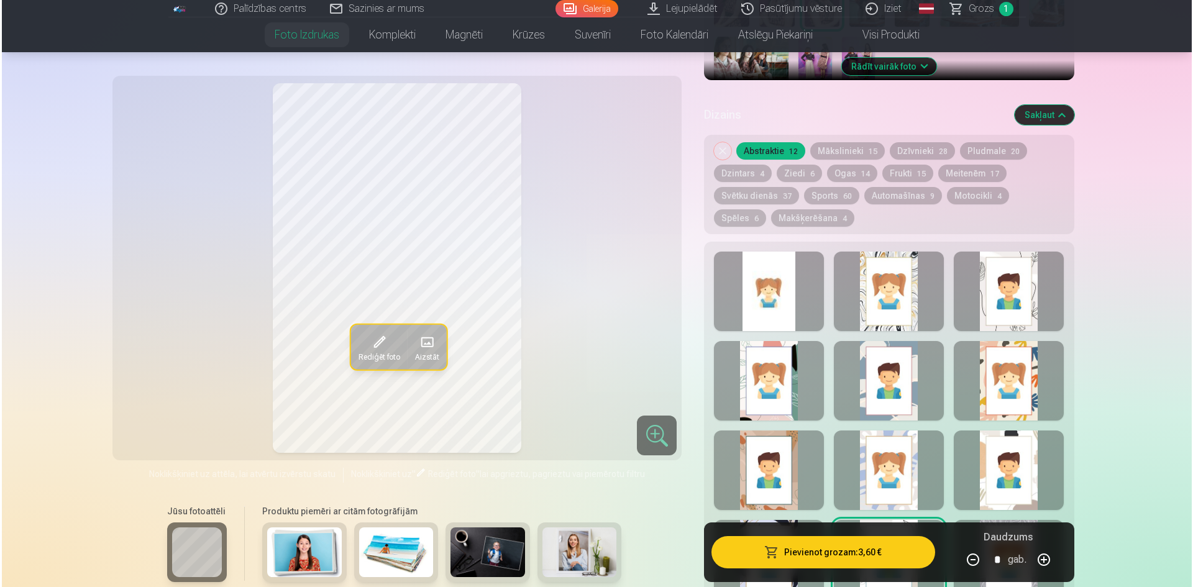
scroll to position [497, 0]
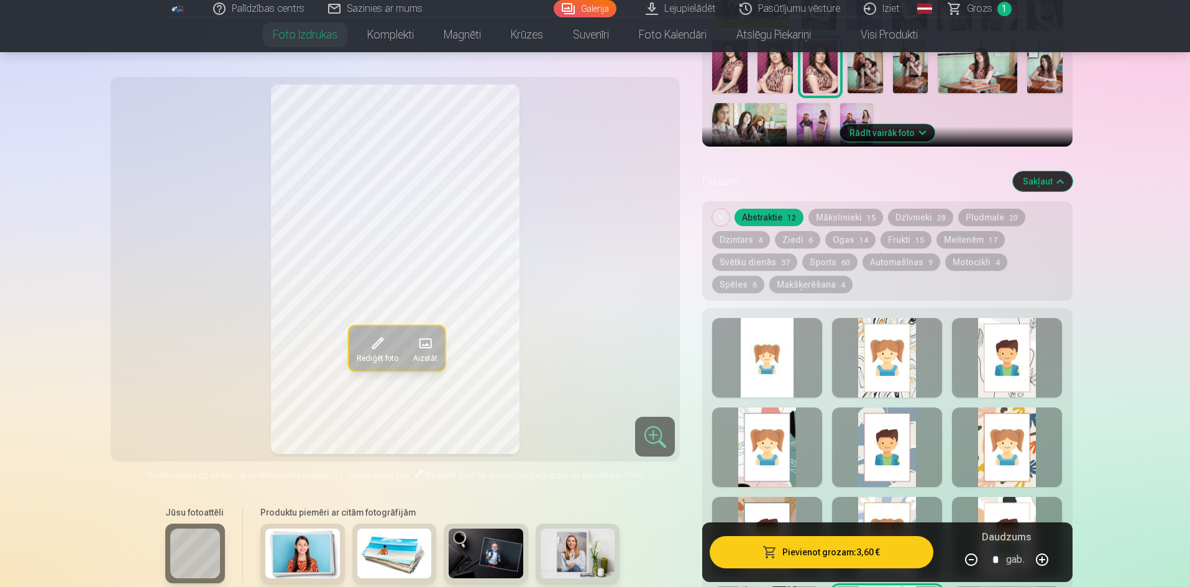
click at [980, 358] on div at bounding box center [1007, 358] width 110 height 80
click at [854, 556] on button "Pievienot grozam : 3,60 €" at bounding box center [821, 552] width 223 height 32
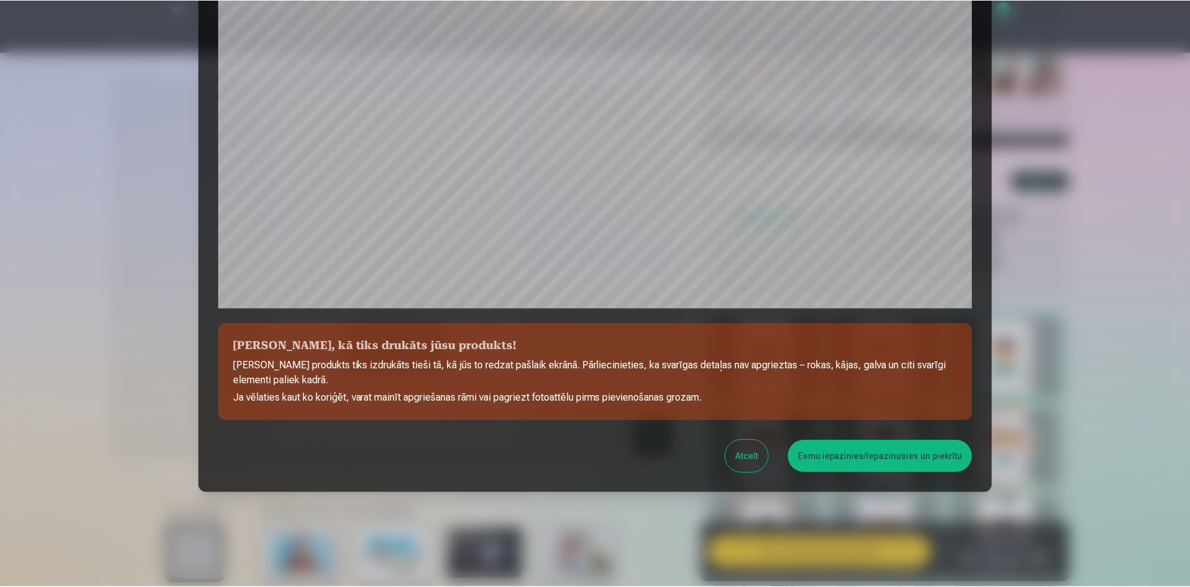
scroll to position [308, 0]
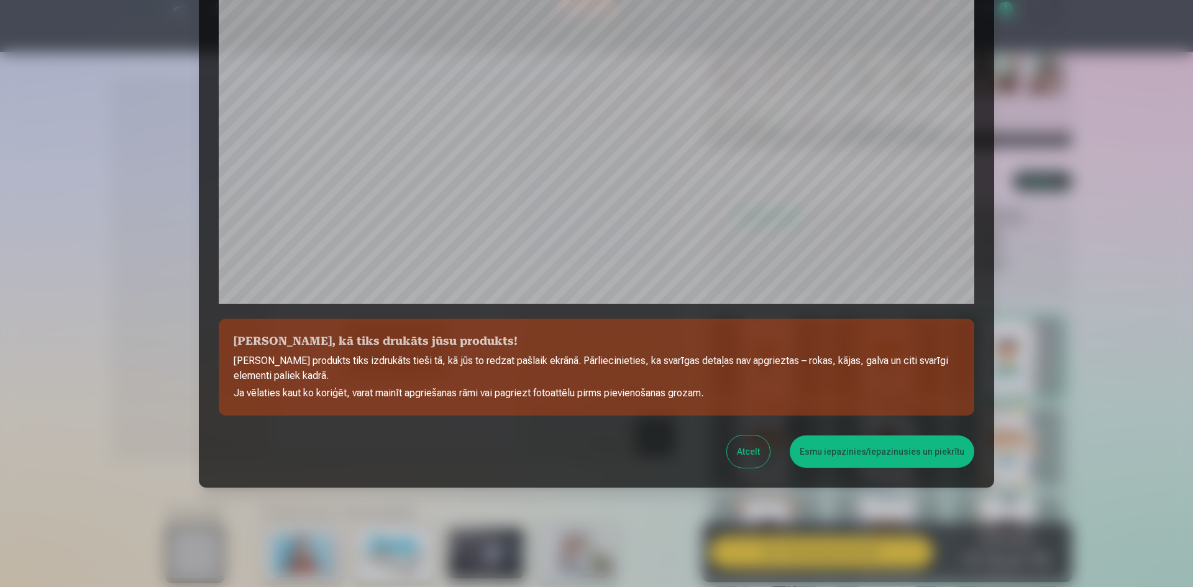
click at [866, 442] on button "Esmu iepazinies/iepazinusies un piekrītu" at bounding box center [882, 452] width 185 height 32
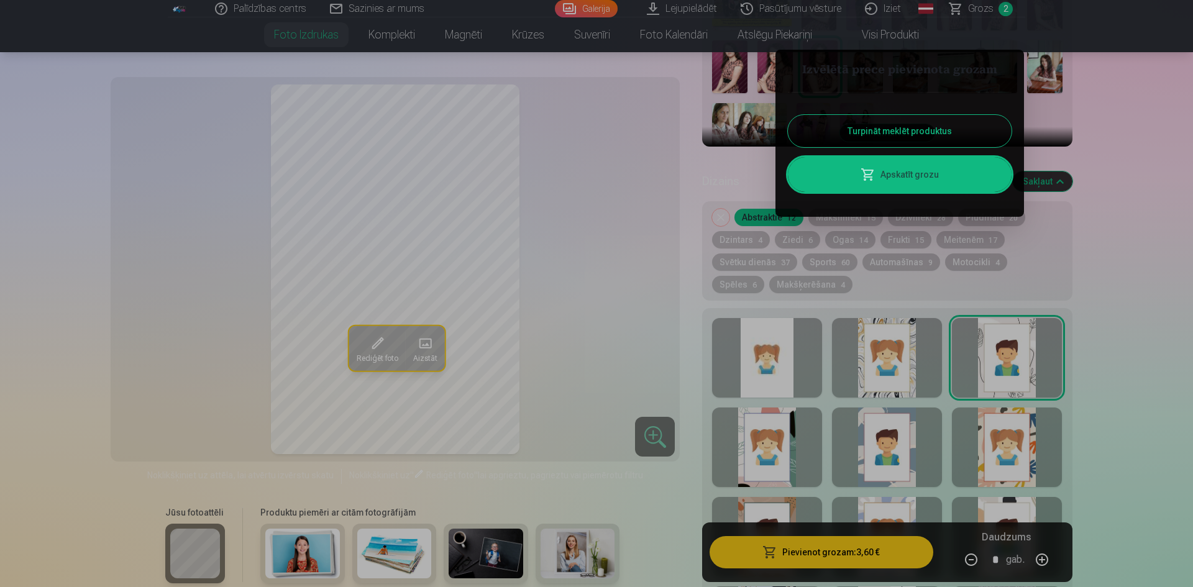
click at [953, 129] on button "Turpināt meklēt produktus" at bounding box center [900, 131] width 224 height 32
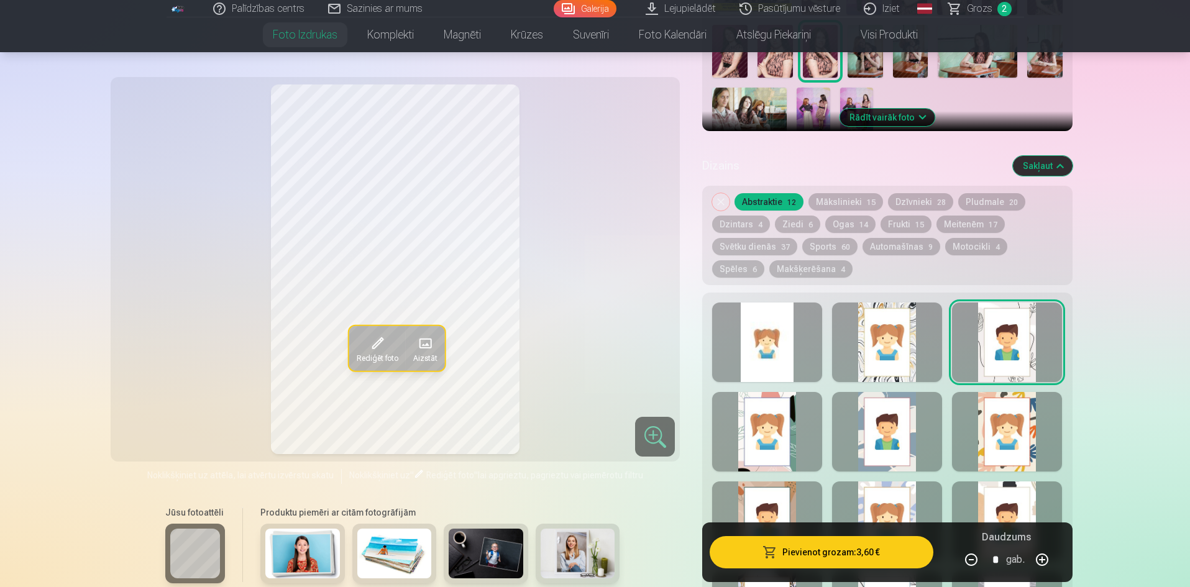
scroll to position [249, 0]
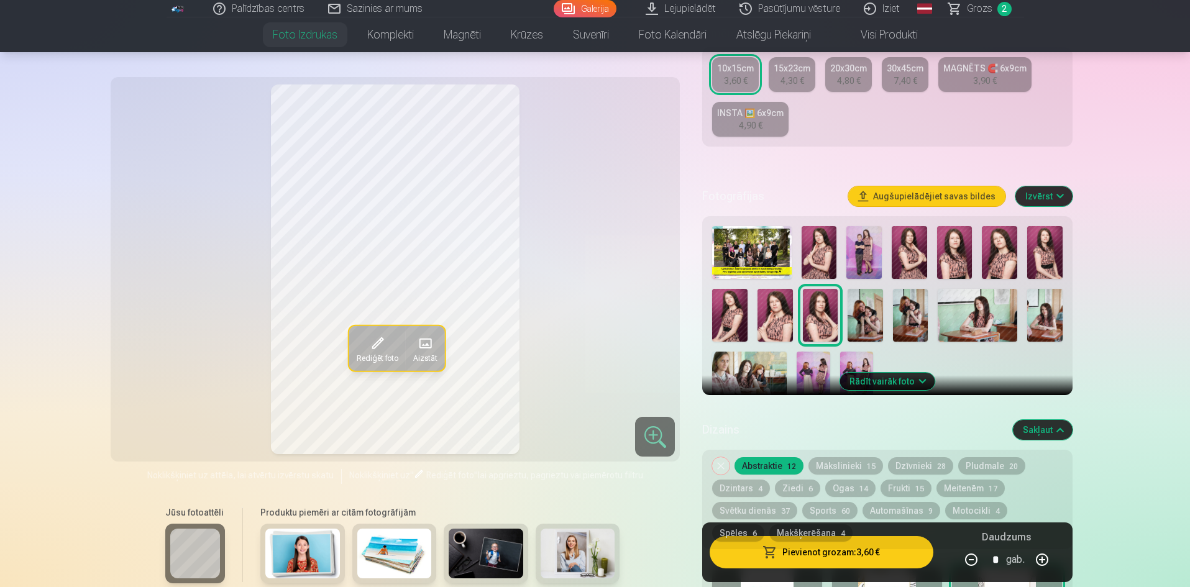
click at [999, 303] on img at bounding box center [977, 315] width 79 height 53
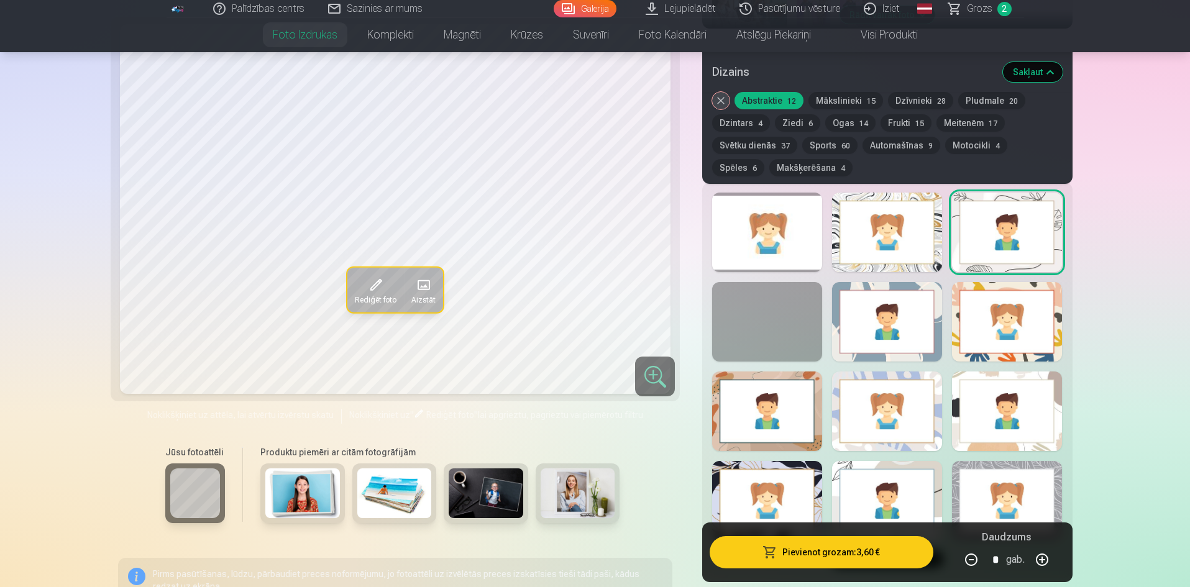
scroll to position [621, 0]
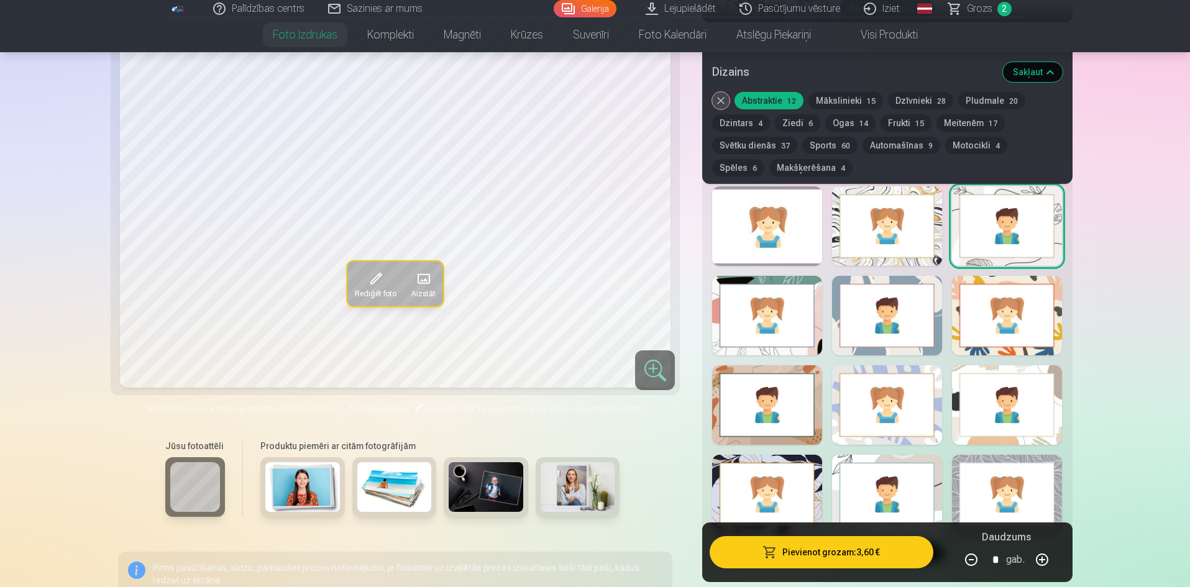
drag, startPoint x: 981, startPoint y: 383, endPoint x: 974, endPoint y: 376, distance: 10.5
click at [974, 376] on div at bounding box center [1007, 405] width 110 height 80
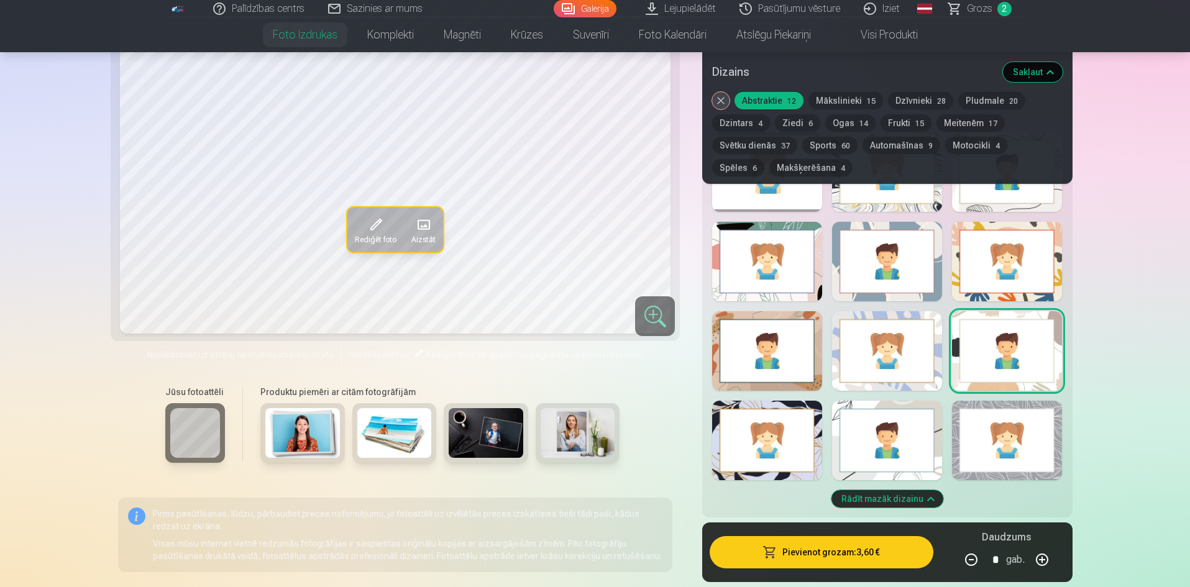
scroll to position [684, 0]
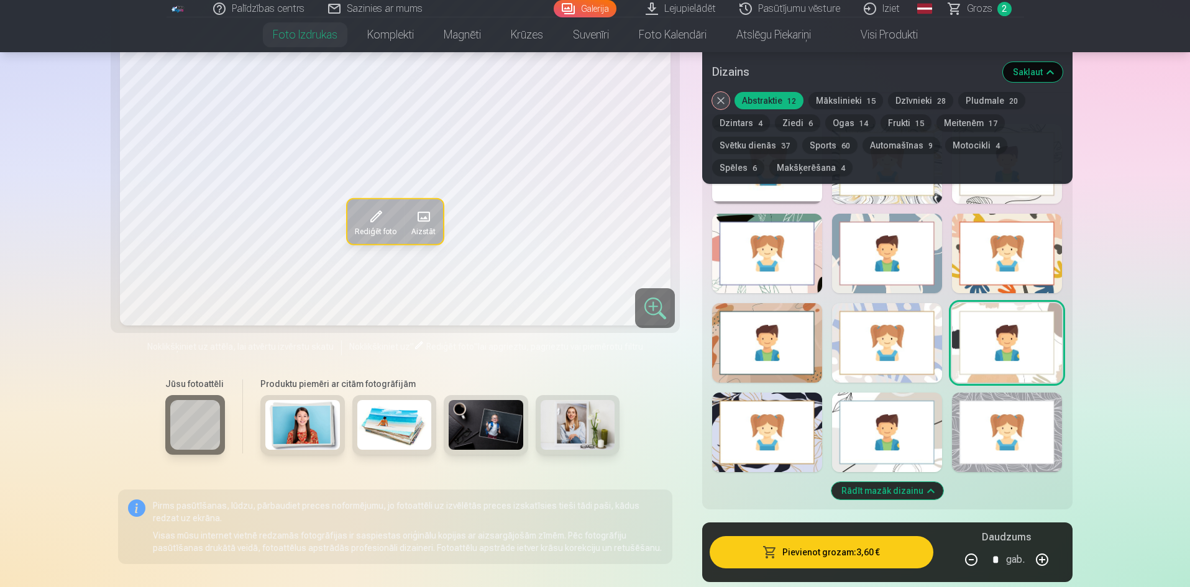
click at [1016, 423] on div at bounding box center [1007, 433] width 110 height 80
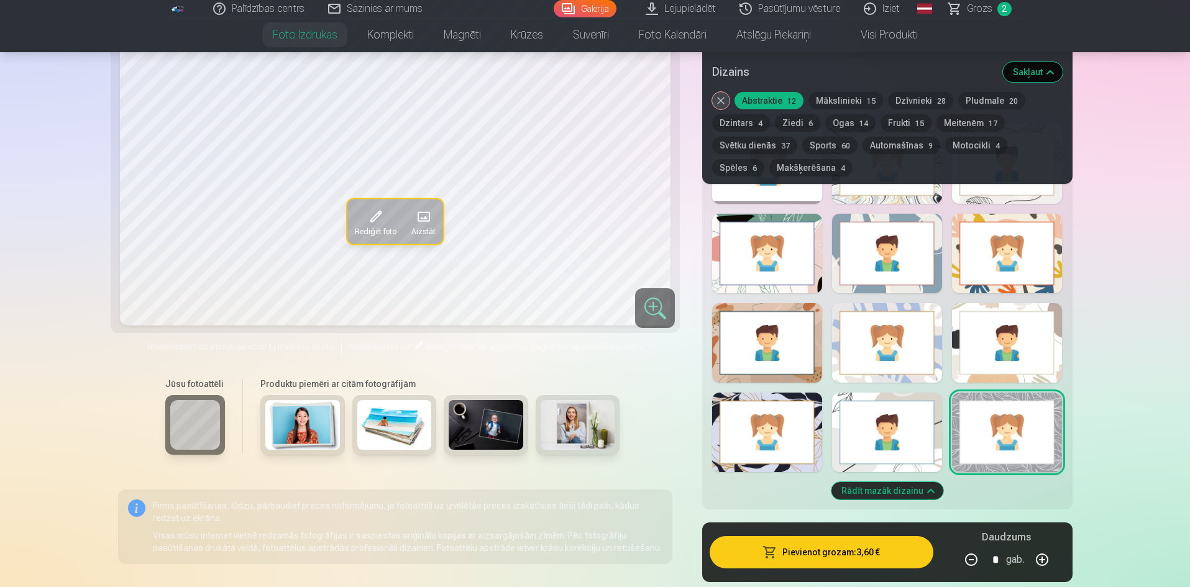
click at [915, 439] on div at bounding box center [887, 433] width 110 height 80
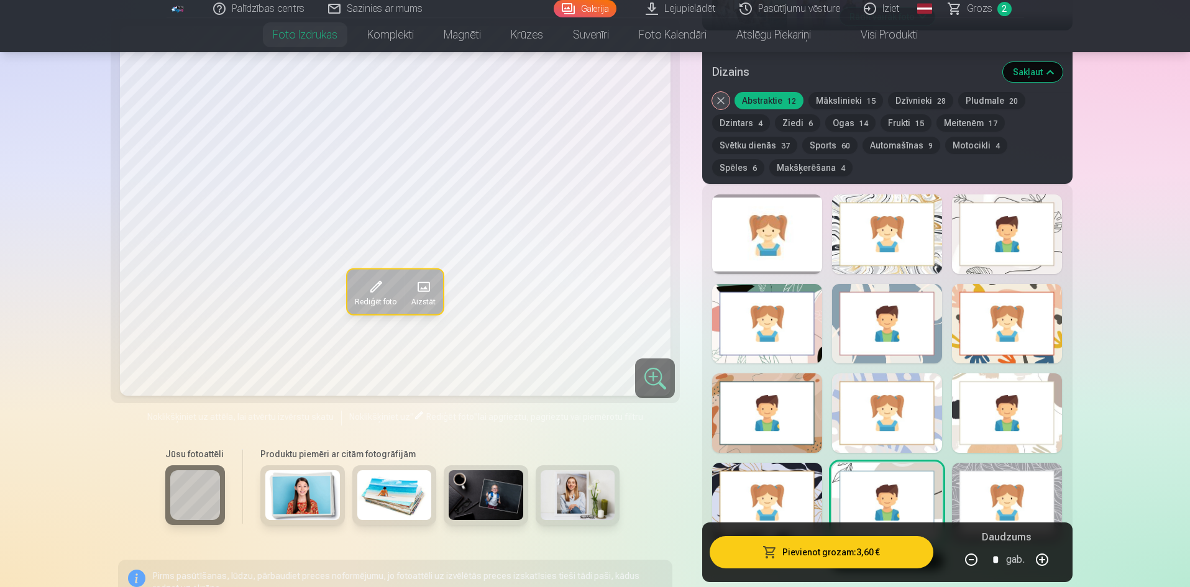
scroll to position [559, 0]
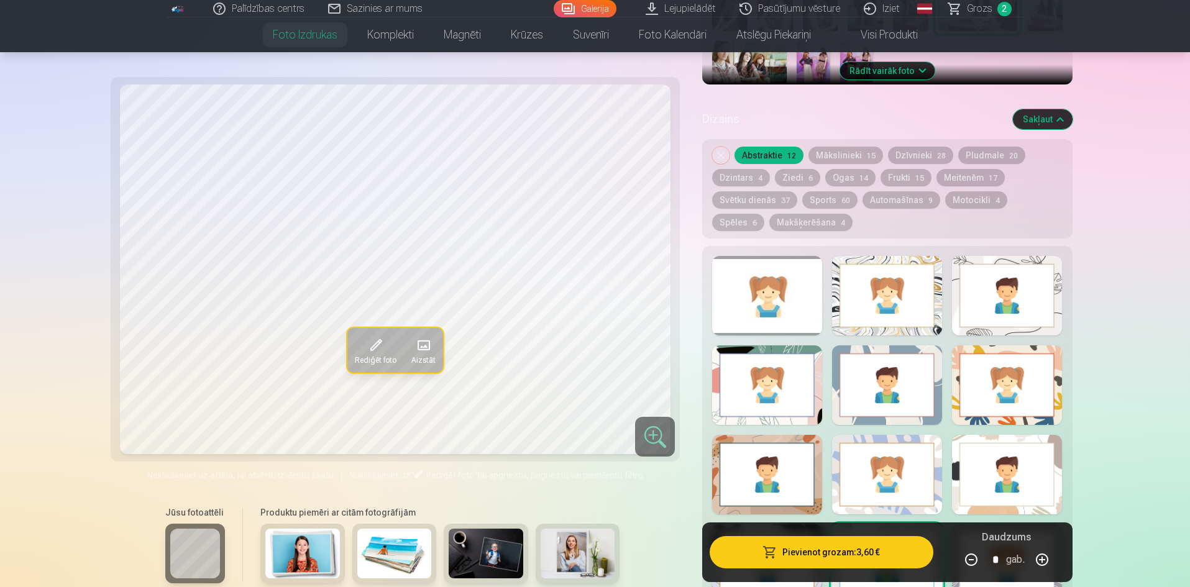
click at [983, 278] on div at bounding box center [1007, 296] width 110 height 80
click at [912, 301] on div at bounding box center [887, 296] width 110 height 80
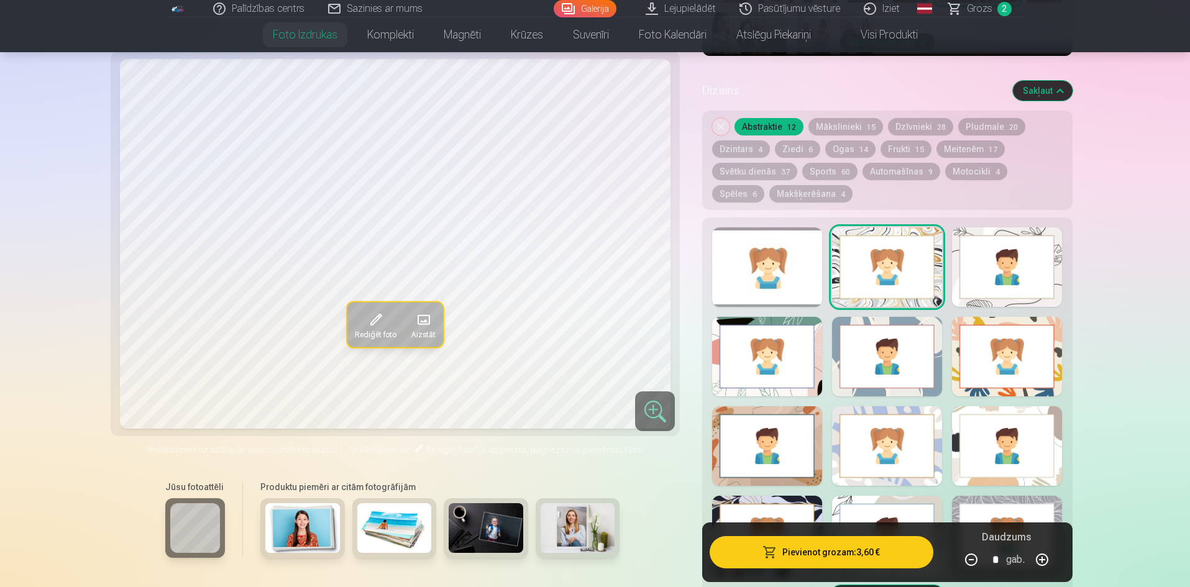
scroll to position [870, 0]
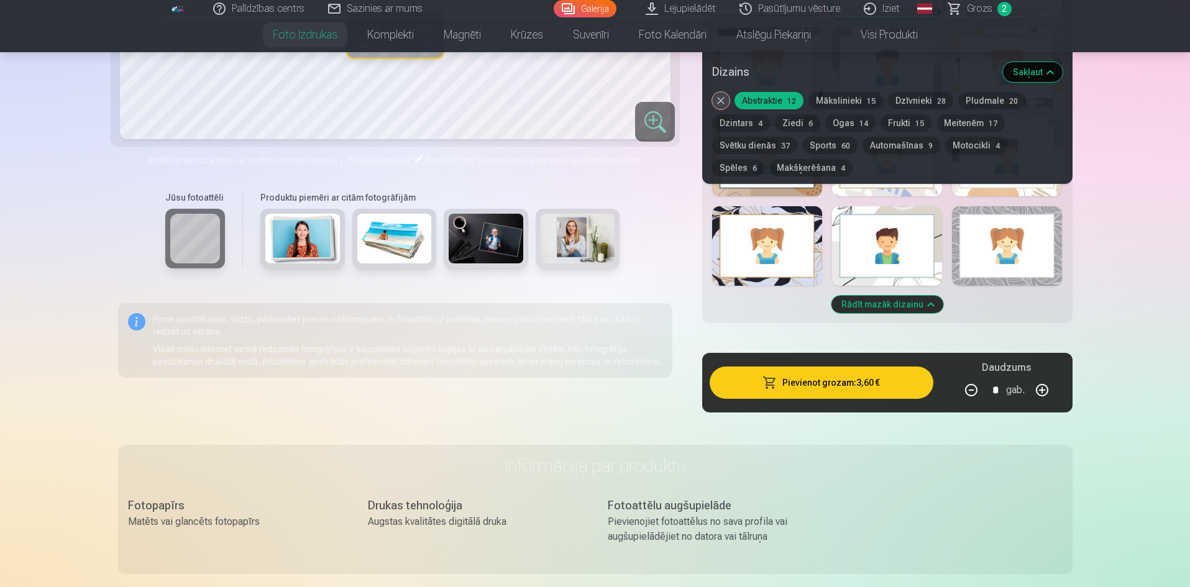
click at [769, 250] on div at bounding box center [767, 246] width 110 height 80
click at [880, 258] on div at bounding box center [887, 246] width 110 height 80
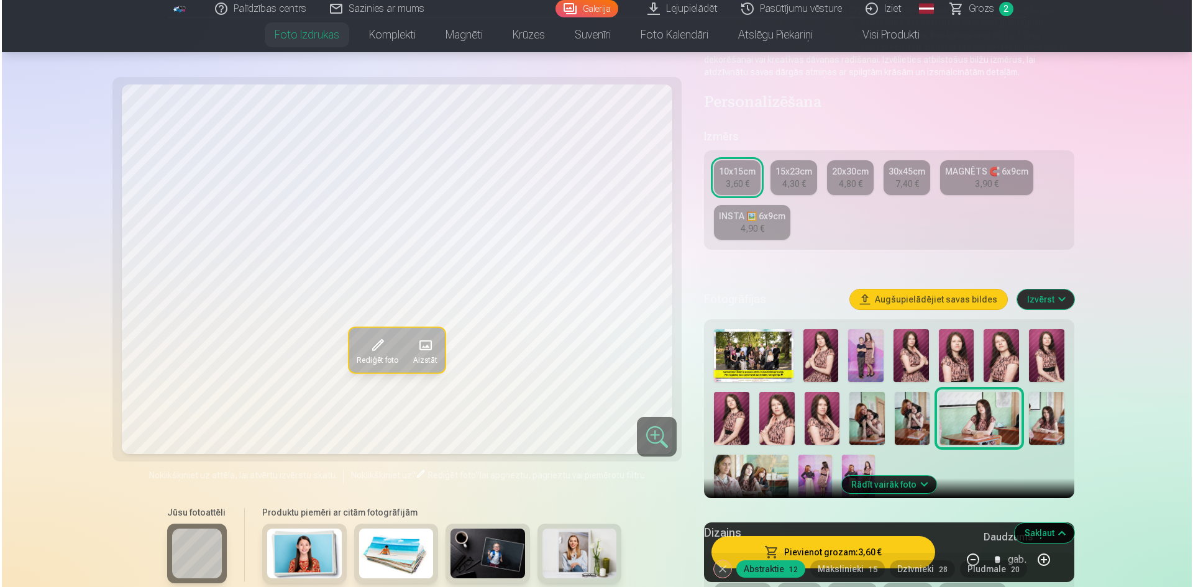
scroll to position [62, 0]
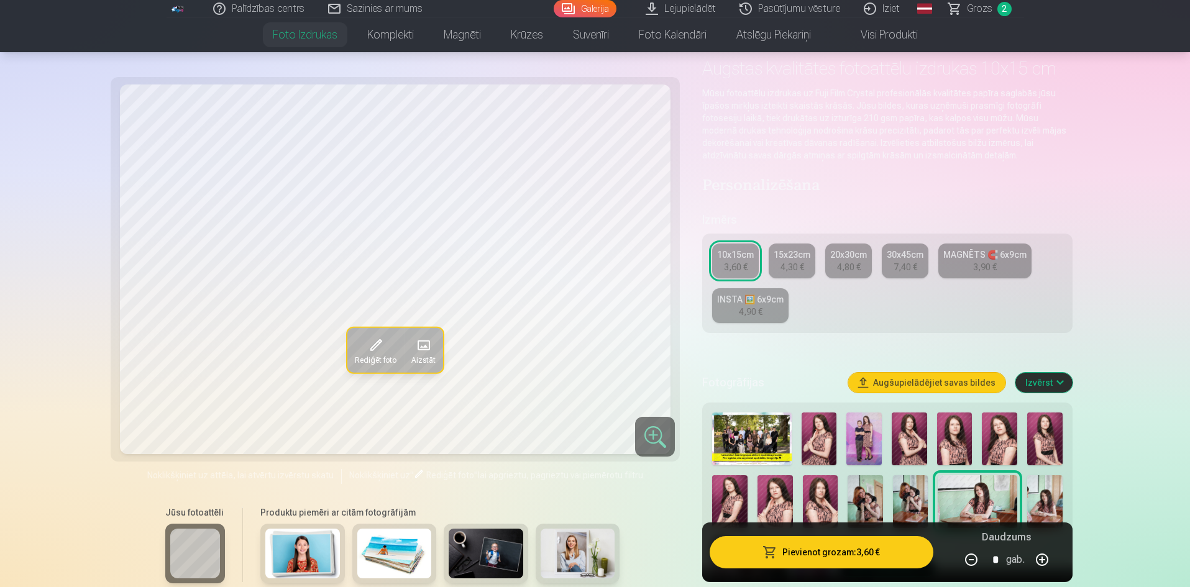
click at [809, 555] on button "Pievienot grozam : 3,60 €" at bounding box center [821, 552] width 223 height 32
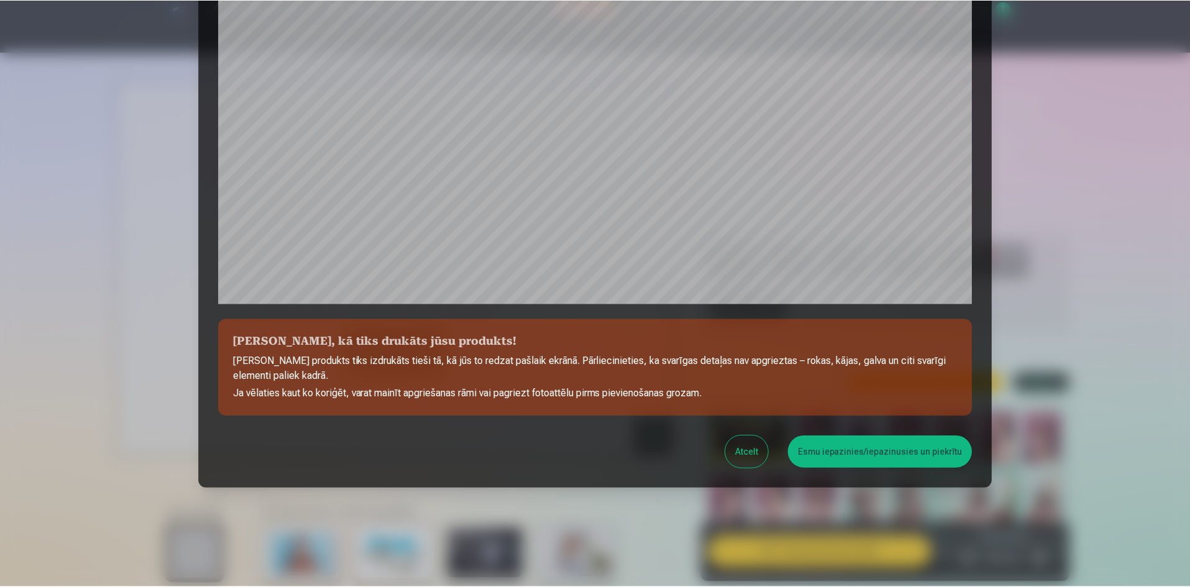
scroll to position [308, 0]
click at [882, 452] on button "Esmu iepazinies/iepazinusies un piekrītu" at bounding box center [882, 452] width 185 height 32
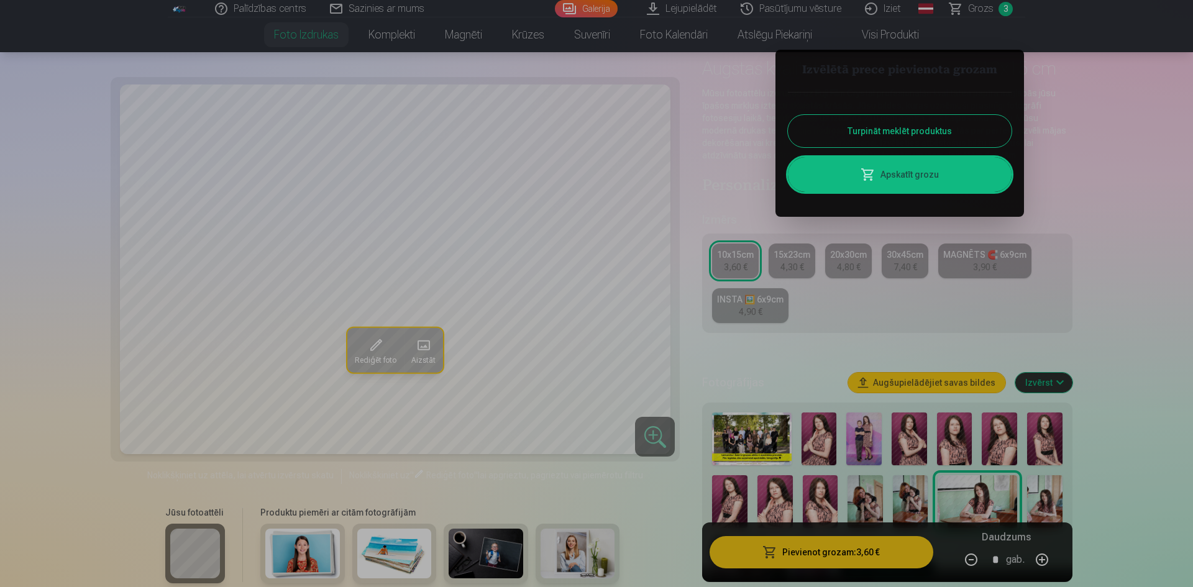
click at [924, 126] on button "Turpināt meklēt produktus" at bounding box center [900, 131] width 224 height 32
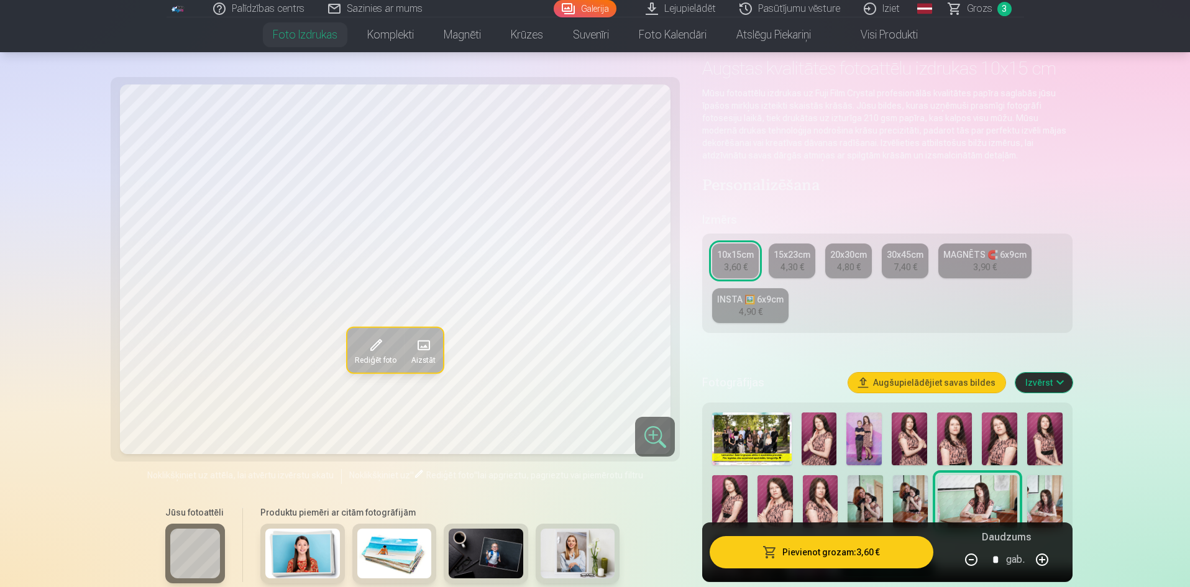
click at [735, 319] on link "INSTA 🖼️ 6x9cm 4,90 €" at bounding box center [750, 305] width 76 height 35
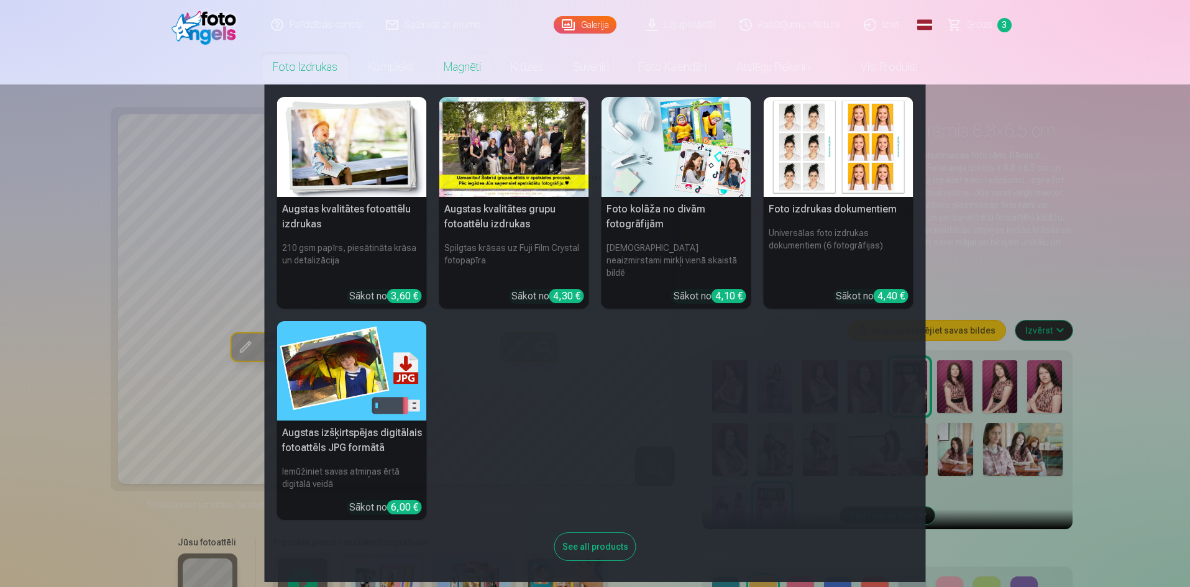
click at [299, 62] on link "Foto izdrukas" at bounding box center [305, 67] width 94 height 35
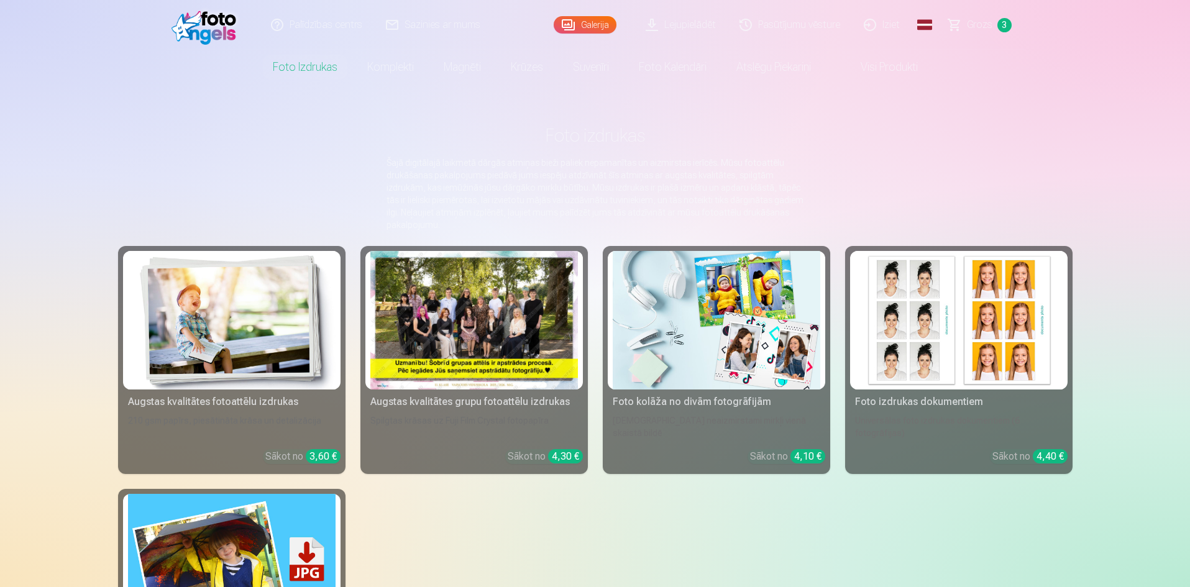
click at [288, 293] on img at bounding box center [232, 320] width 208 height 139
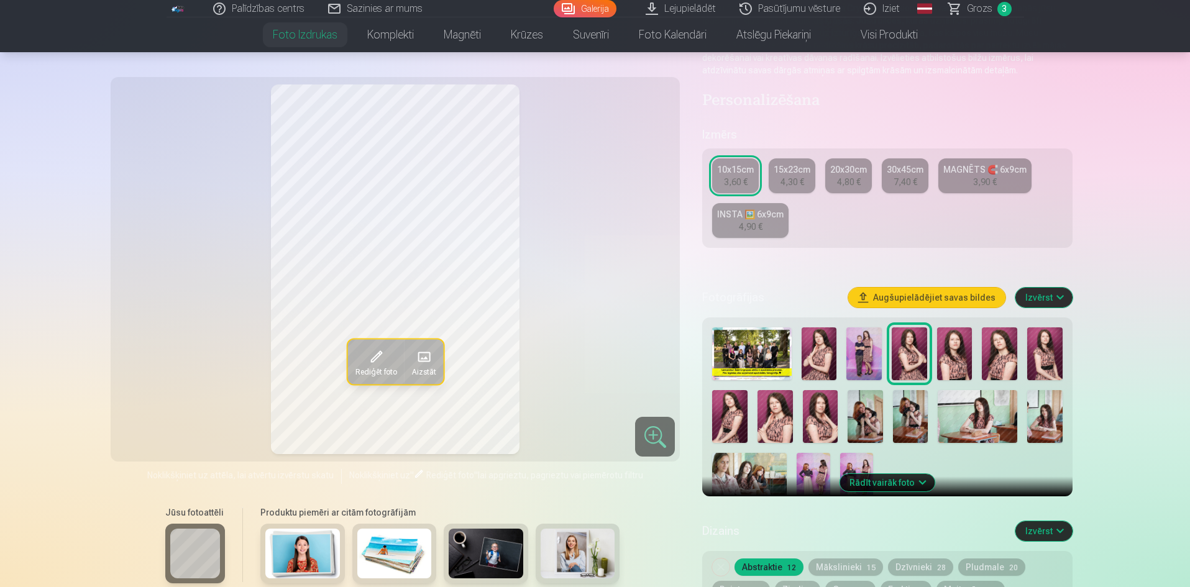
scroll to position [311, 0]
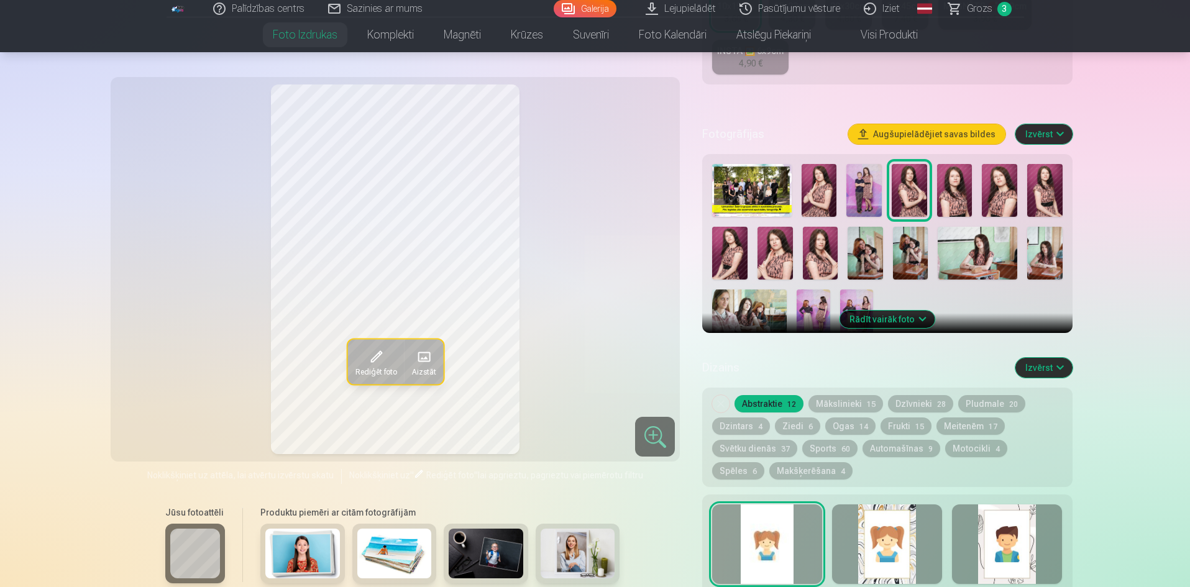
click at [857, 295] on img at bounding box center [856, 315] width 33 height 50
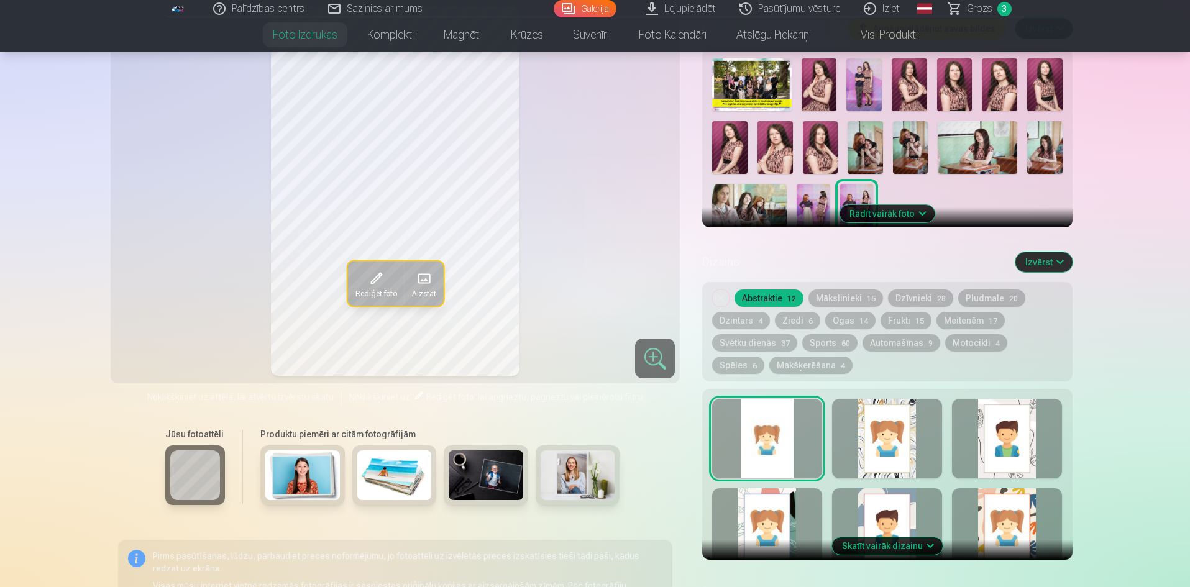
scroll to position [435, 0]
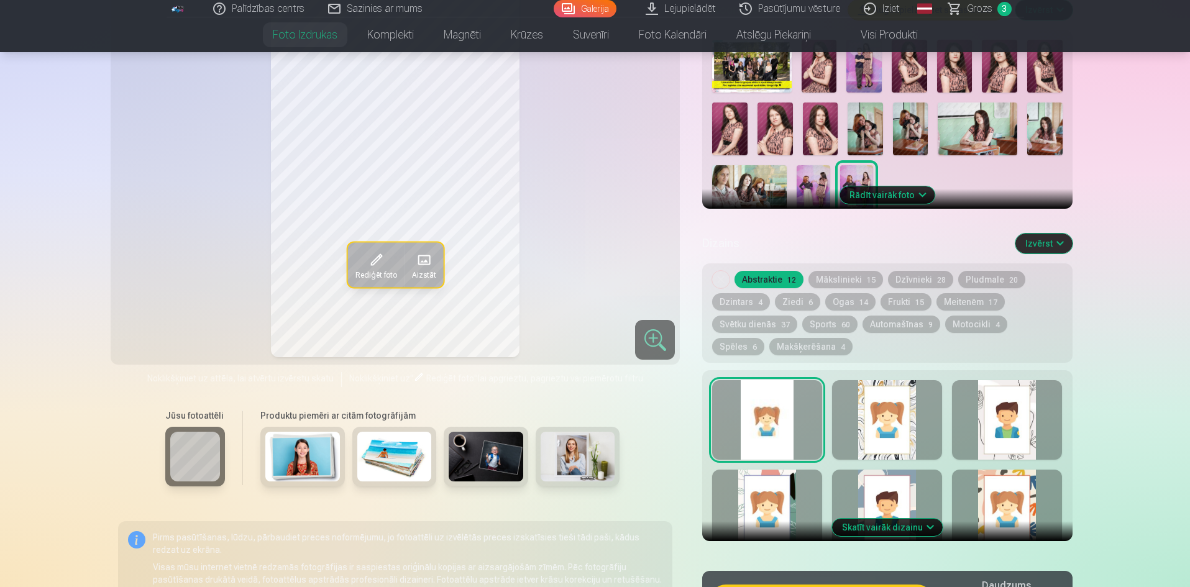
click at [985, 400] on div at bounding box center [1007, 420] width 110 height 80
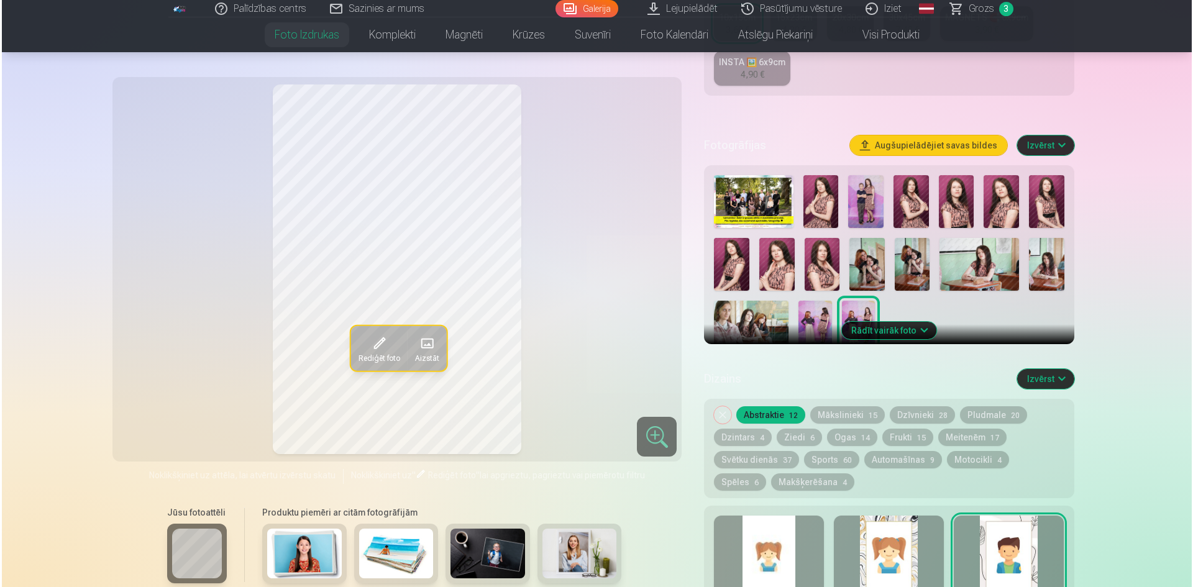
scroll to position [497, 0]
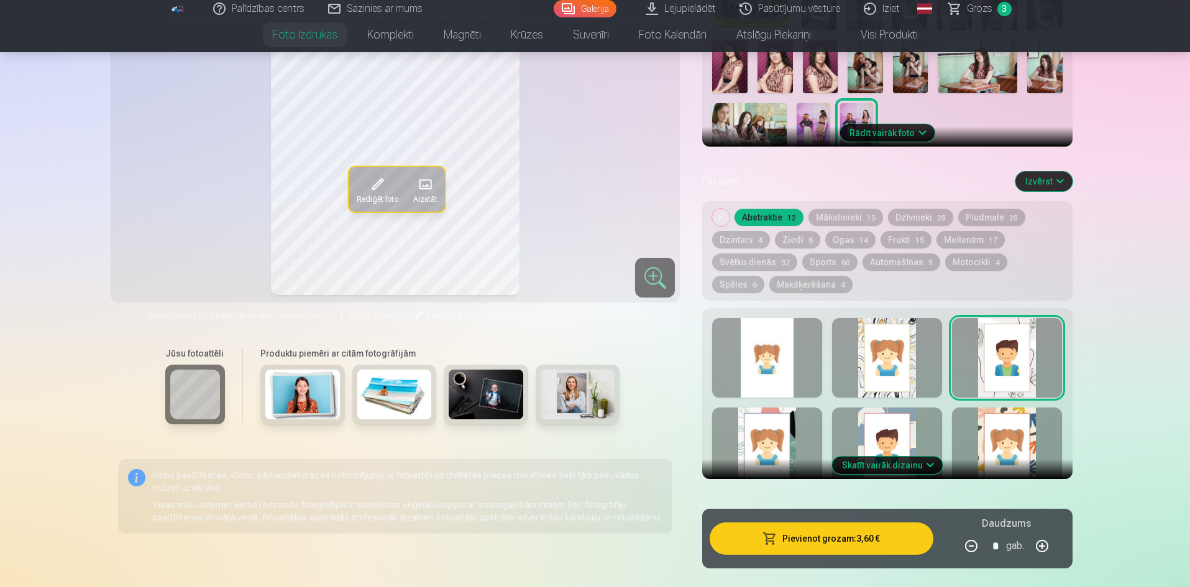
click at [837, 544] on button "Pievienot grozam : 3,60 €" at bounding box center [821, 539] width 223 height 32
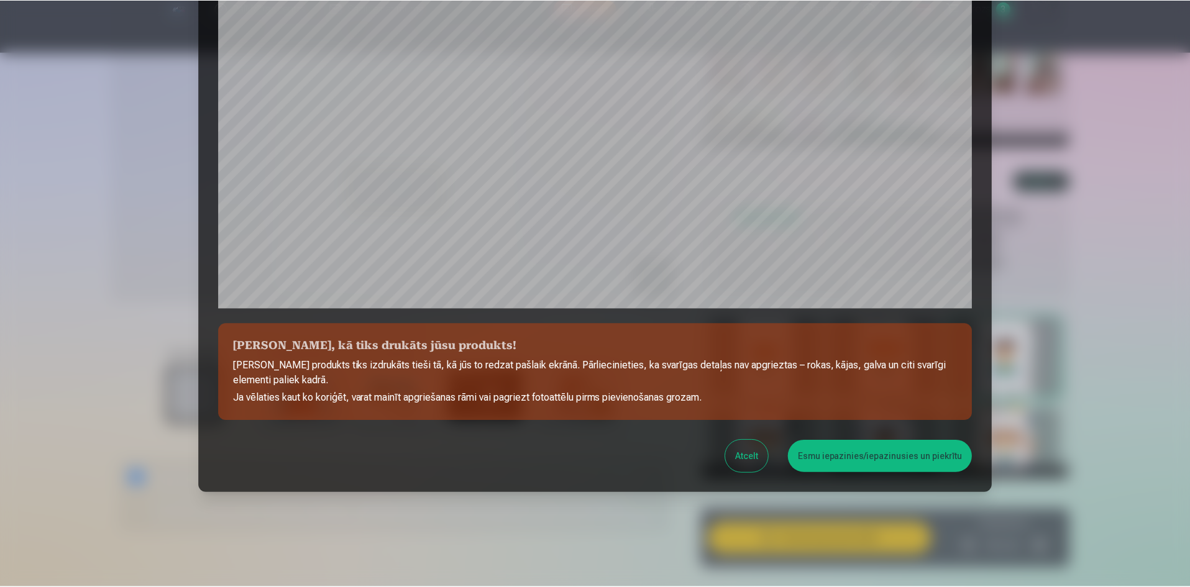
scroll to position [308, 0]
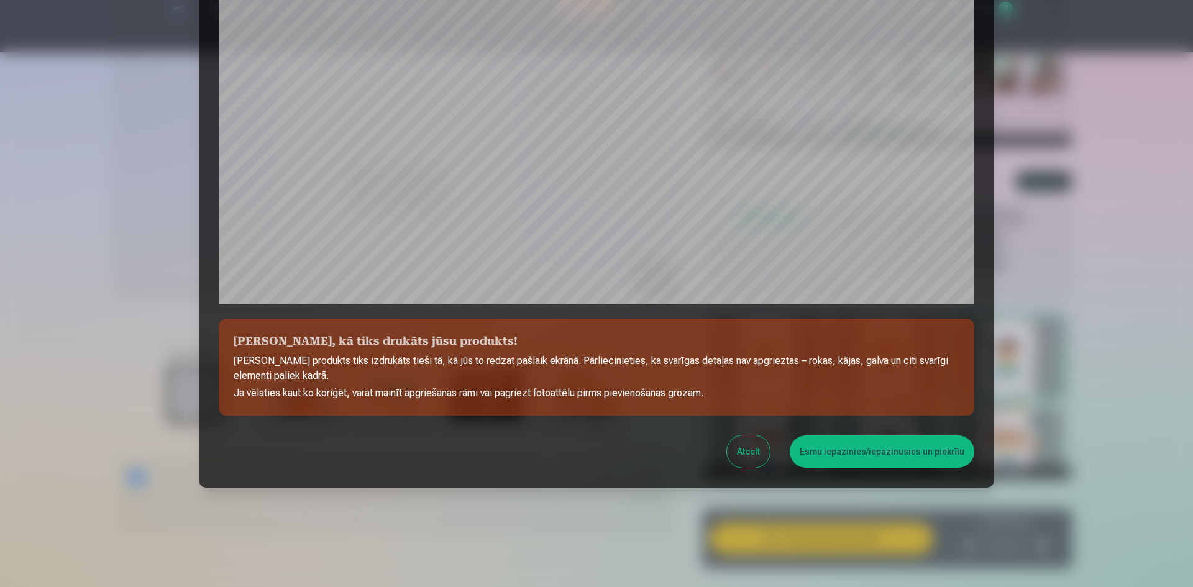
click at [867, 458] on button "Esmu iepazinies/iepazinusies un piekrītu" at bounding box center [882, 452] width 185 height 32
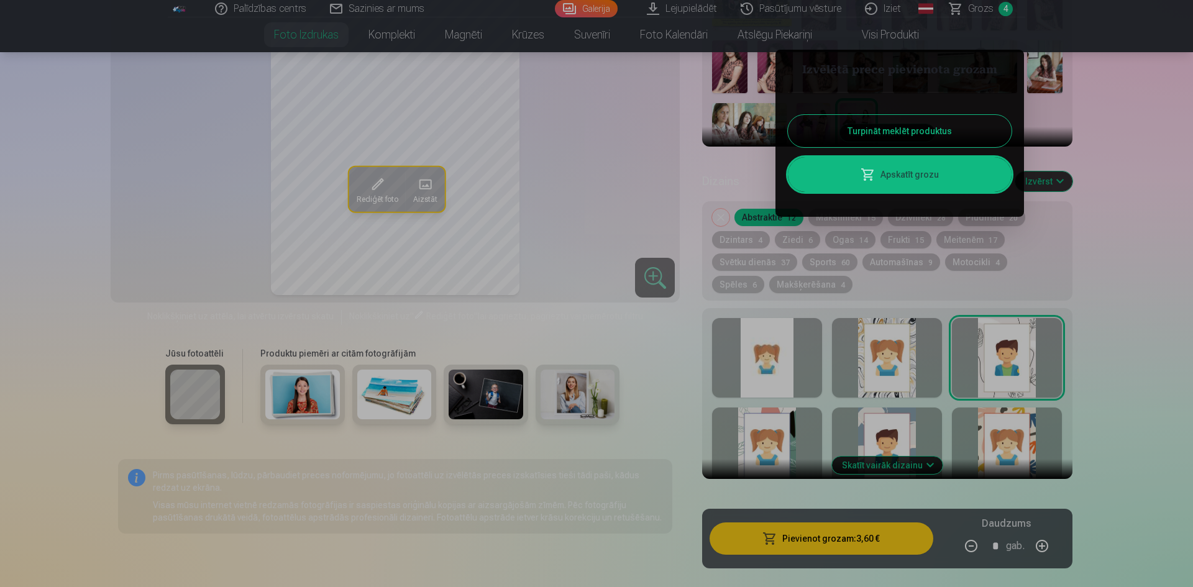
click at [942, 119] on button "Turpināt meklēt produktus" at bounding box center [900, 131] width 224 height 32
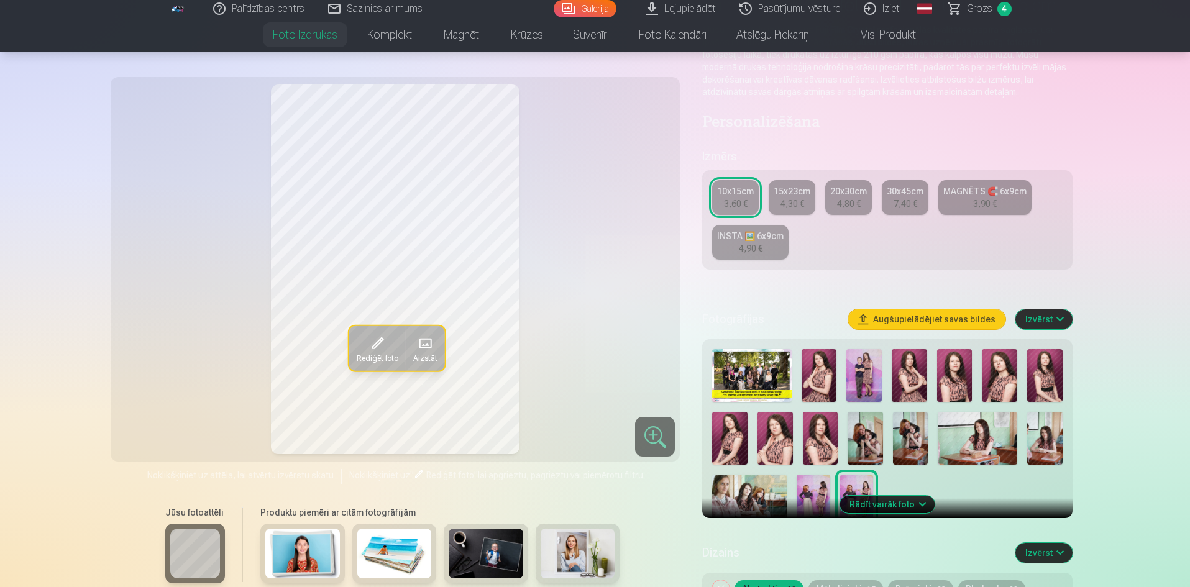
scroll to position [124, 0]
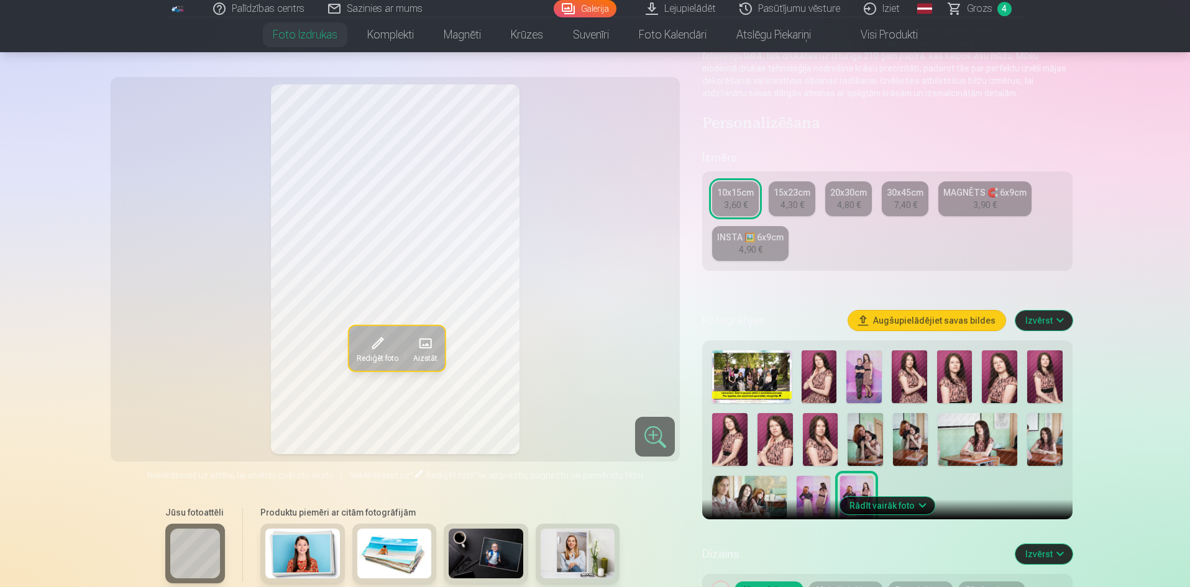
click at [773, 383] on img at bounding box center [751, 377] width 79 height 53
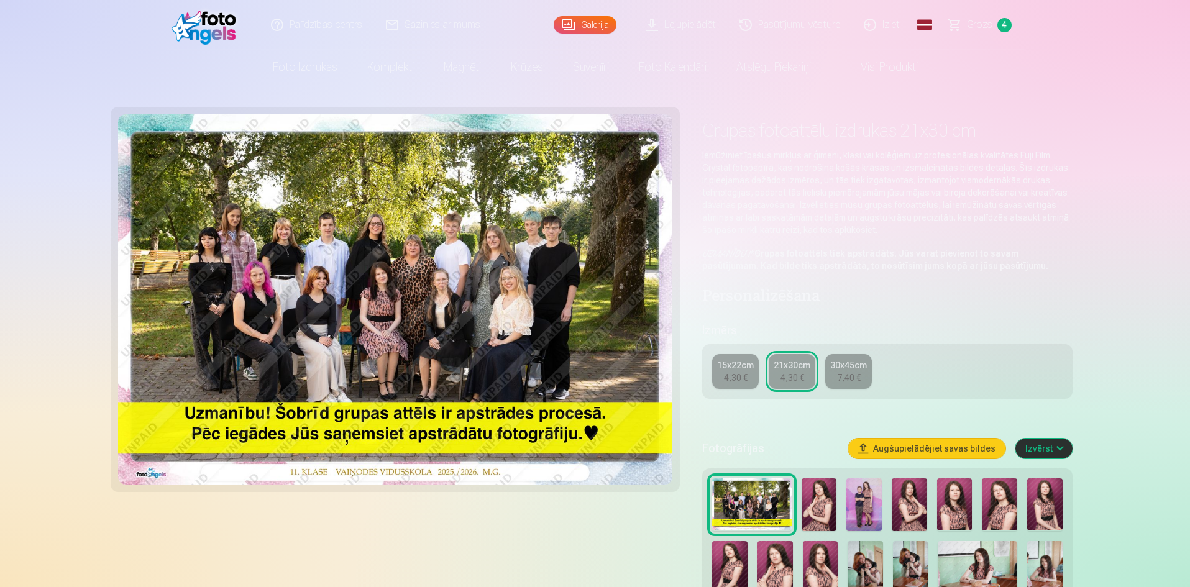
click at [753, 369] on link "15x22cm 4,30 €" at bounding box center [735, 371] width 47 height 35
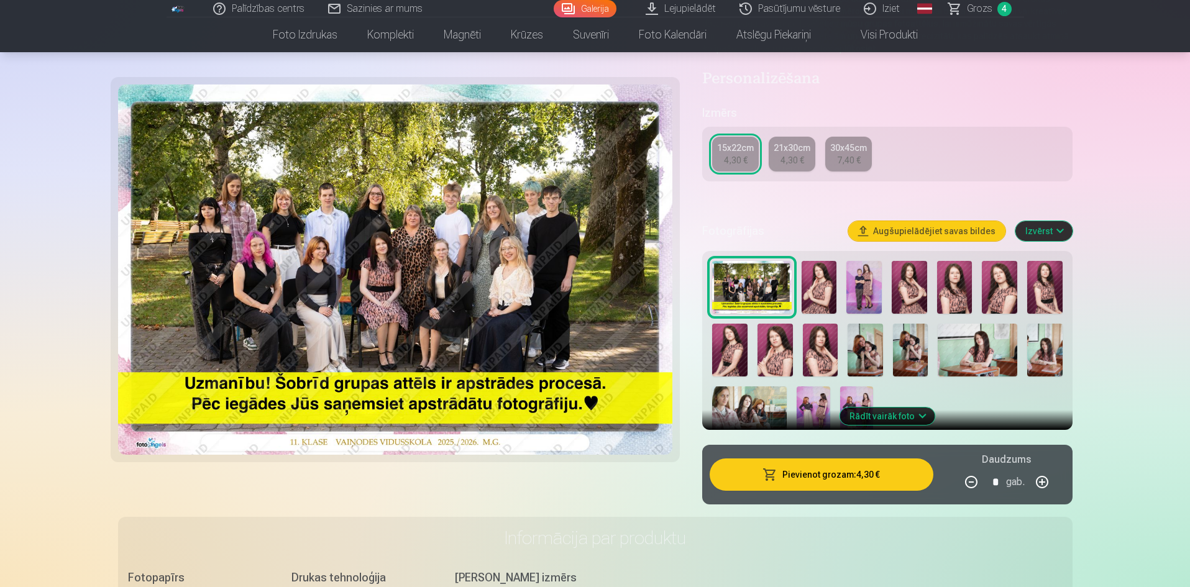
scroll to position [249, 0]
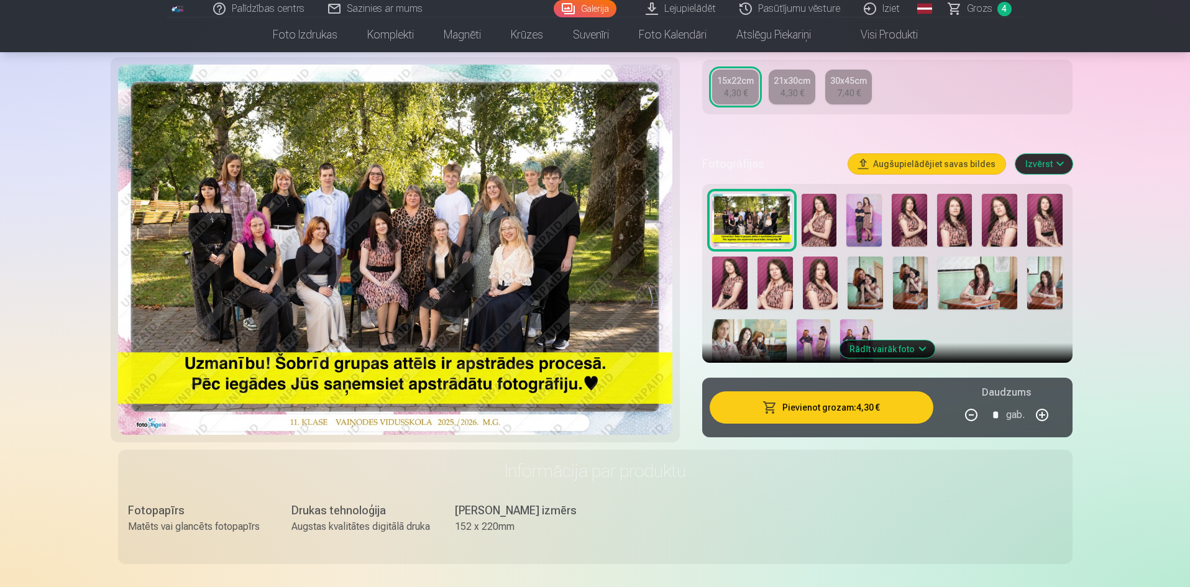
click at [860, 411] on button "Pievienot grozam : 4,30 €" at bounding box center [821, 408] width 223 height 32
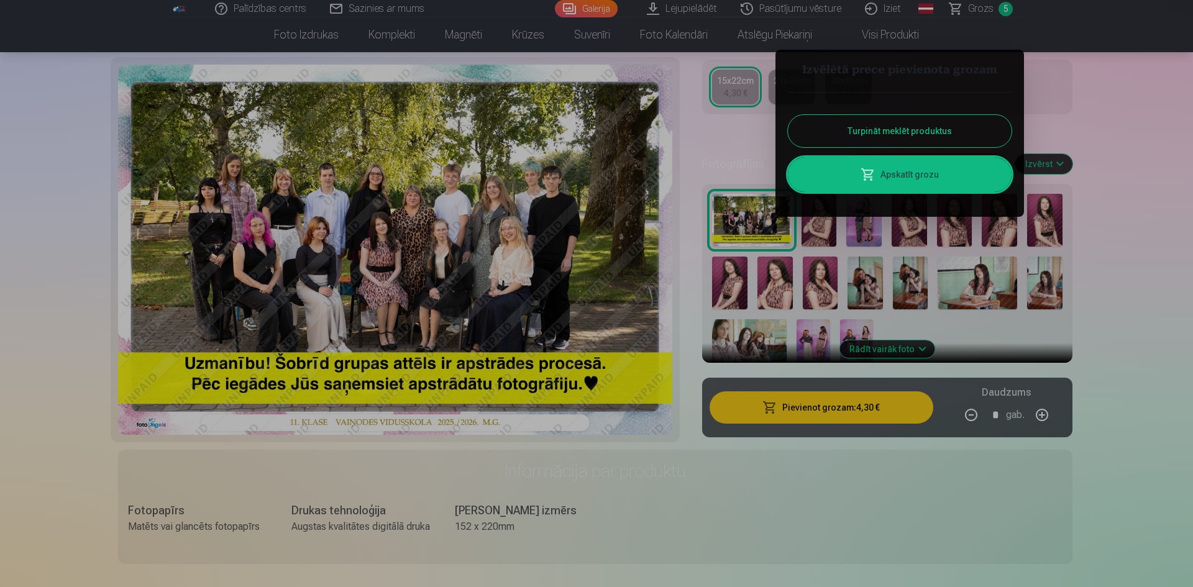
click at [936, 132] on button "Turpināt meklēt produktus" at bounding box center [900, 131] width 224 height 32
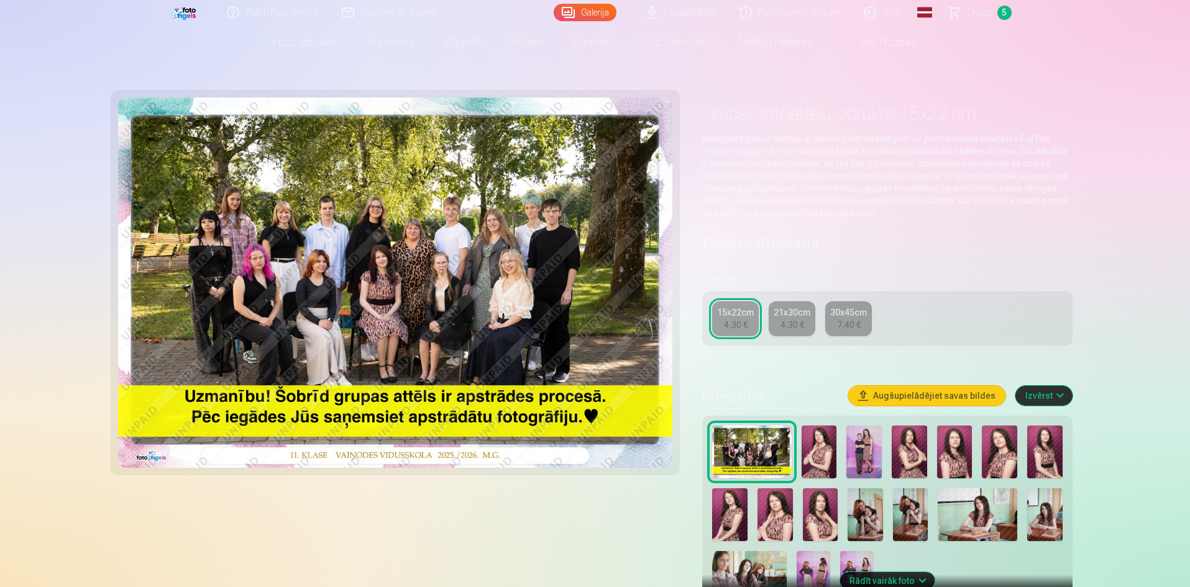
scroll to position [0, 0]
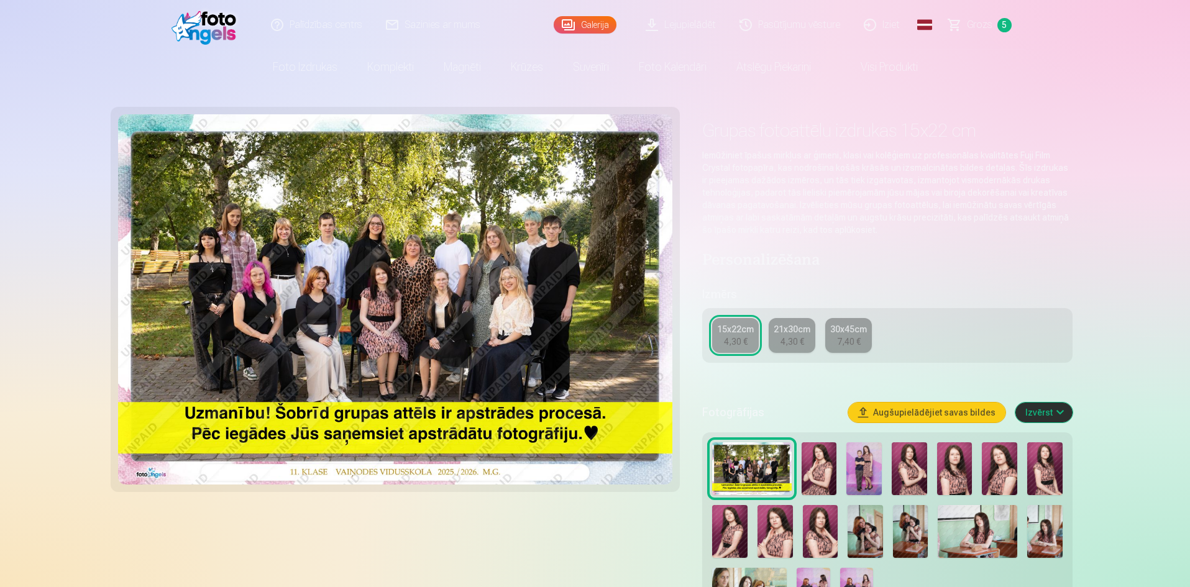
click at [886, 65] on link "Visi produkti" at bounding box center [879, 67] width 107 height 35
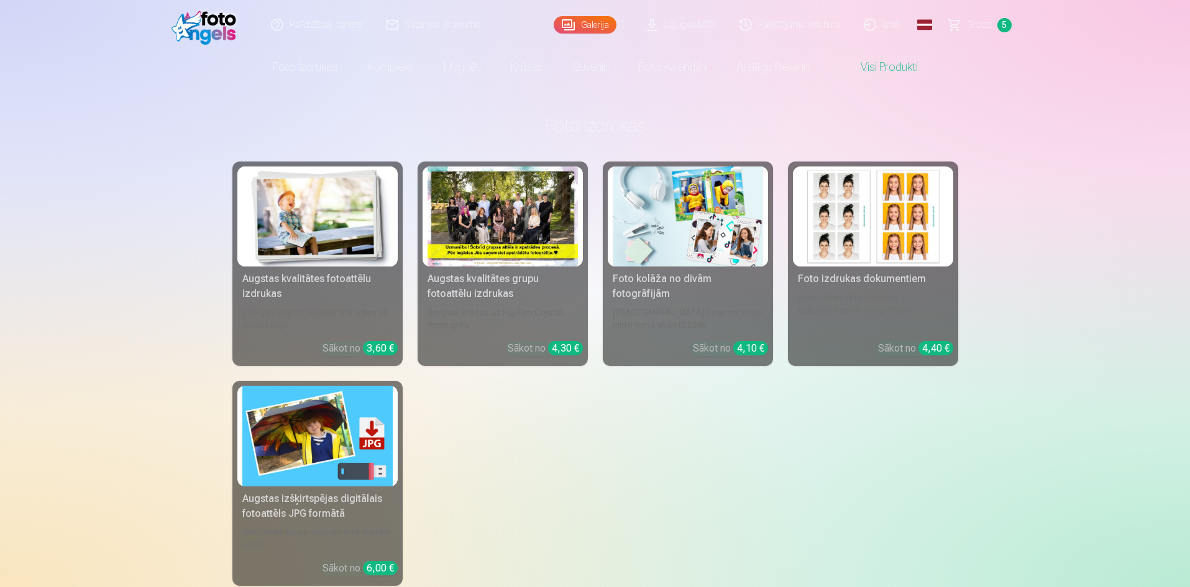
click at [963, 28] on link "Grozs 5" at bounding box center [980, 25] width 87 height 50
